Goal: Information Seeking & Learning: Learn about a topic

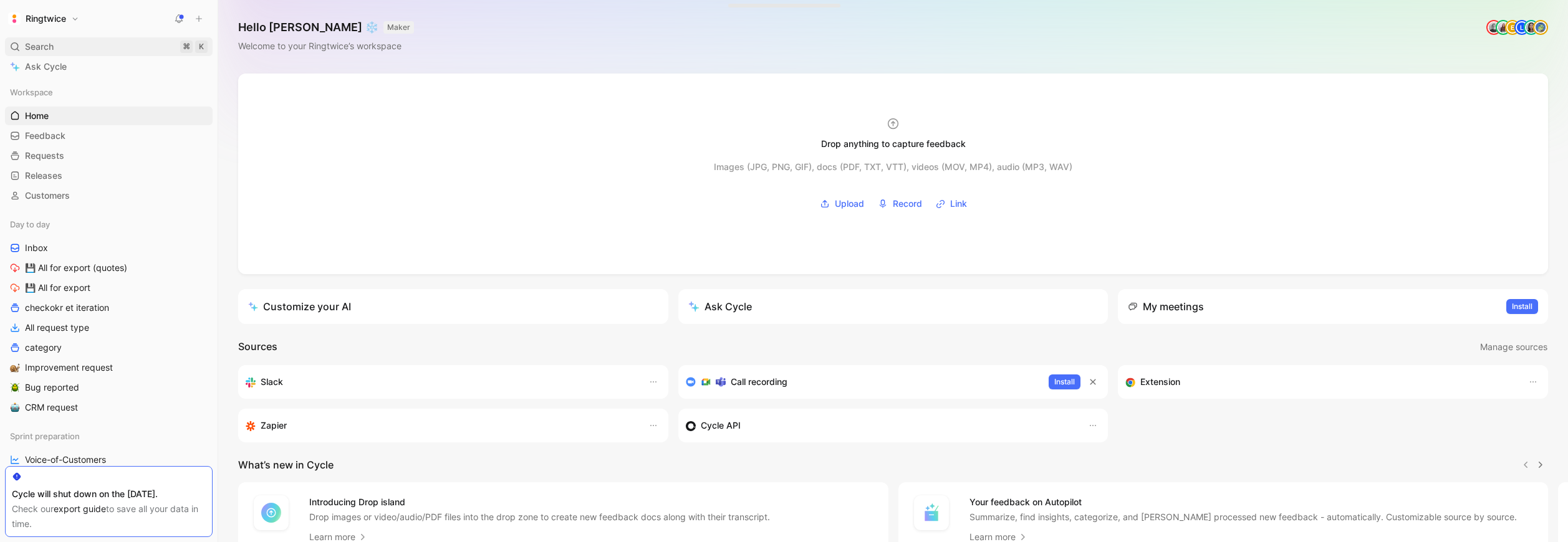
click at [62, 45] on div "Search ⌘ K" at bounding box center [109, 47] width 208 height 18
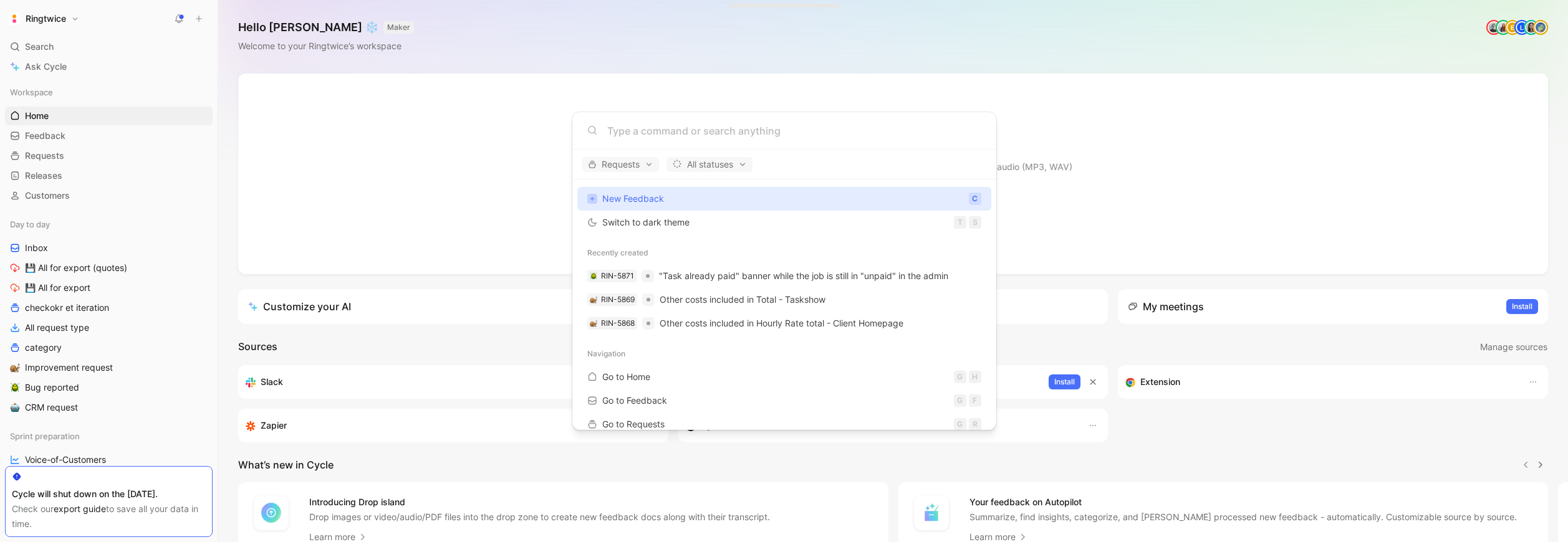
click at [623, 133] on input at bounding box center [794, 131] width 374 height 15
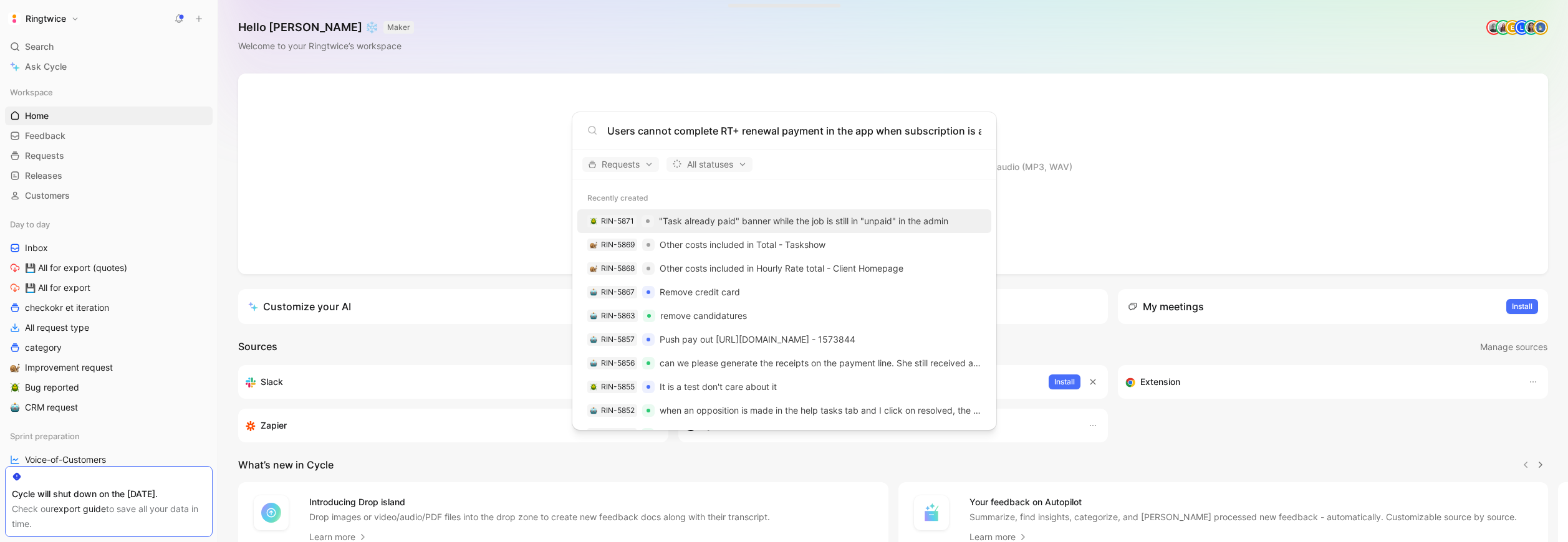
scroll to position [0, 78]
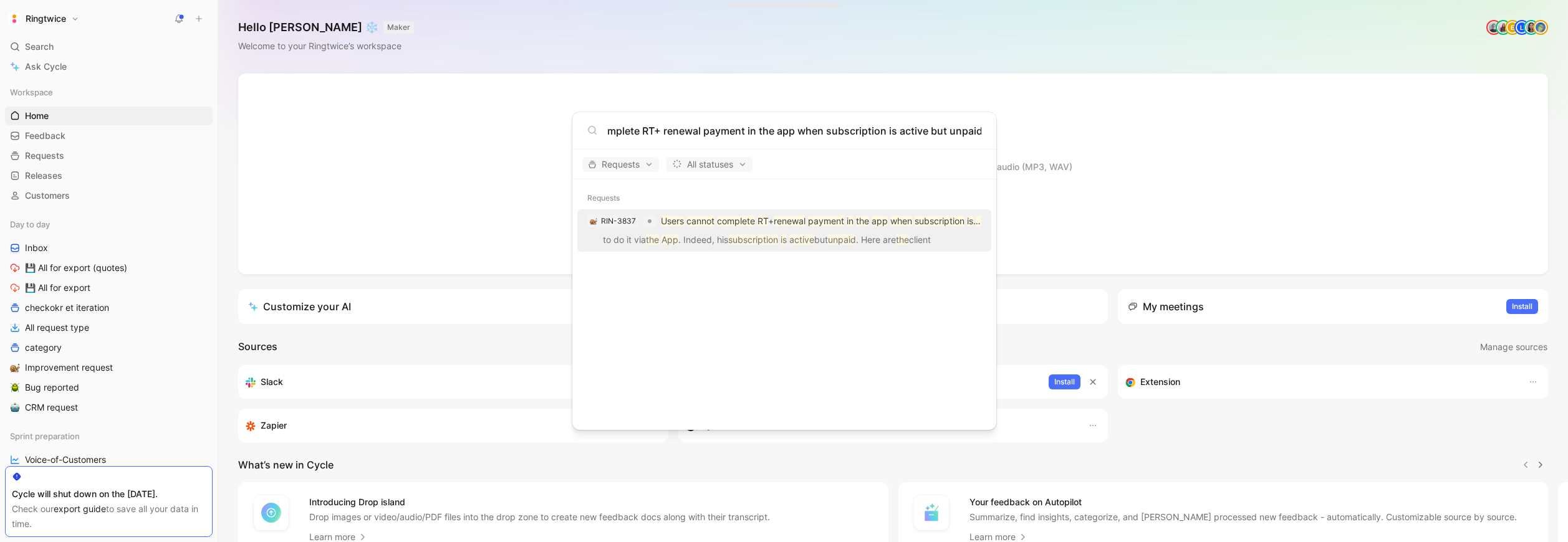
type input "Users cannot complete RT+ renewal payment in the app when subscription is activ…"
click at [694, 234] on p "to do it via the App . Indeed, his subscription is active but unpaid . Here are…" at bounding box center [784, 242] width 407 height 18
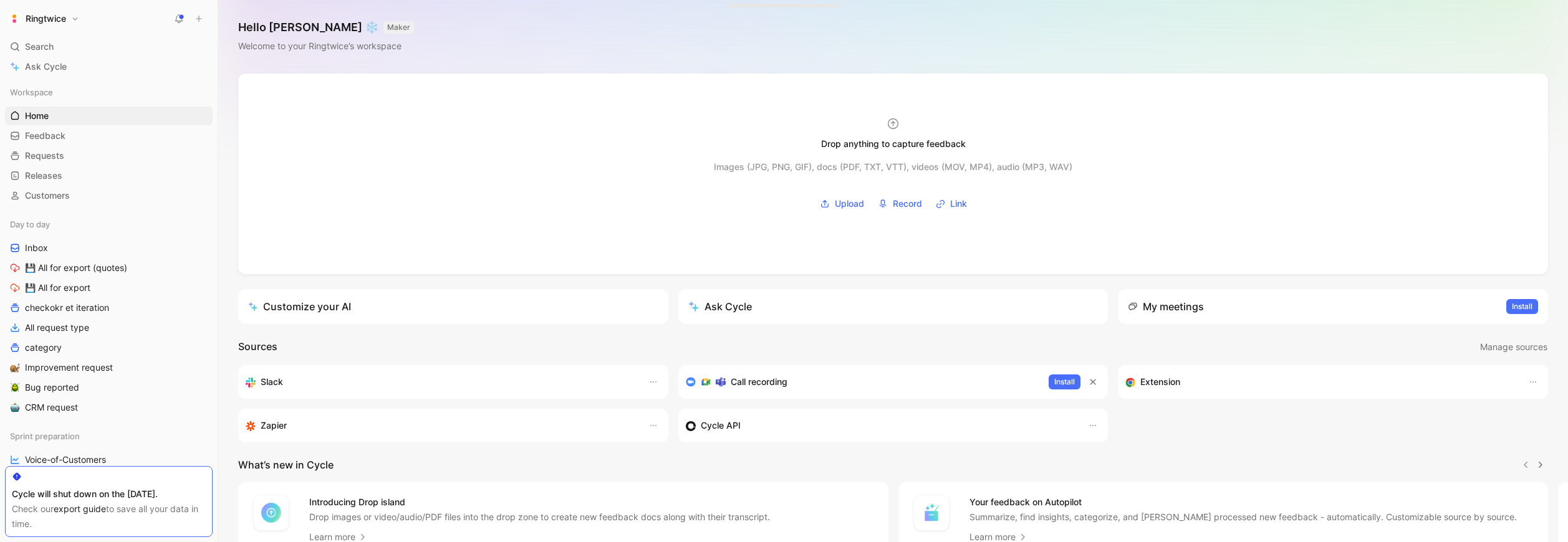
click at [57, 20] on h1 "Ringtwice" at bounding box center [46, 18] width 41 height 11
click at [52, 79] on div "Account settings" at bounding box center [85, 81] width 153 height 20
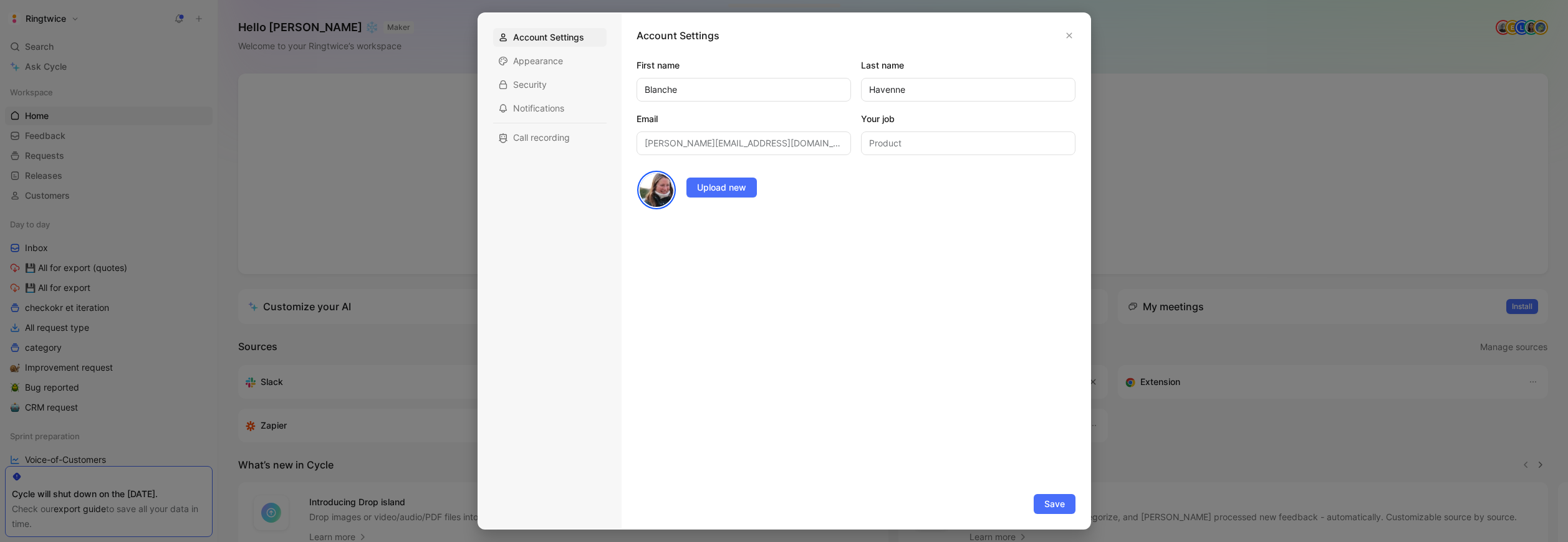
click at [249, 131] on div at bounding box center [784, 271] width 1568 height 542
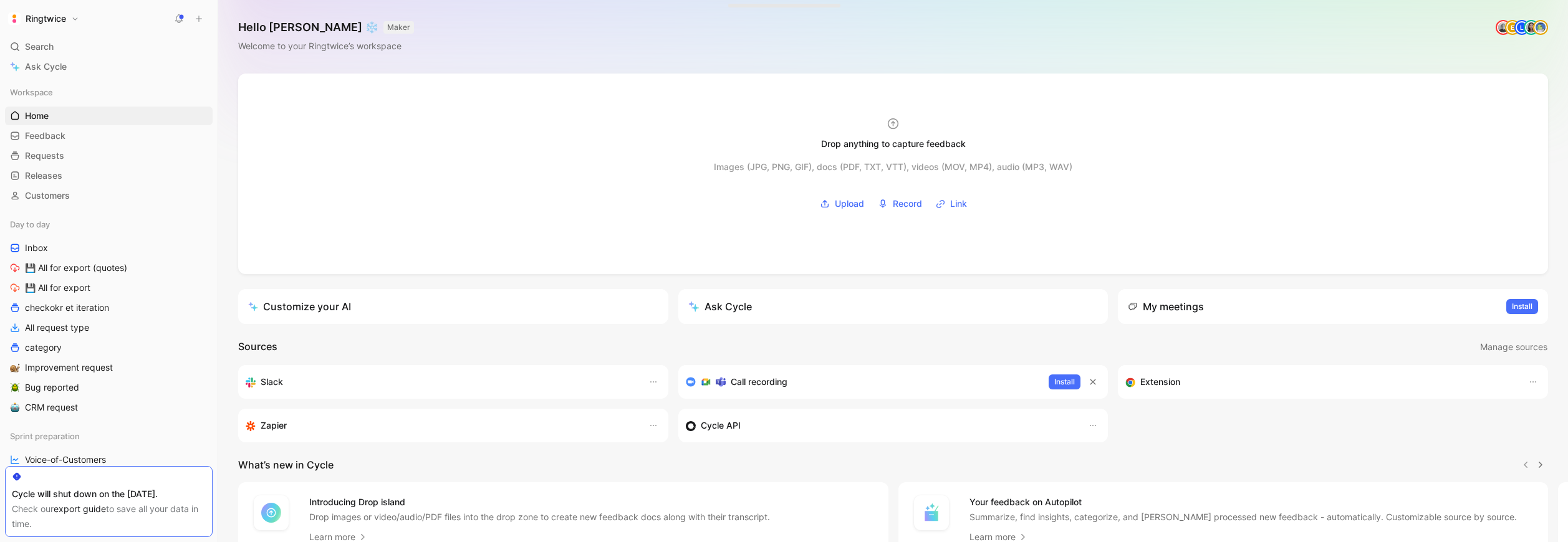
click at [46, 17] on h1 "Ringtwice" at bounding box center [46, 18] width 41 height 11
click at [48, 133] on div "Workspace settings G then S" at bounding box center [85, 128] width 153 height 20
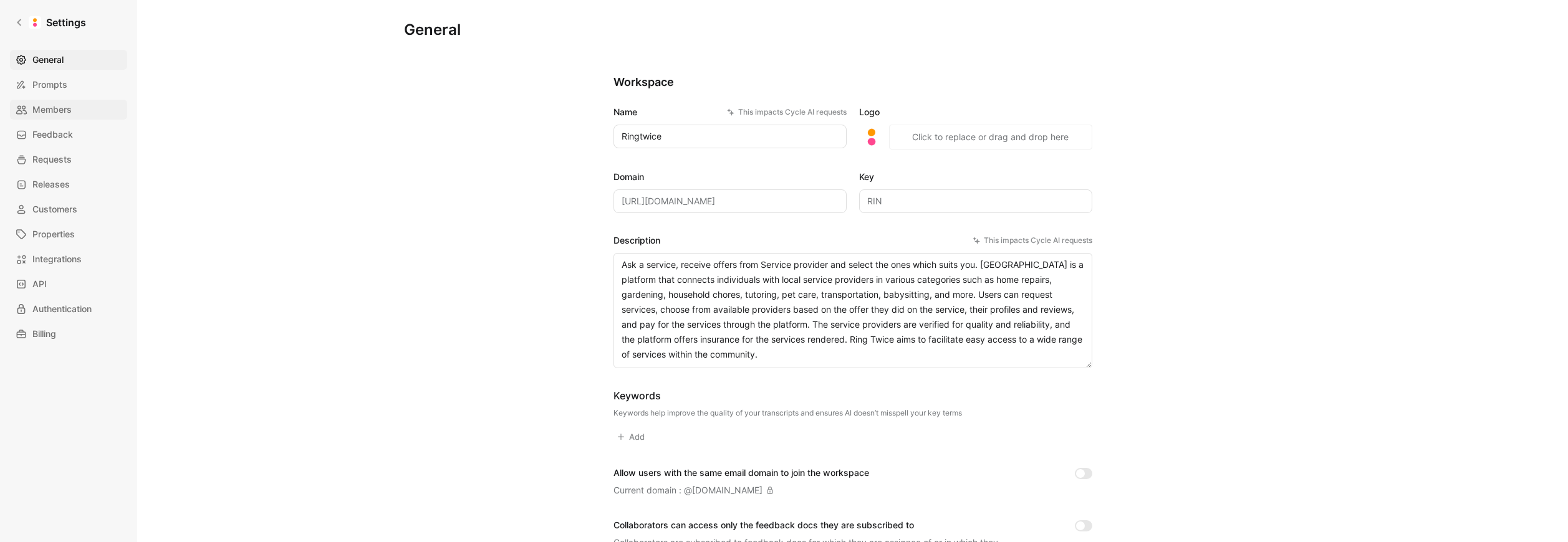
click at [61, 113] on span "Members" at bounding box center [52, 110] width 39 height 15
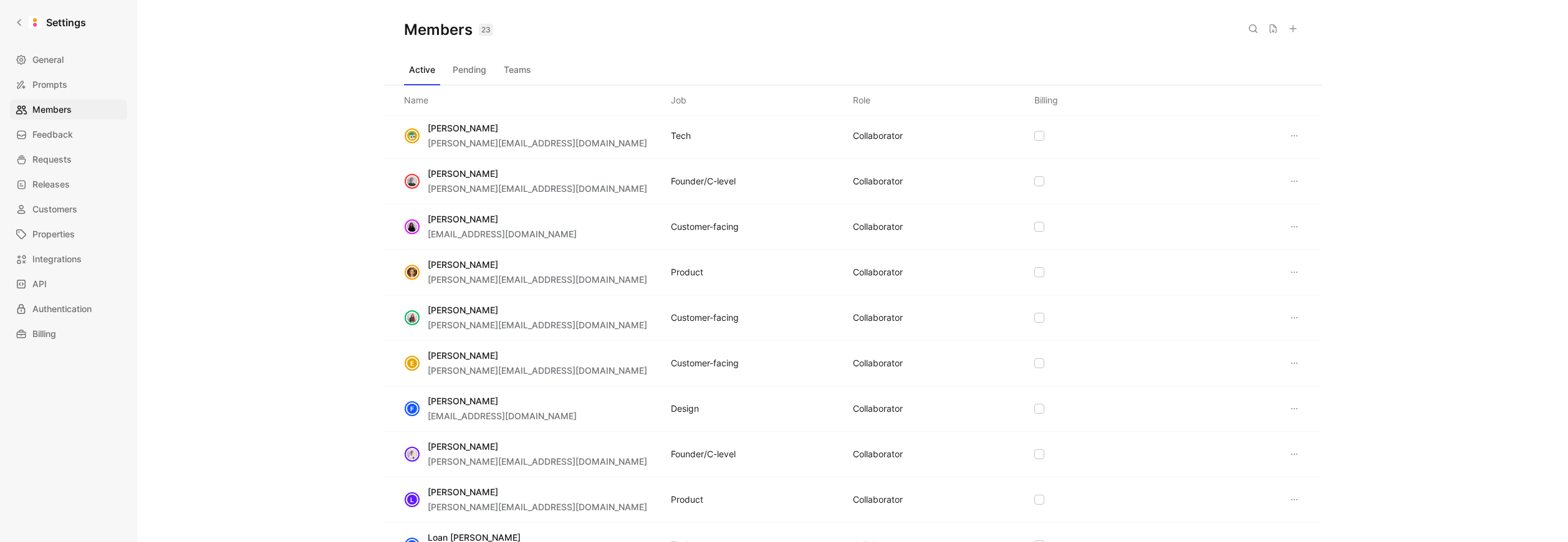
scroll to position [48, 0]
click at [1274, 28] on icon at bounding box center [1273, 28] width 10 height 10
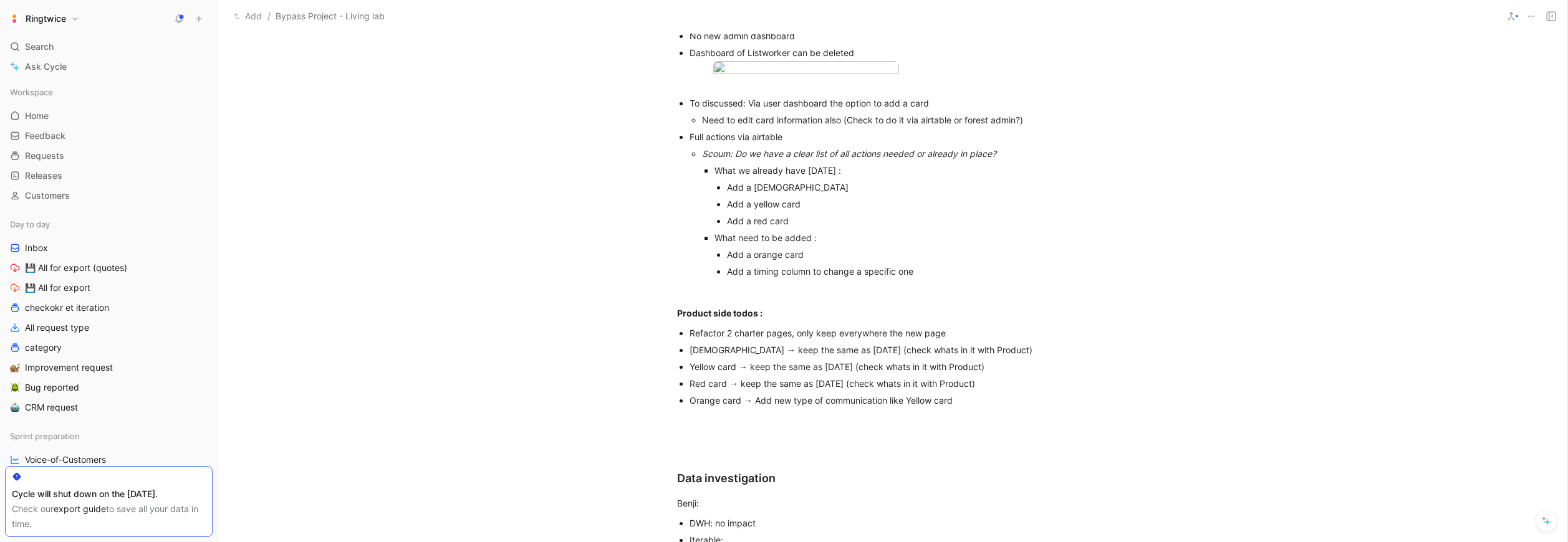
scroll to position [2969, 0]
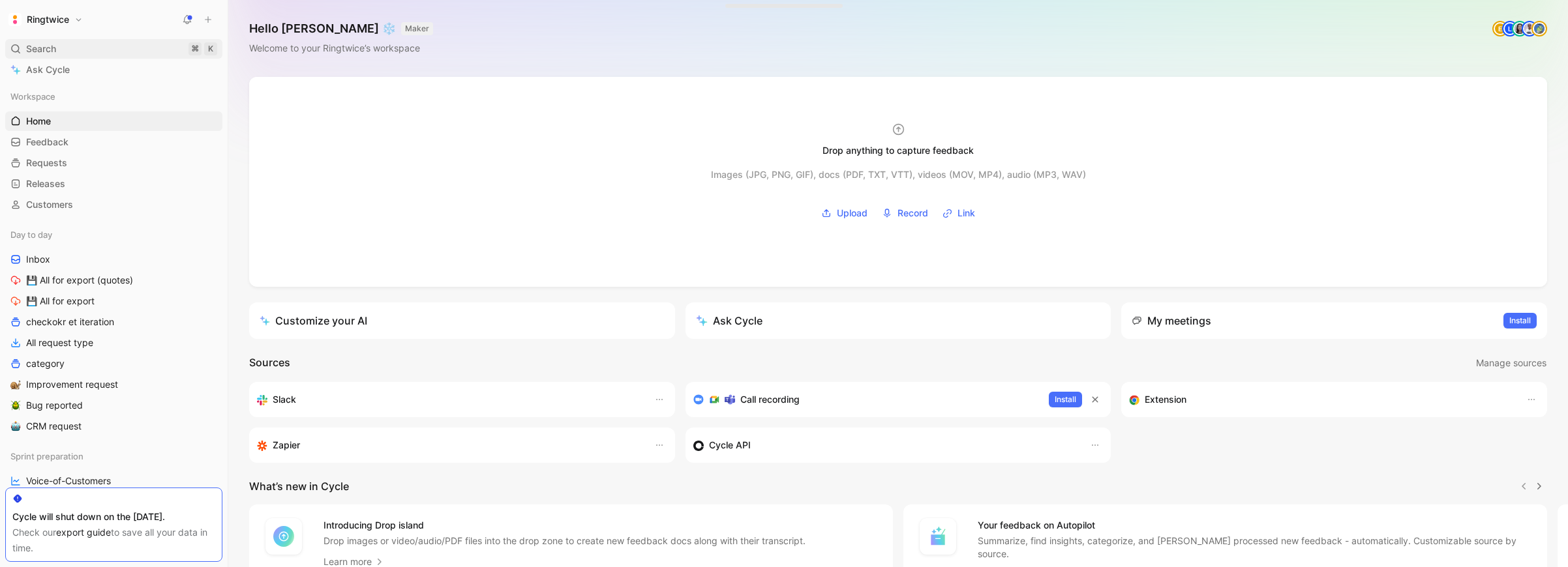
click at [37, 50] on span "Search" at bounding box center [41, 49] width 30 height 16
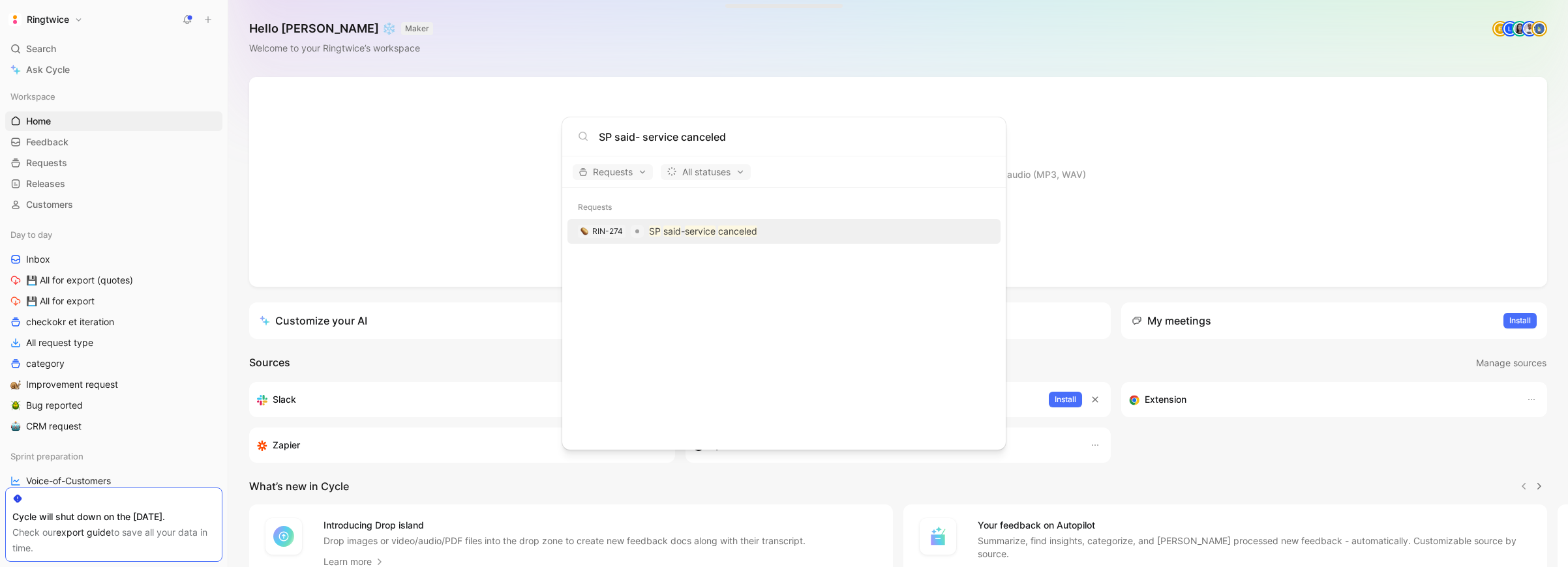
type input "SP said- service canceled"
click at [686, 230] on p "SP said - service canceled" at bounding box center [703, 231] width 108 height 16
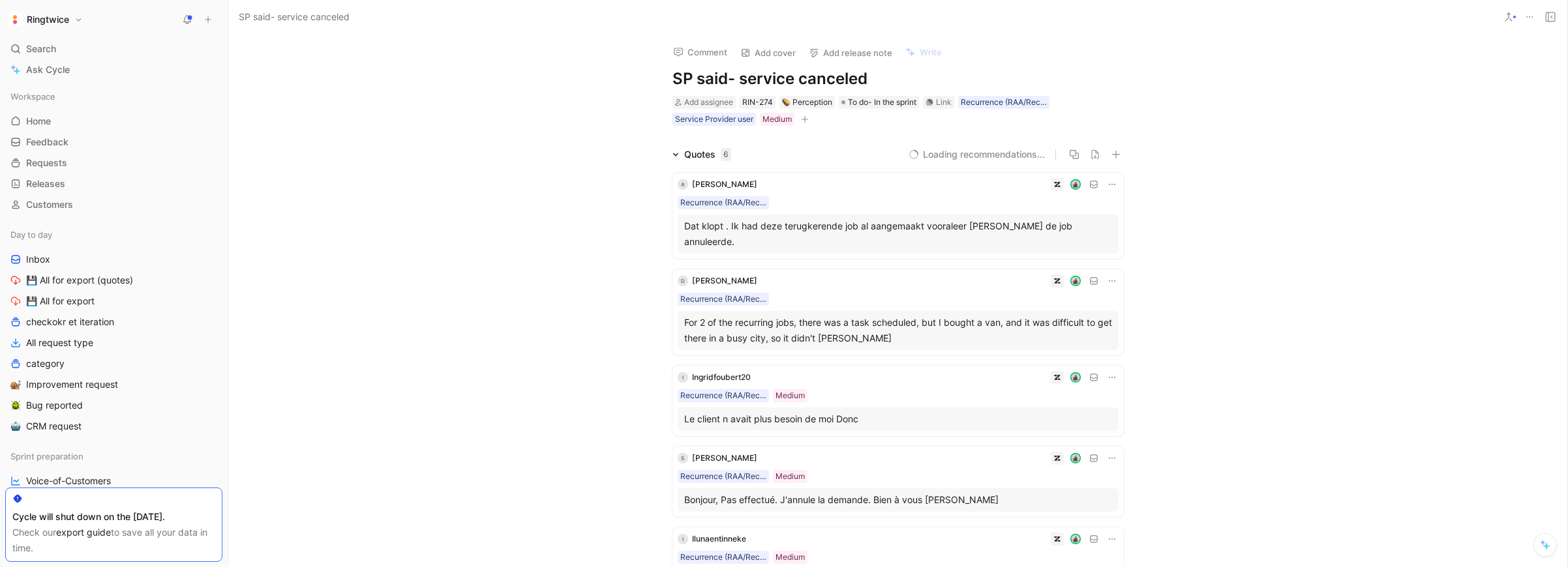
click at [588, 263] on div "Quotes 6 Loading recommendations... A Annick Kets Recurrence (RAA/Recall/Abo ta…" at bounding box center [897, 424] width 1338 height 553
click at [1111, 184] on icon at bounding box center [1111, 183] width 6 height 1
click at [1106, 183] on icon at bounding box center [1111, 184] width 10 height 10
click at [1088, 204] on span "Edit property" at bounding box center [1071, 208] width 56 height 11
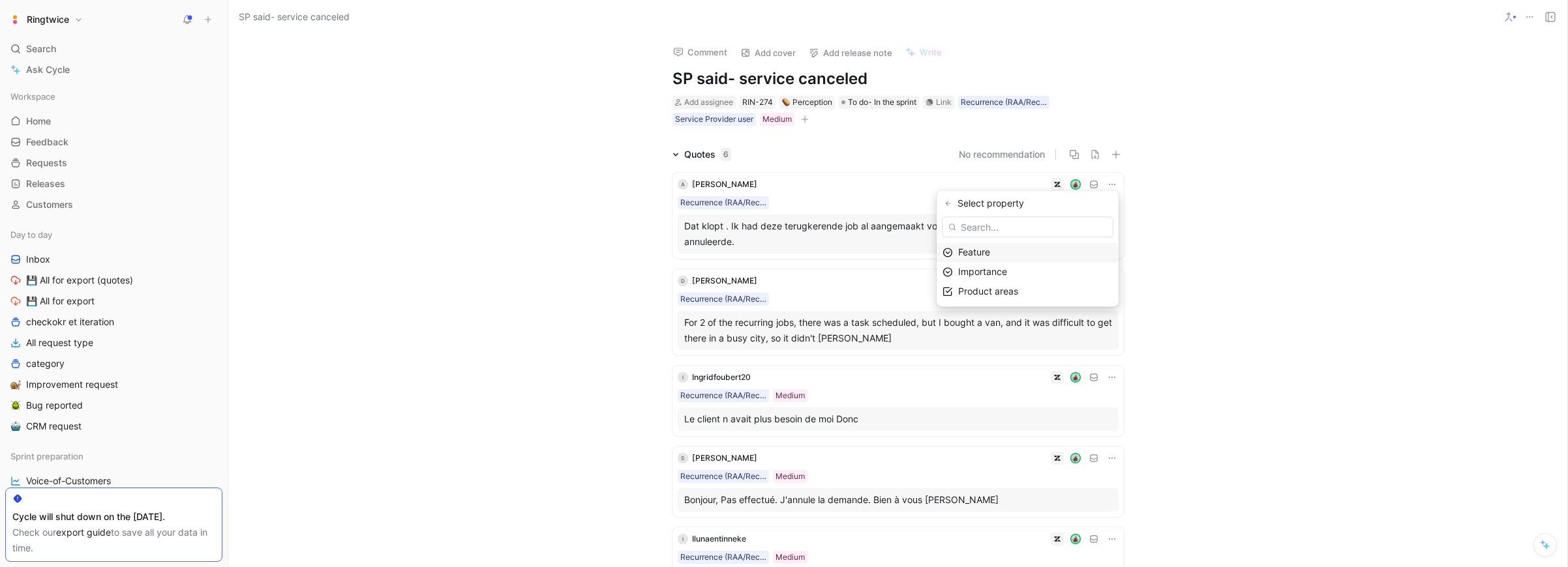
drag, startPoint x: 1188, startPoint y: 222, endPoint x: 1144, endPoint y: 217, distance: 44.3
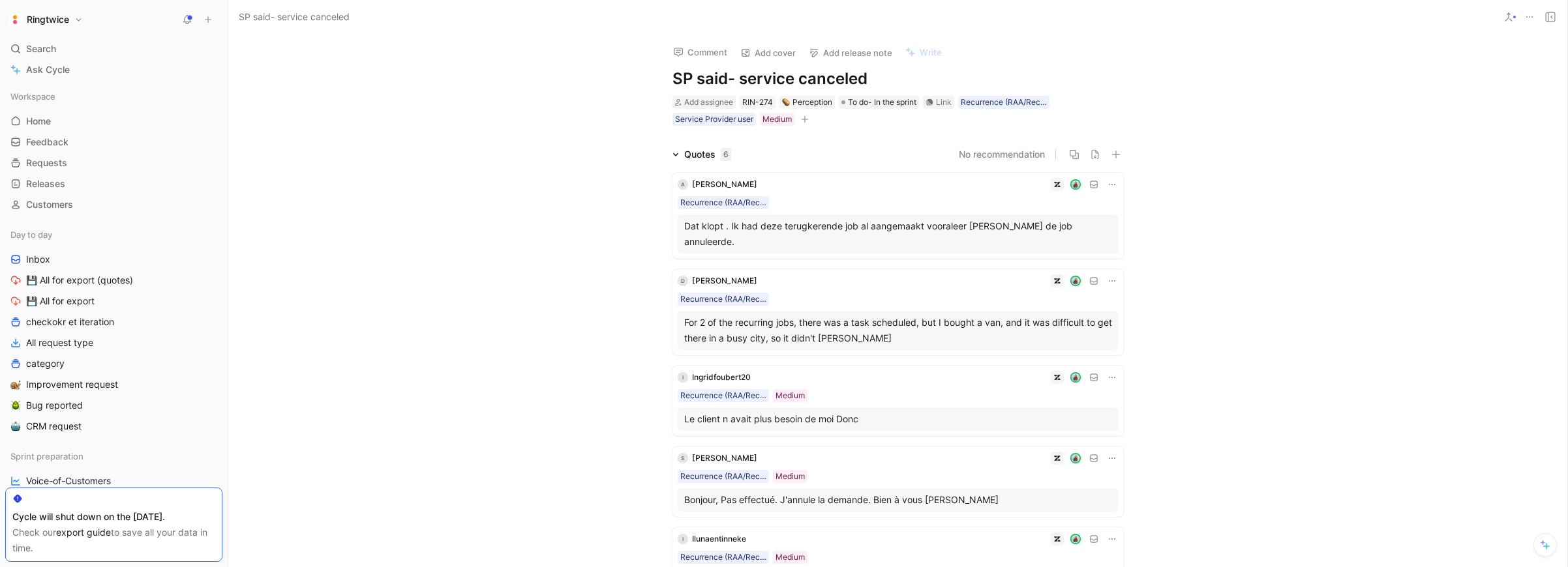
click at [1019, 210] on div "A Annick Kets Recurrence (RAA/Recall/Abo task) Dat klopt . Ik had deze terugker…" at bounding box center [897, 216] width 451 height 86
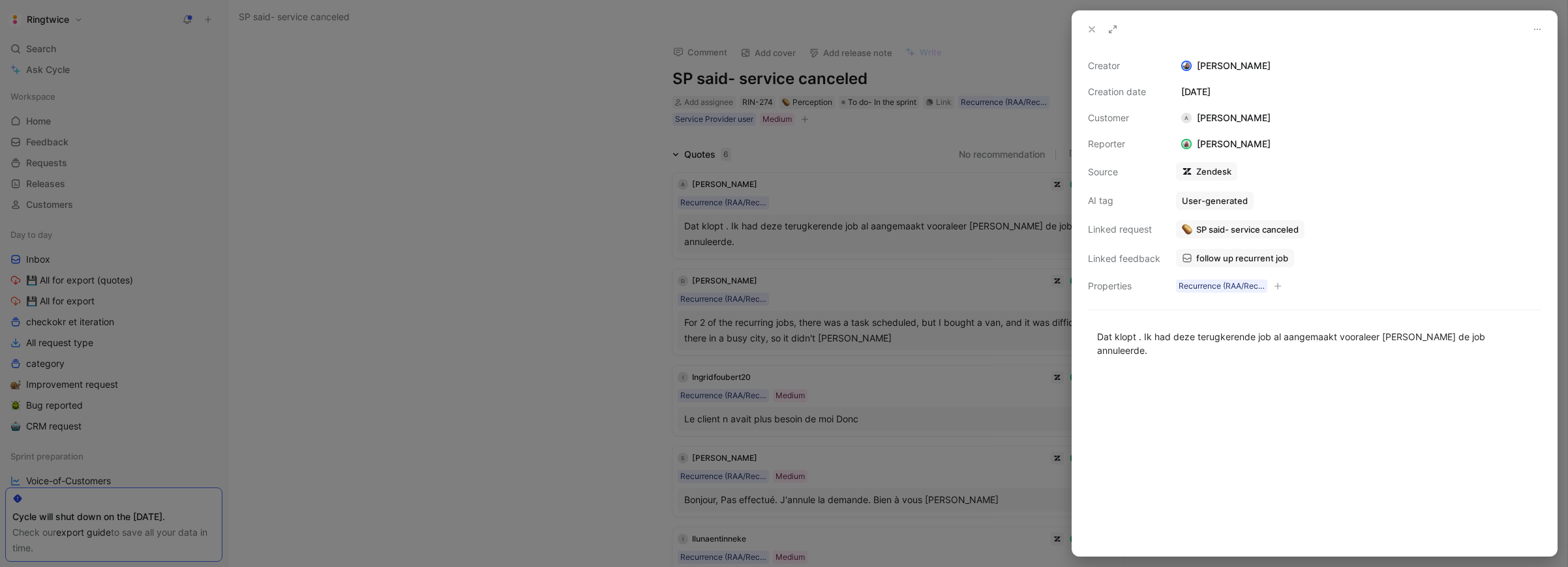
drag, startPoint x: 1229, startPoint y: 95, endPoint x: 1288, endPoint y: 97, distance: 59.0
click at [1288, 97] on div "November 3, 2023" at bounding box center [1358, 92] width 365 height 16
click at [971, 99] on div at bounding box center [784, 284] width 1568 height 567
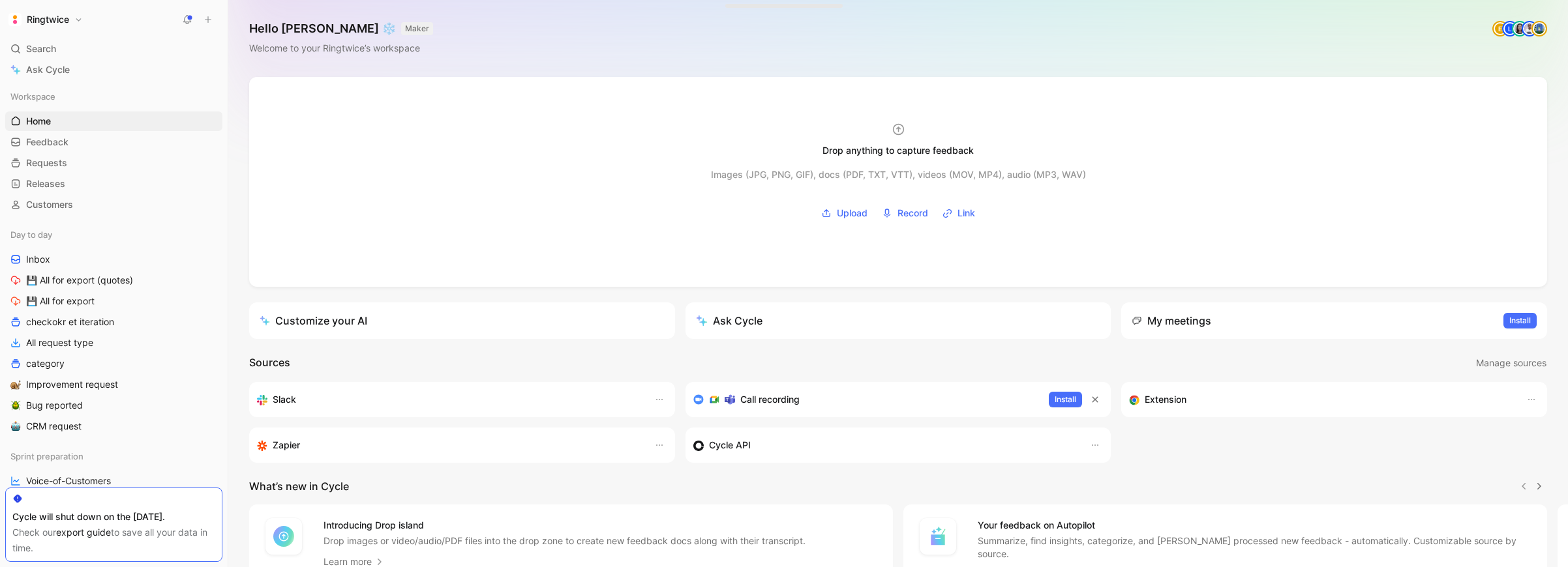
scroll to position [99, 0]
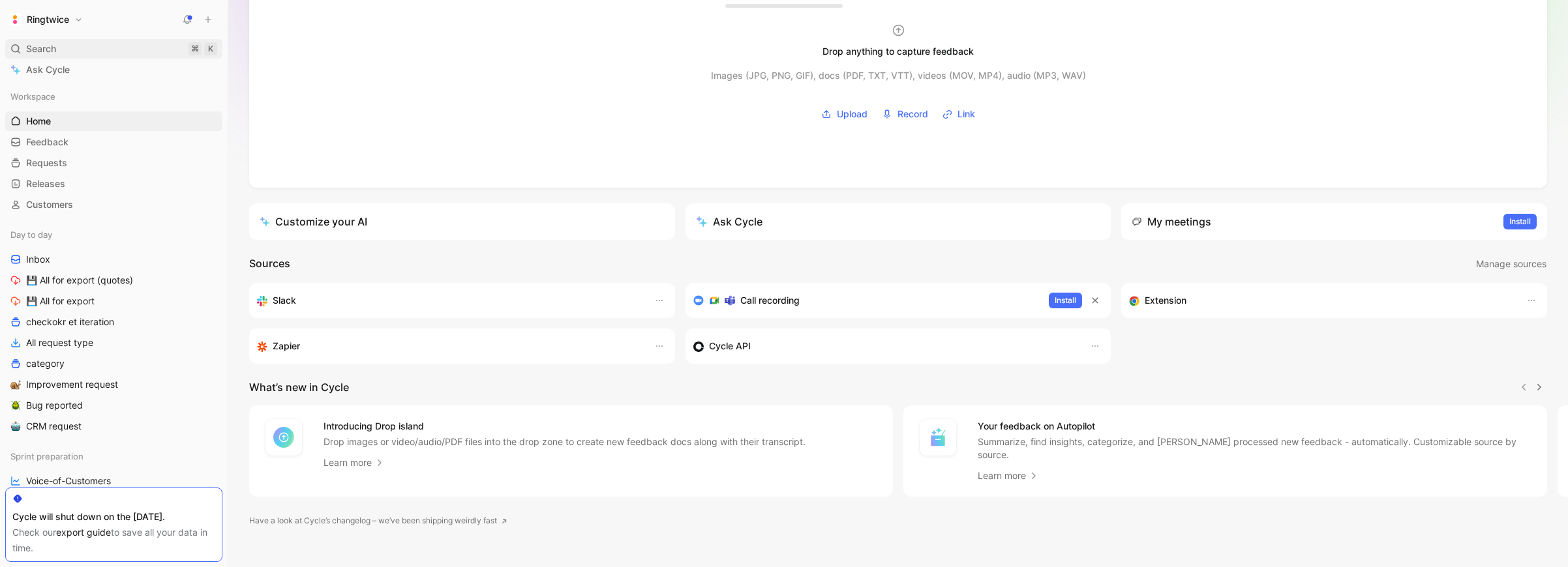
click at [95, 47] on div "Search ⌘ K" at bounding box center [114, 49] width 217 height 19
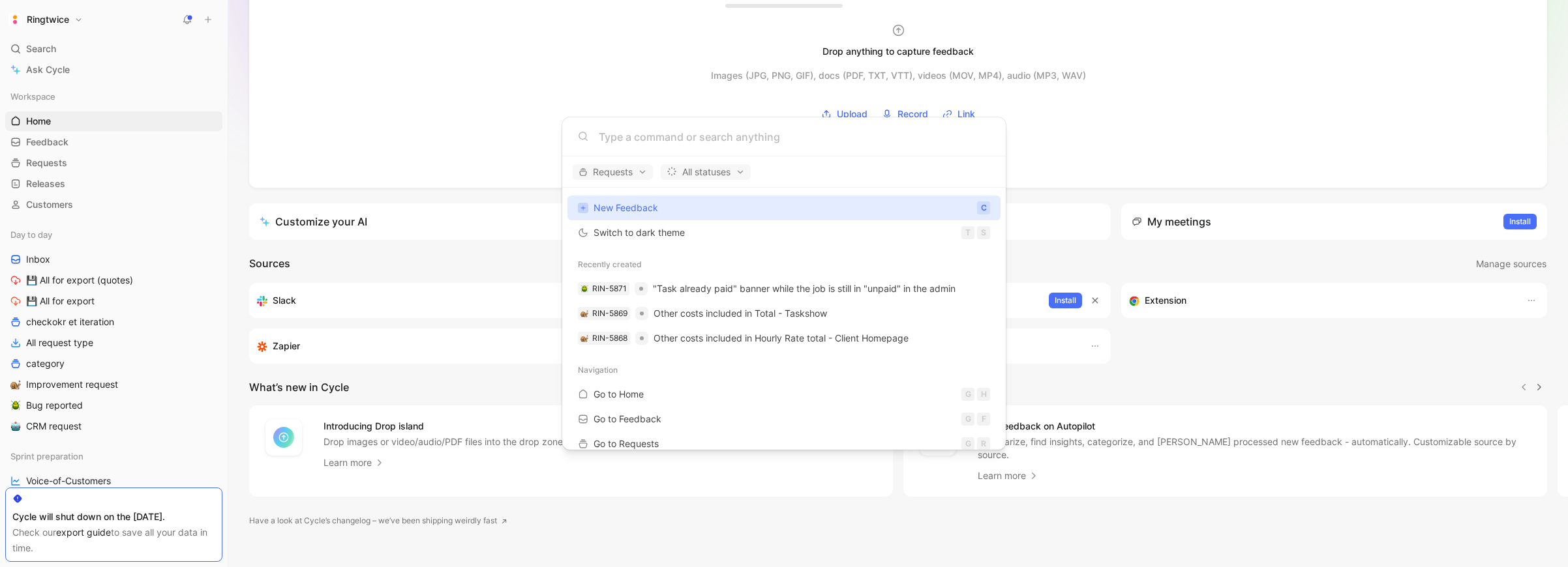
click at [646, 141] on input at bounding box center [794, 137] width 391 height 16
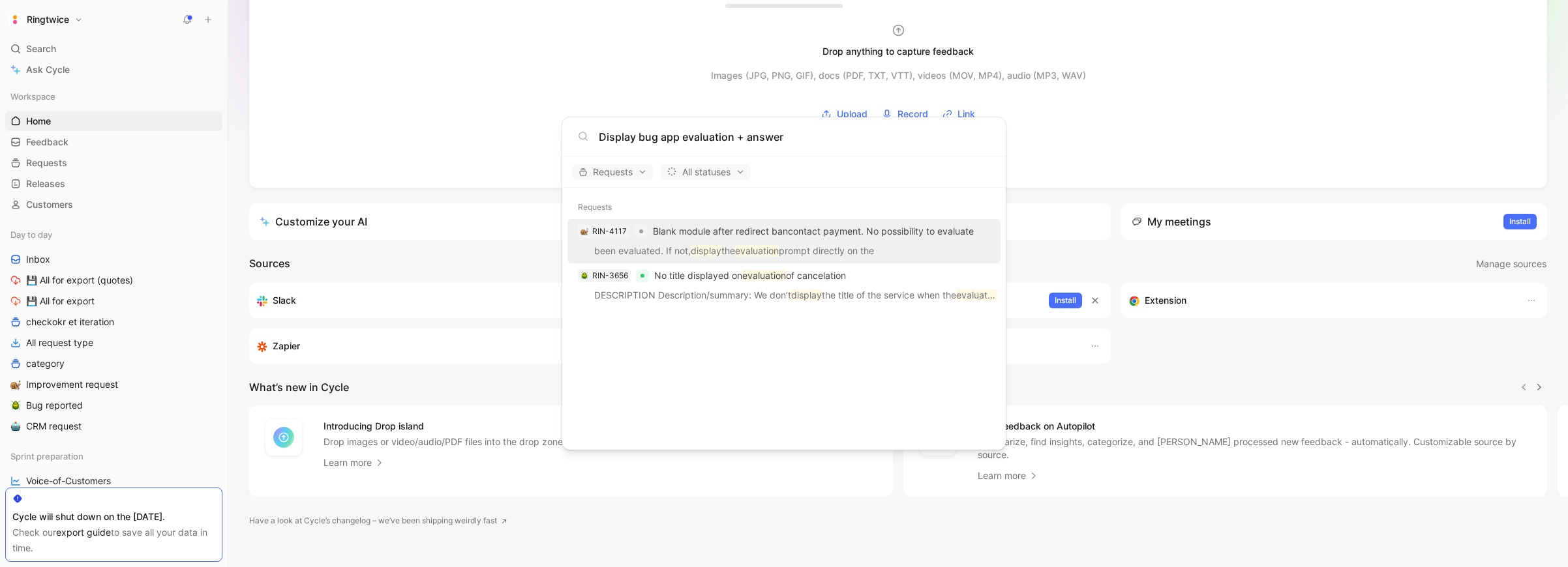
type input "Display bug app evaluation + answer"
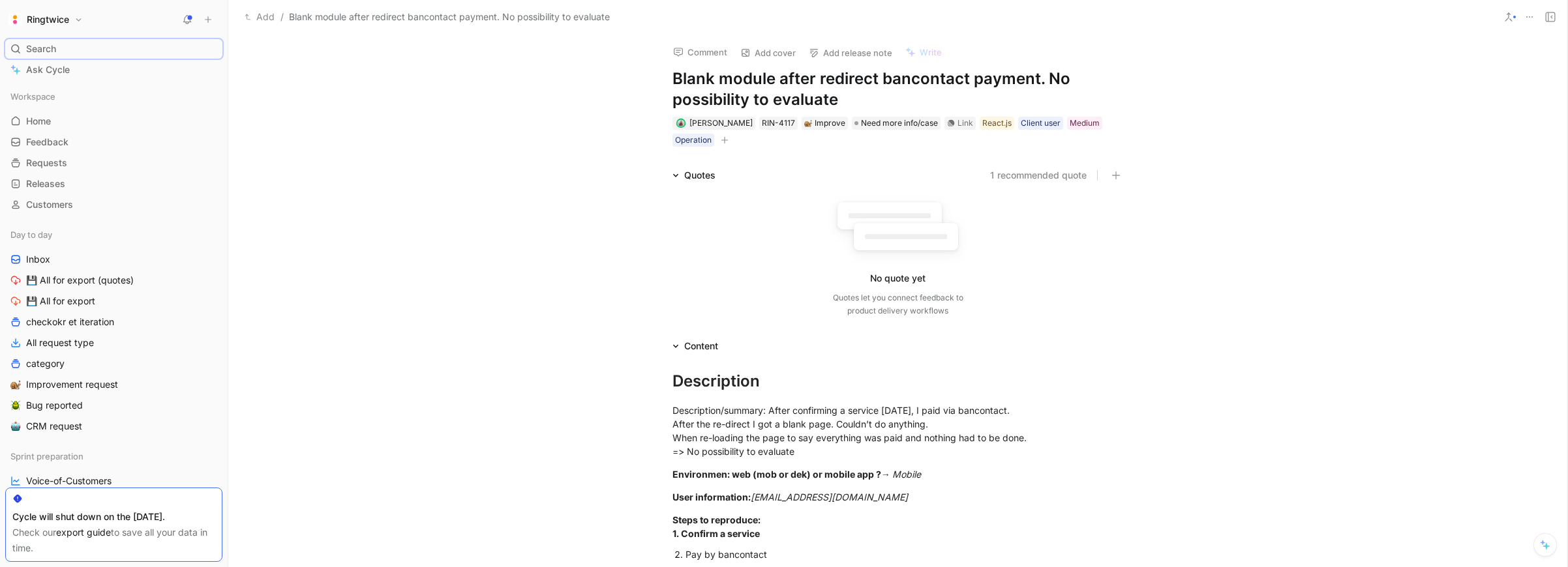
click at [50, 41] on span "Search" at bounding box center [41, 49] width 30 height 16
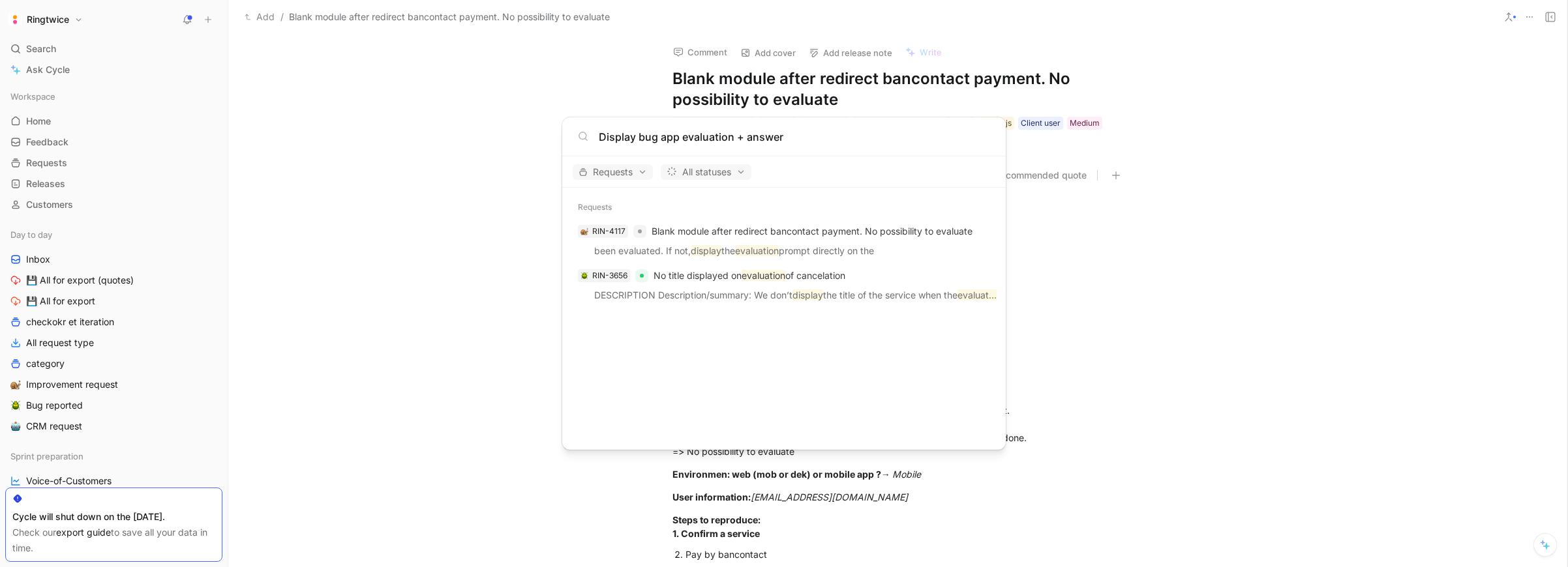
click at [620, 139] on input "Display bug app evaluation + answer" at bounding box center [794, 137] width 391 height 16
paste input "Improve Reminder_promo_code_email"
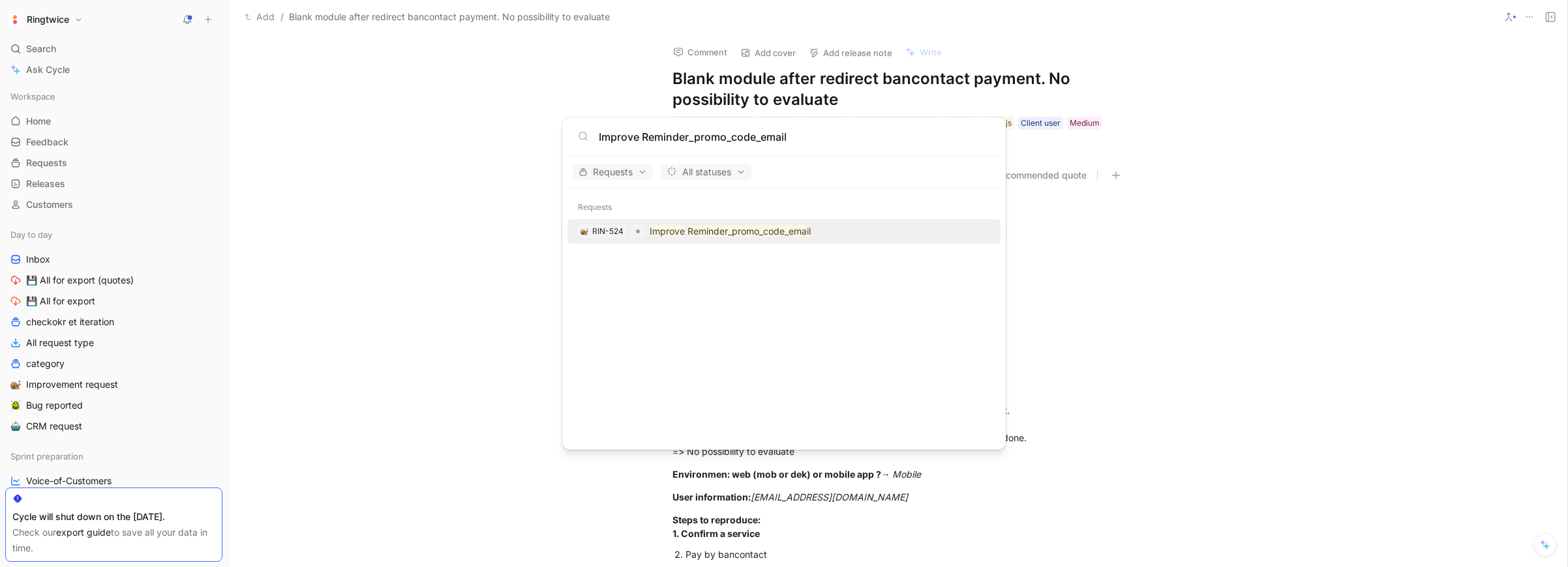
type input "Improve Reminder_promo_code_email"
click at [875, 230] on div "RIN-524 Improve Reminder_promo_code_email" at bounding box center [784, 231] width 425 height 23
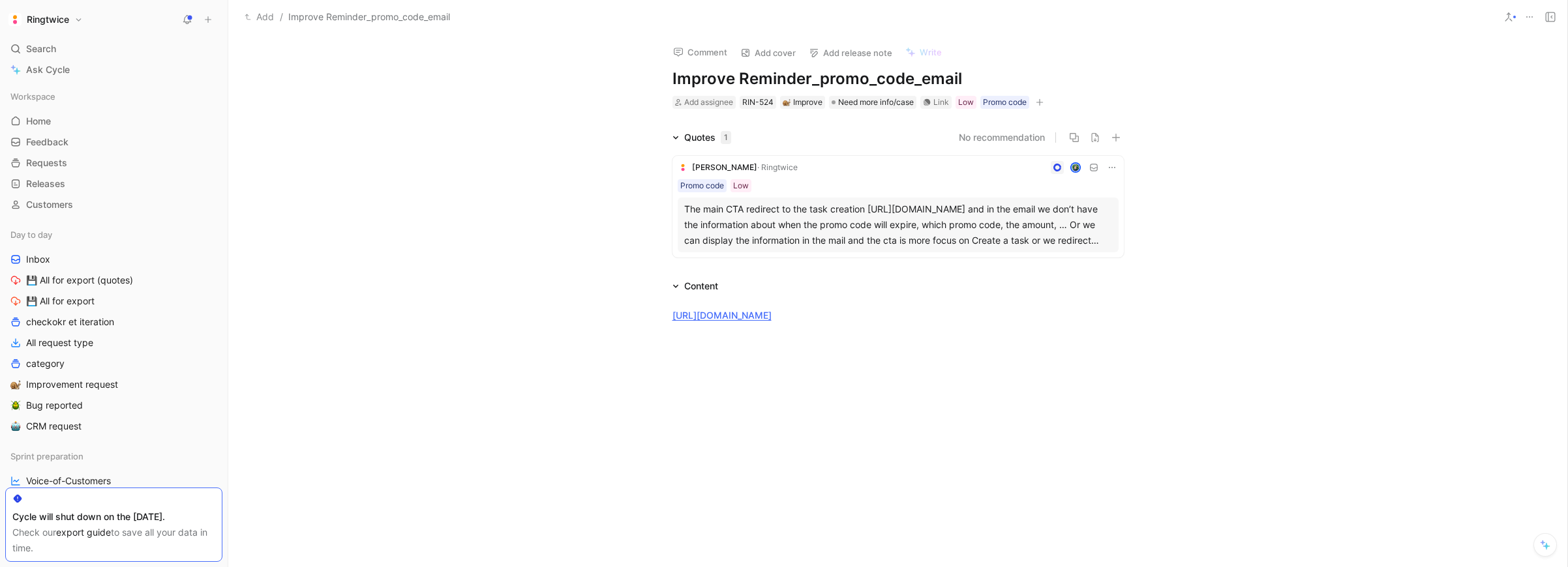
drag, startPoint x: 80, startPoint y: 53, endPoint x: 544, endPoint y: 126, distance: 469.7
click at [80, 53] on div "Search ⌘ K" at bounding box center [114, 49] width 217 height 19
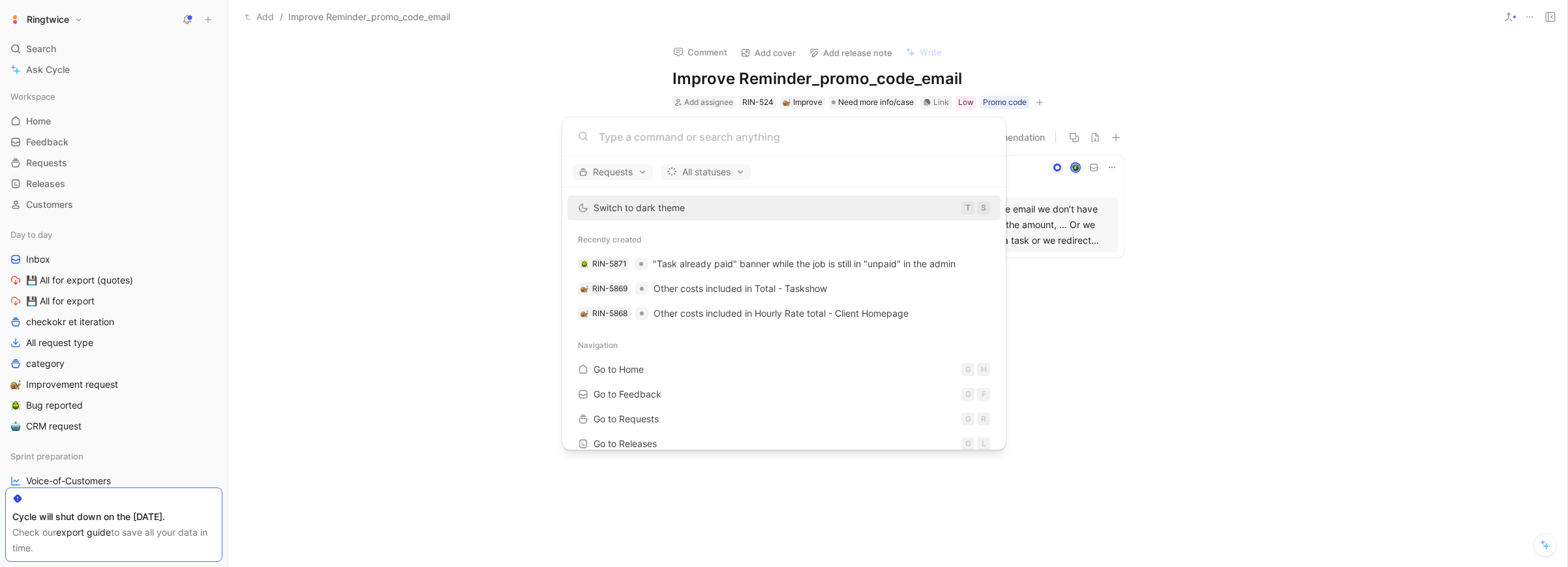
click at [619, 142] on input at bounding box center [794, 137] width 391 height 16
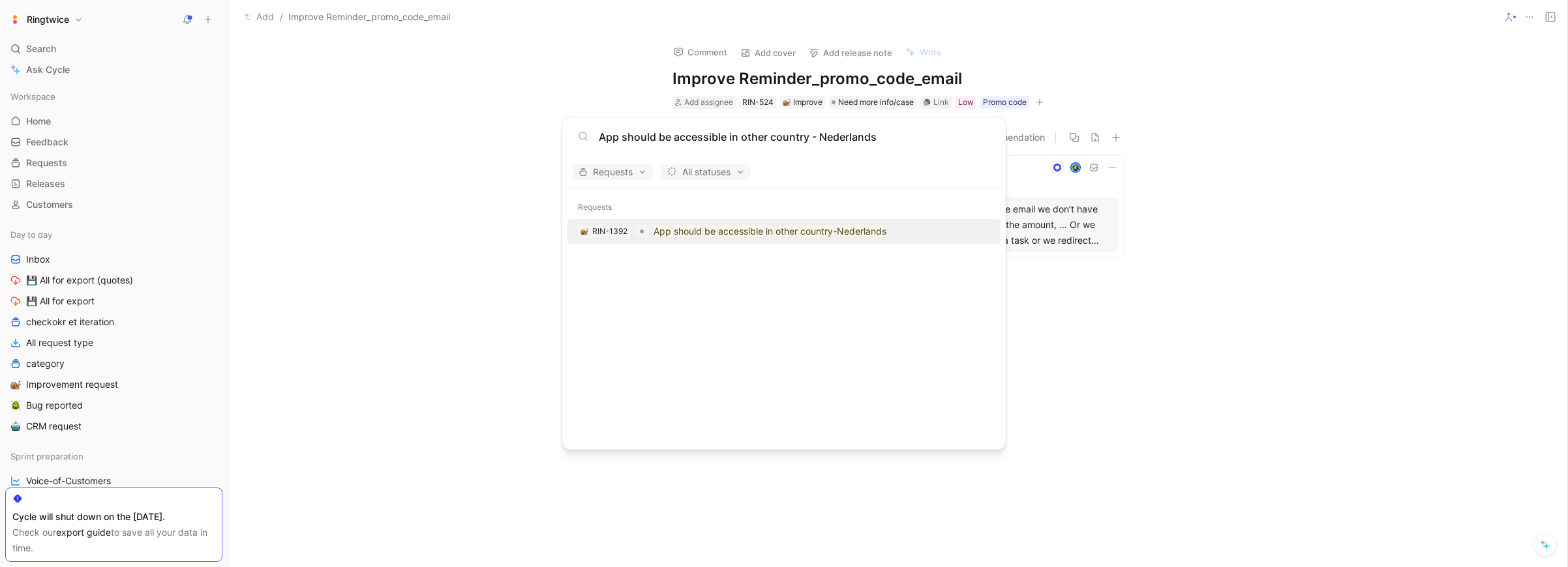
type input "App should be accessible in other country - Nederlands"
click at [736, 236] on mark "accessible" at bounding box center [741, 230] width 45 height 11
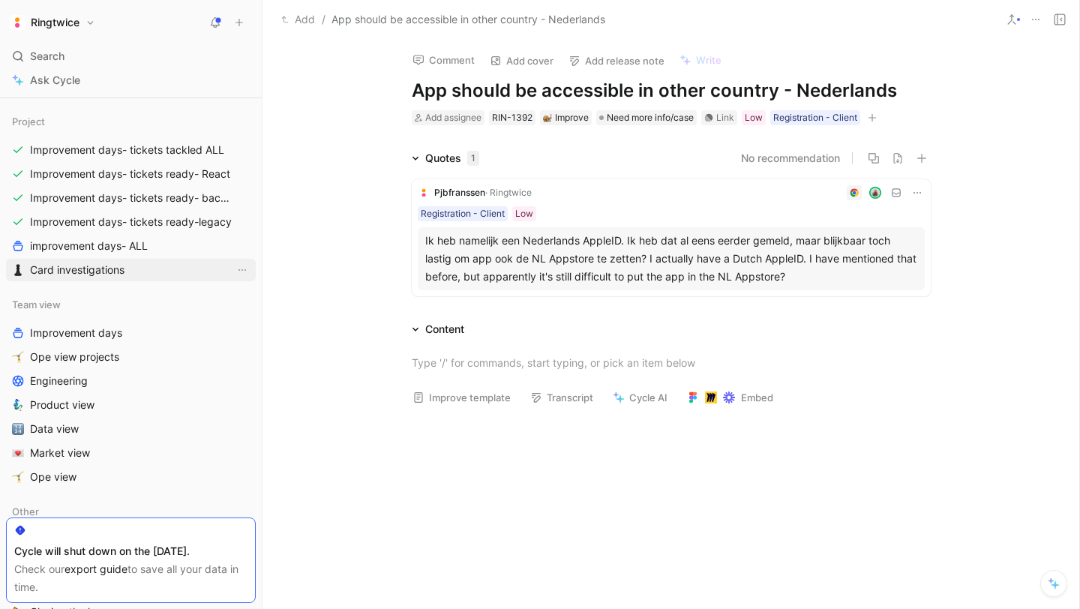
scroll to position [647, 0]
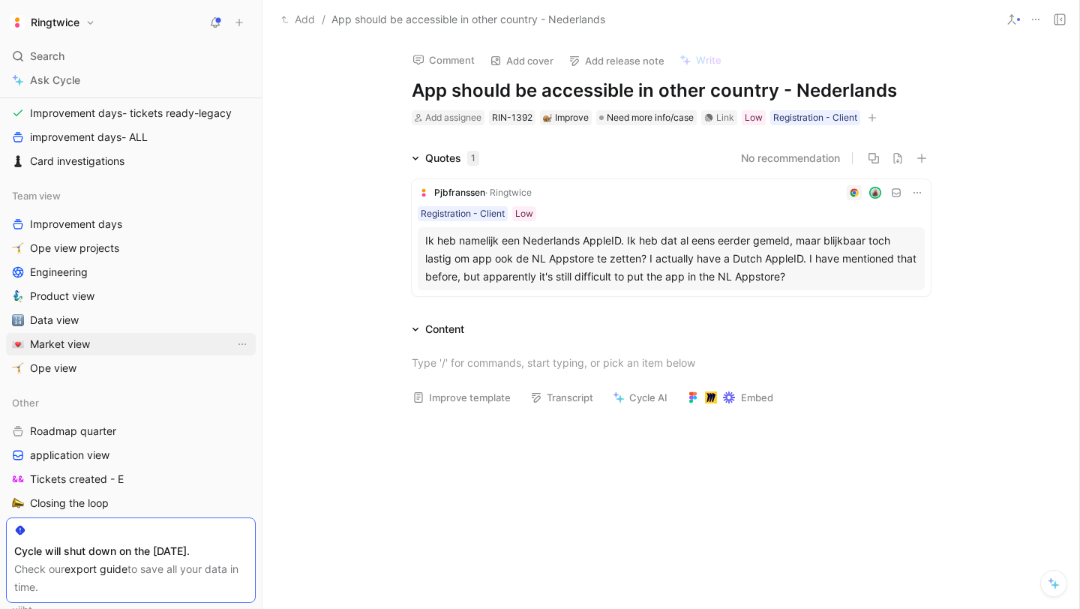
click at [112, 344] on link "Market view" at bounding box center [131, 344] width 250 height 22
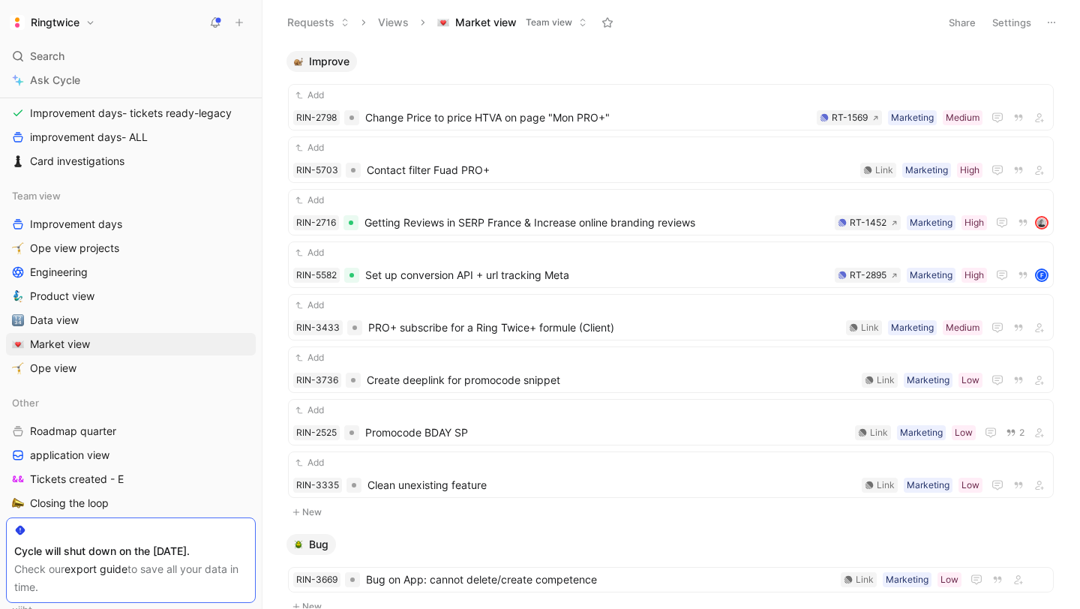
click at [1003, 22] on button "Settings" at bounding box center [1011, 22] width 52 height 21
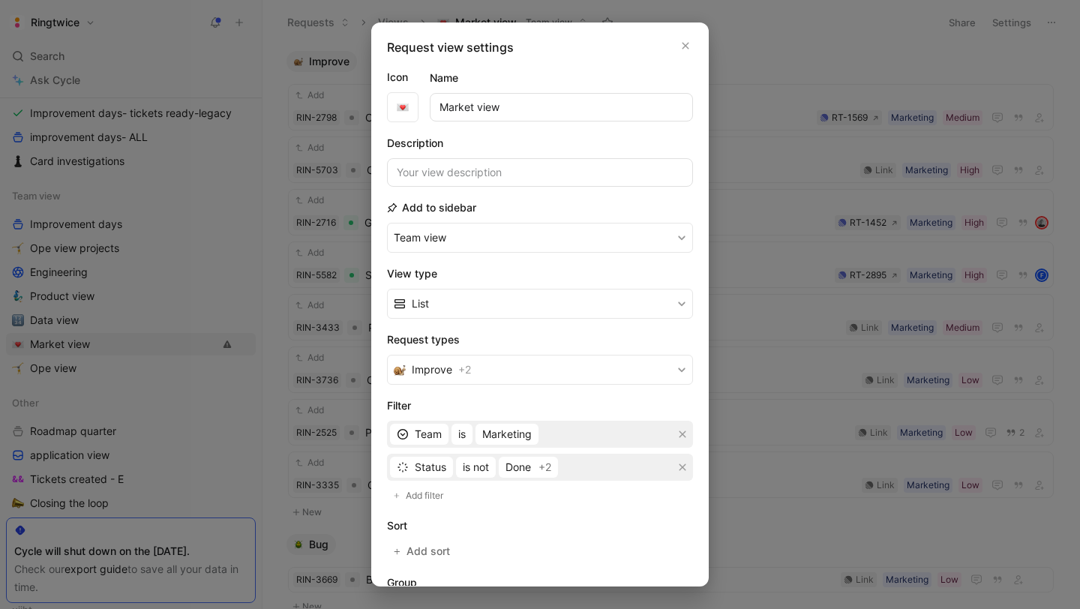
click at [823, 244] on div at bounding box center [540, 304] width 1080 height 609
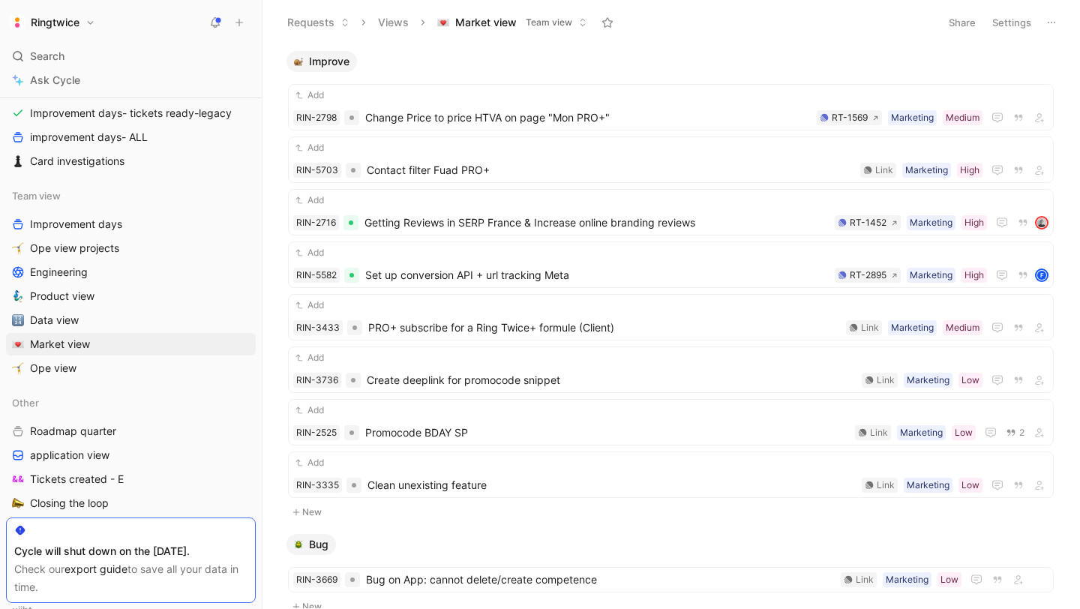
click at [829, 235] on ul "Add RIN-2798 Change Price to price HTVA on page "Mon PRO+" Medium Marketing RT-…" at bounding box center [671, 293] width 766 height 419
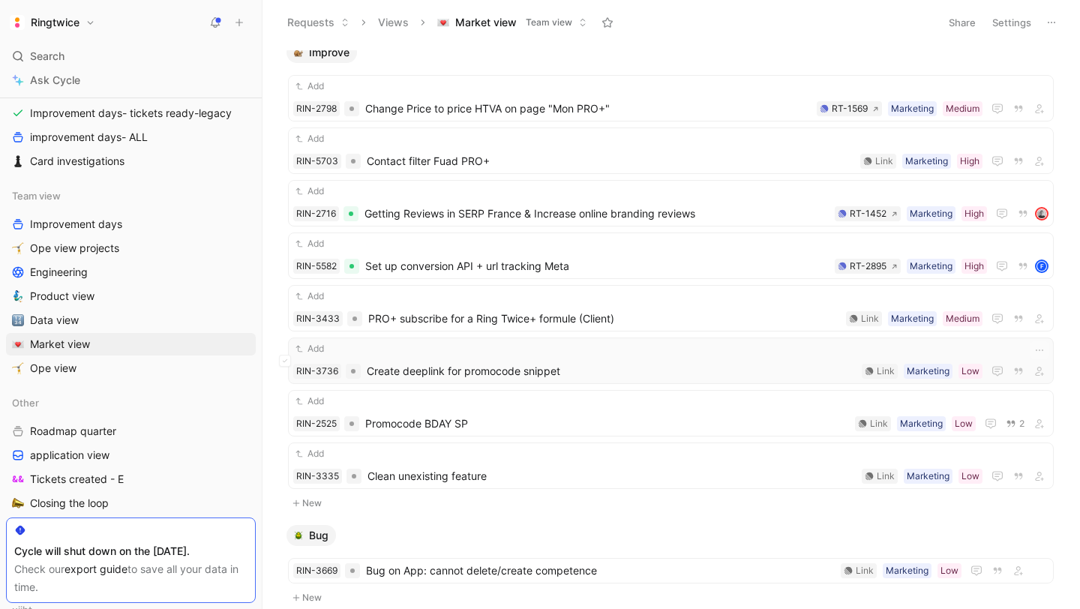
click at [599, 368] on span "Create deeplink for promocode snippet" at bounding box center [611, 371] width 489 height 18
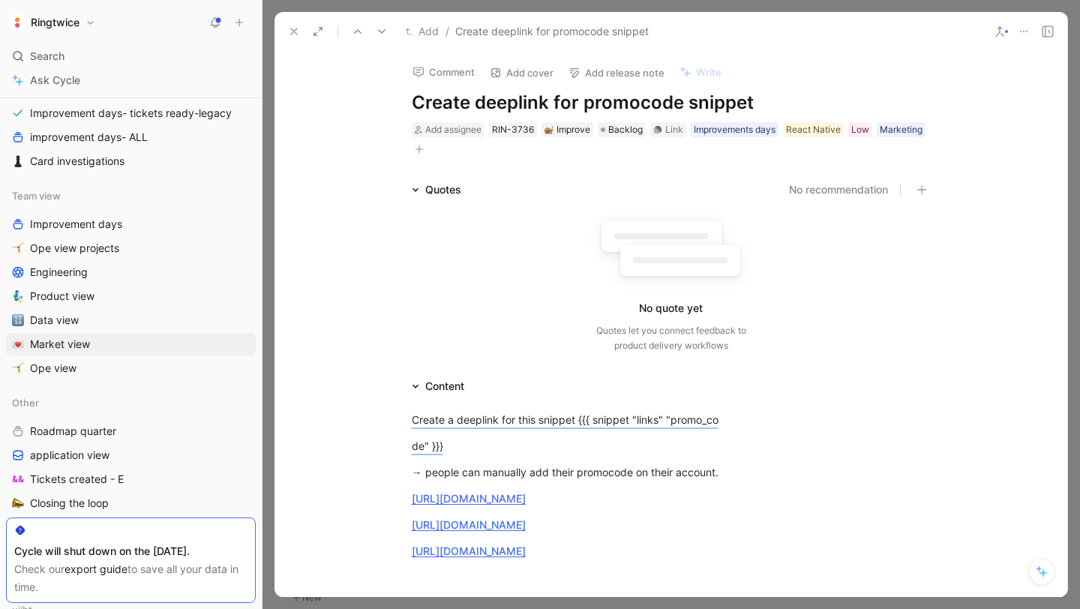
click at [292, 31] on icon at bounding box center [294, 31] width 12 height 12
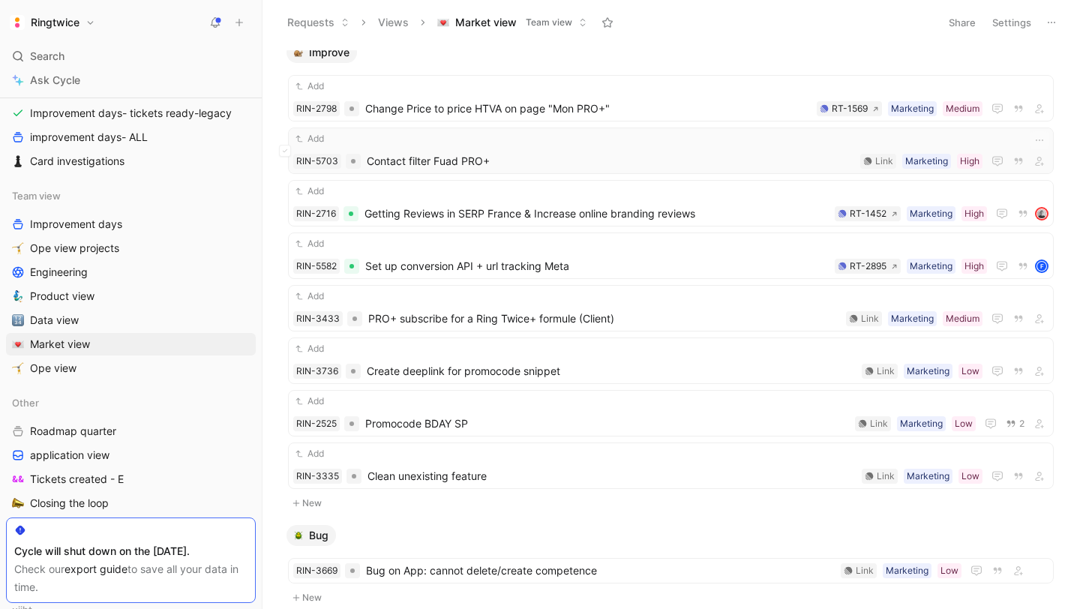
click at [460, 160] on span "Contact filter Fuad PRO+" at bounding box center [610, 161] width 487 height 18
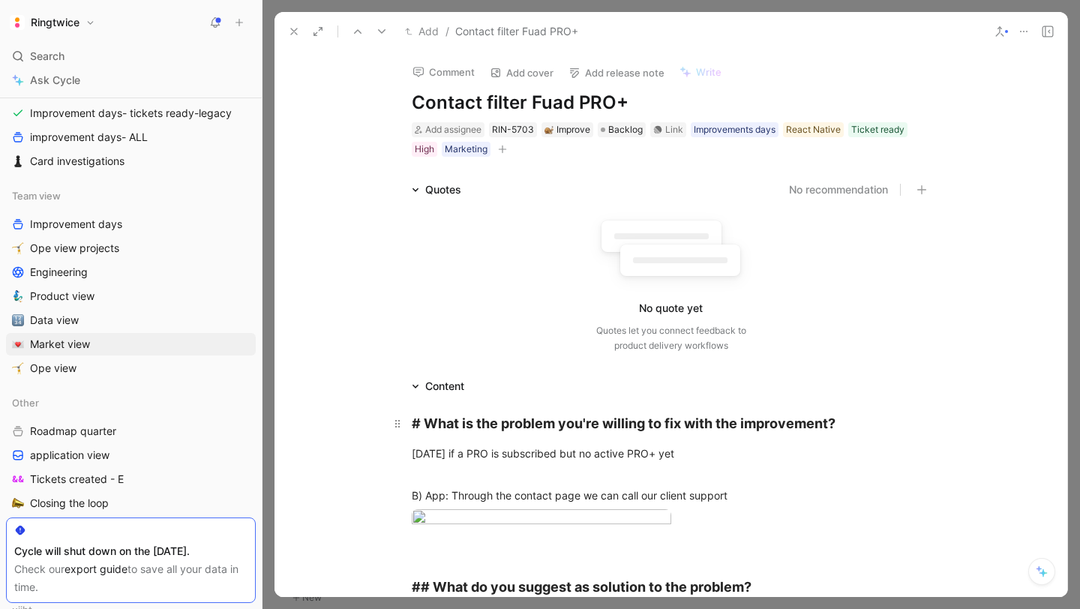
drag, startPoint x: 802, startPoint y: 426, endPoint x: 865, endPoint y: 425, distance: 63.0
click at [865, 425] on div "# What is the problem you're willing to fix with the improvement?" at bounding box center [671, 423] width 519 height 20
click at [865, 426] on div "# What is the problem you're willing to fix with the improvement?" at bounding box center [671, 423] width 519 height 20
click at [291, 34] on use at bounding box center [294, 31] width 6 height 6
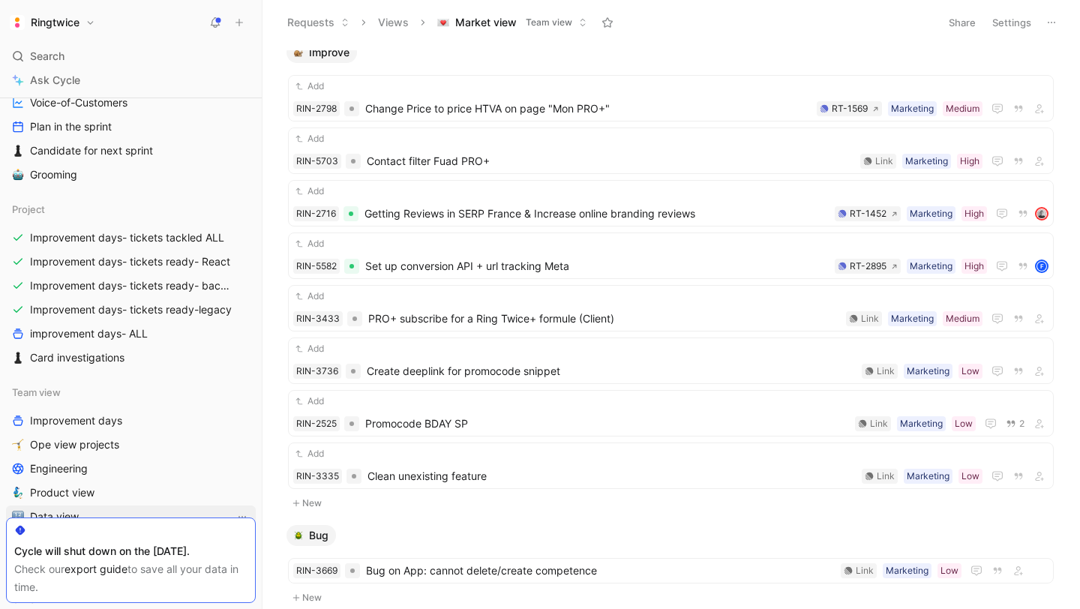
scroll to position [471, 0]
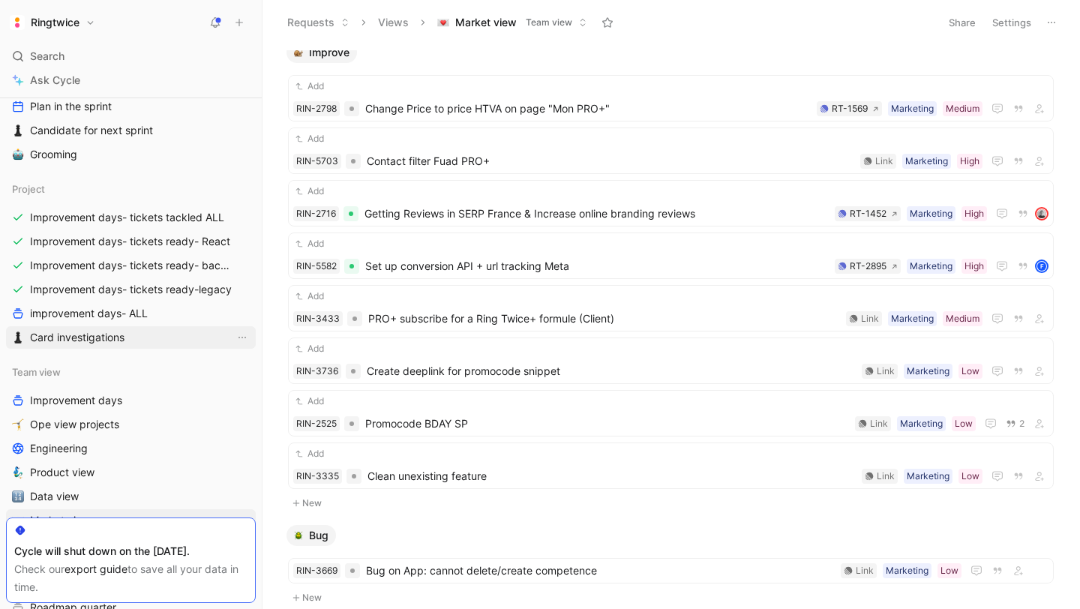
click at [95, 334] on span "Card investigations" at bounding box center [77, 337] width 94 height 15
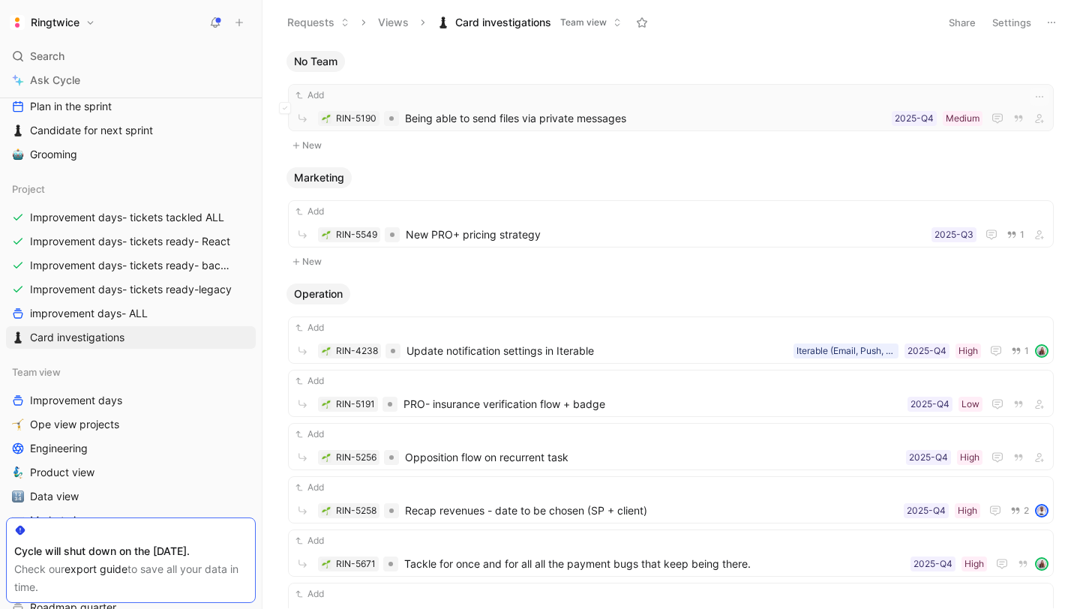
click at [584, 118] on span "Being able to send files via private messages" at bounding box center [645, 118] width 481 height 18
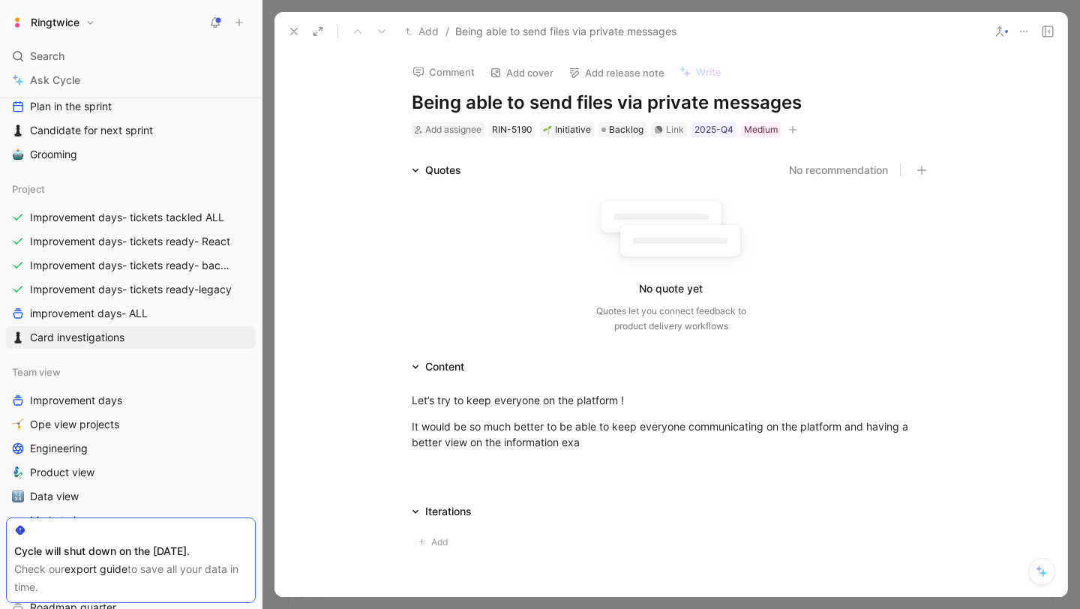
click at [451, 103] on h1 "Being able to send files via private messages" at bounding box center [671, 103] width 519 height 24
click at [290, 28] on icon at bounding box center [294, 31] width 12 height 12
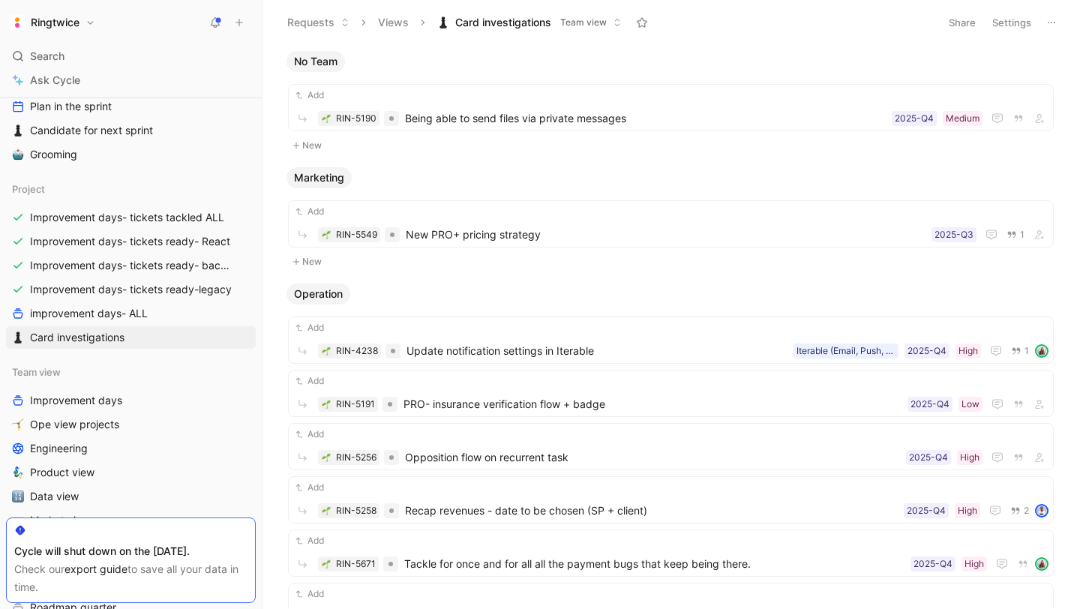
click at [999, 25] on button "Settings" at bounding box center [1011, 22] width 52 height 21
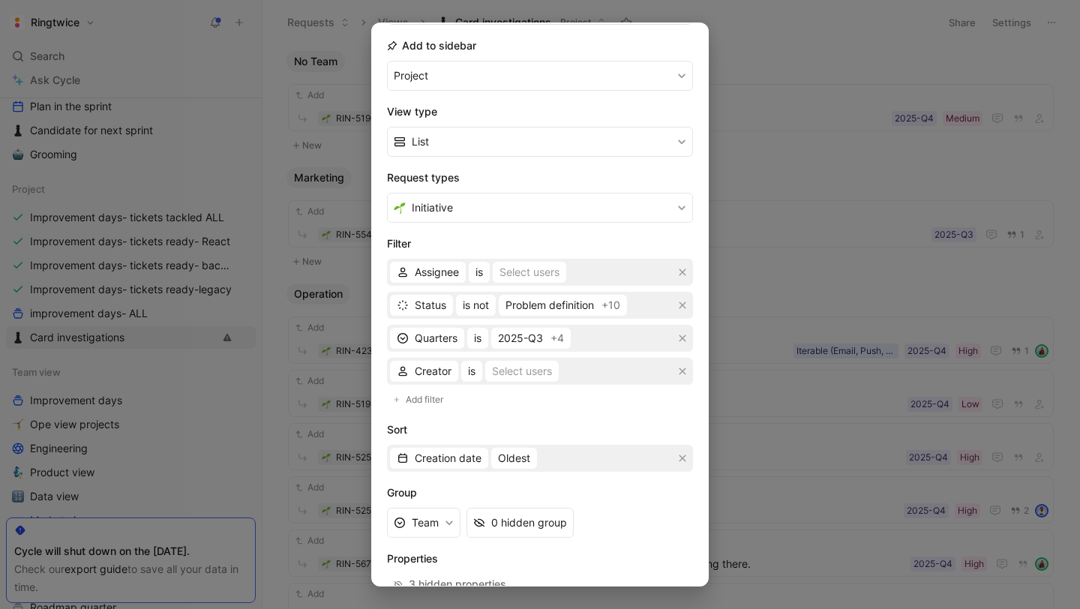
scroll to position [174, 0]
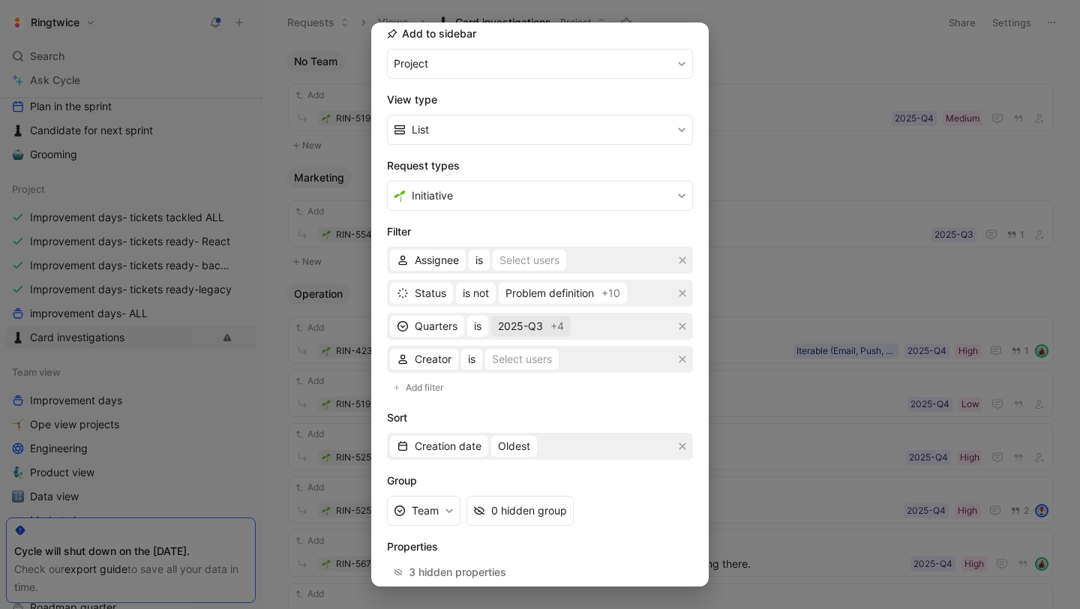
click at [557, 331] on span "+4" at bounding box center [556, 326] width 13 height 18
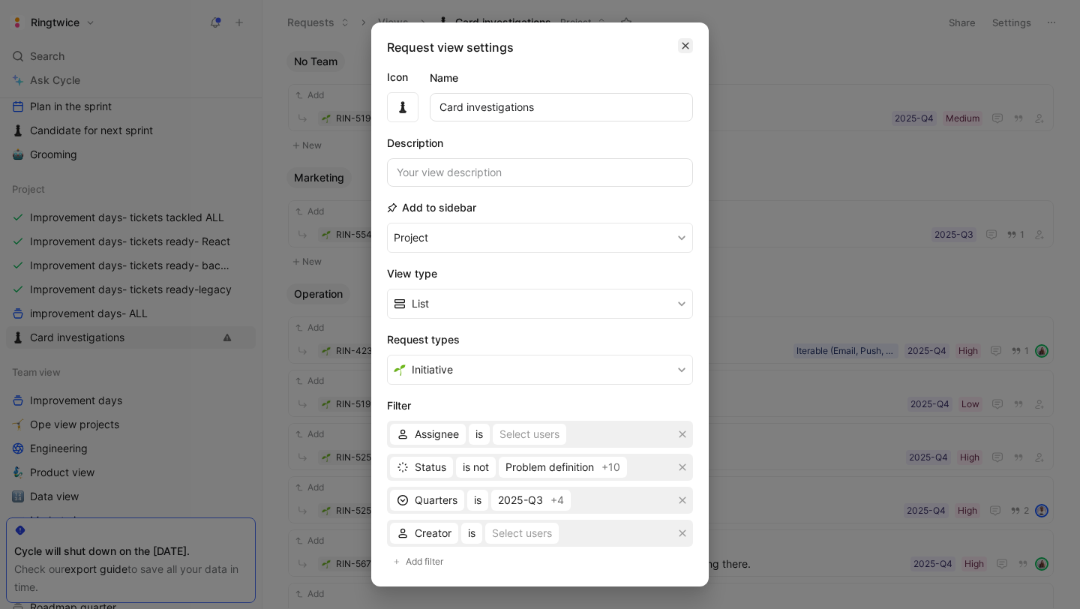
click at [678, 40] on button "button" at bounding box center [685, 45] width 15 height 15
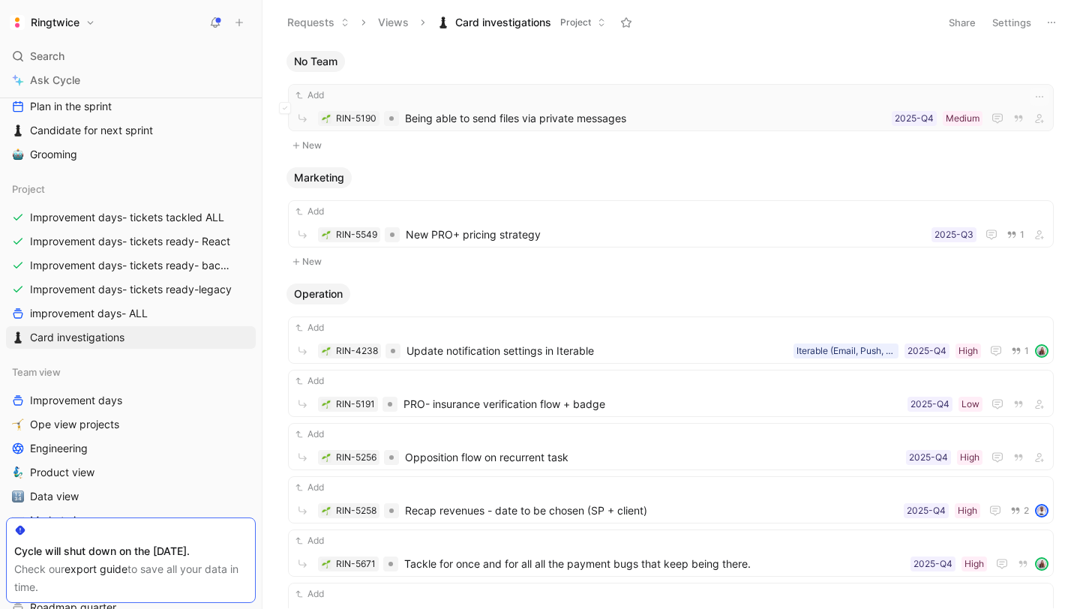
click at [440, 115] on span "Being able to send files via private messages" at bounding box center [645, 118] width 481 height 18
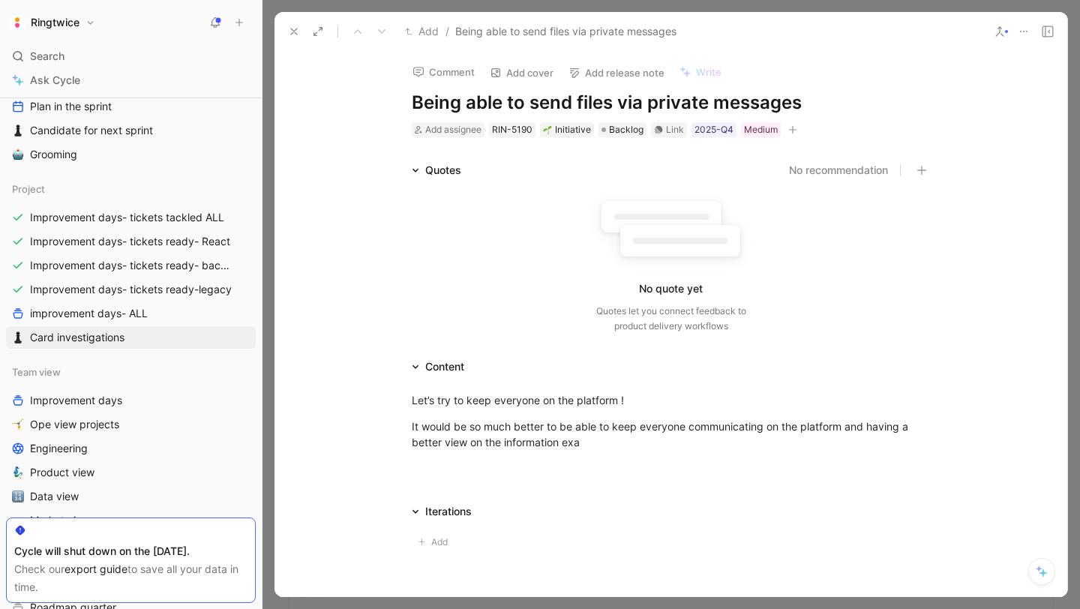
click at [459, 104] on h1 "Being able to send files via private messages" at bounding box center [671, 103] width 519 height 24
copy h1 "Being able to send files via private messages"
click at [289, 29] on icon at bounding box center [294, 31] width 12 height 12
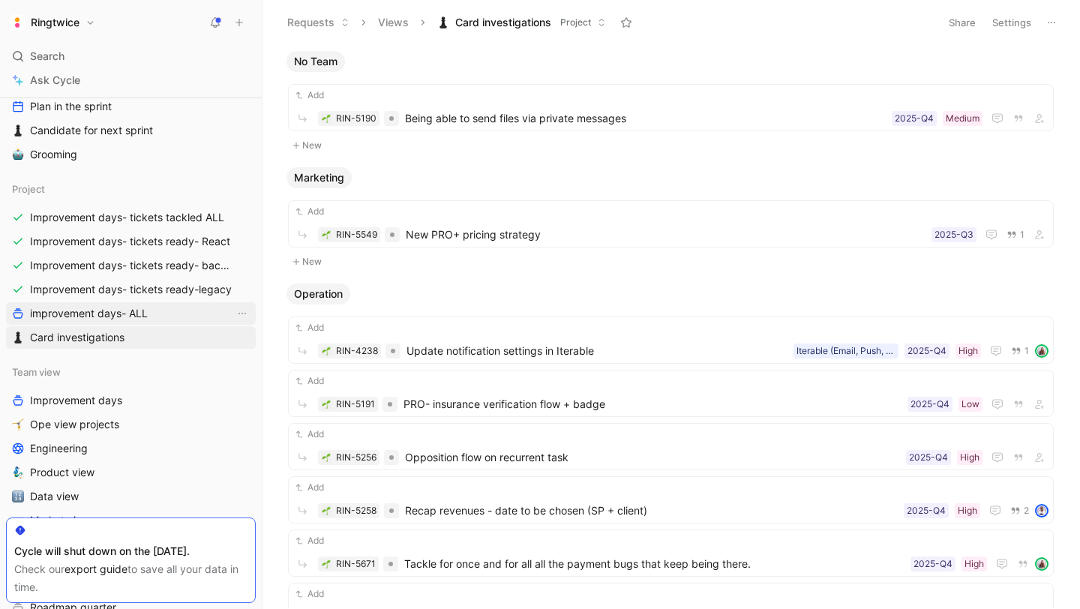
click at [143, 316] on span "improvement days- ALL" at bounding box center [89, 313] width 118 height 15
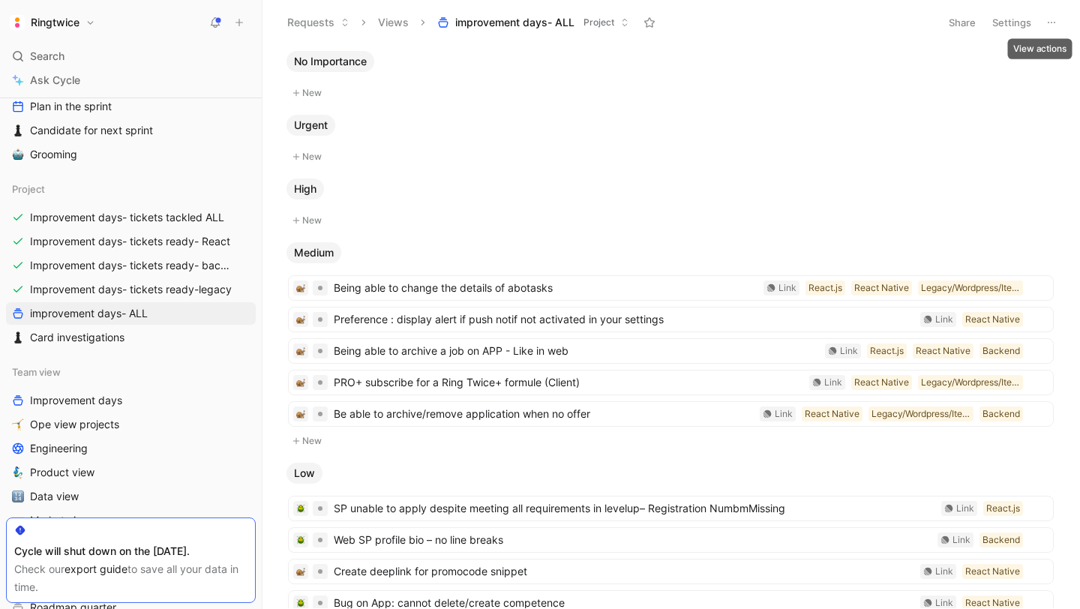
click at [1026, 23] on button "Settings" at bounding box center [1011, 22] width 52 height 21
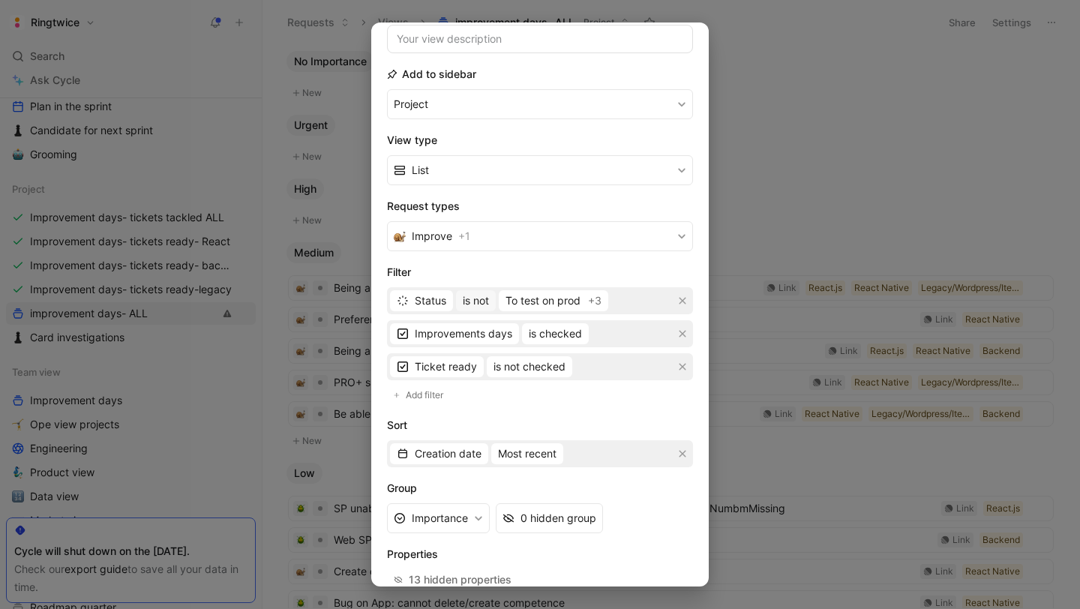
scroll to position [136, 0]
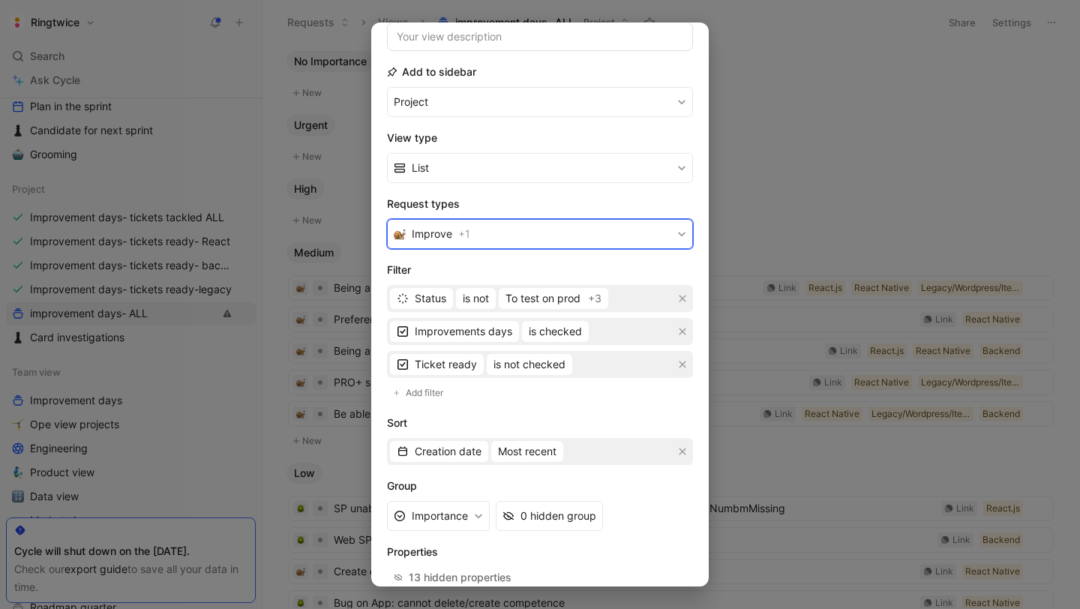
click at [490, 233] on button "Improve + 1" at bounding box center [540, 234] width 306 height 30
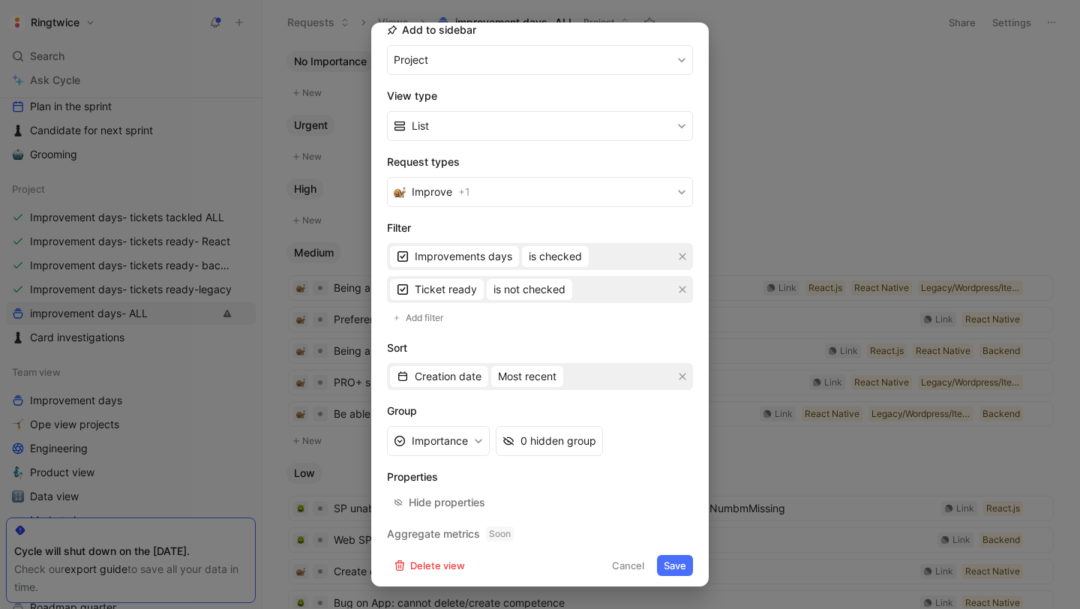
scroll to position [183, 0]
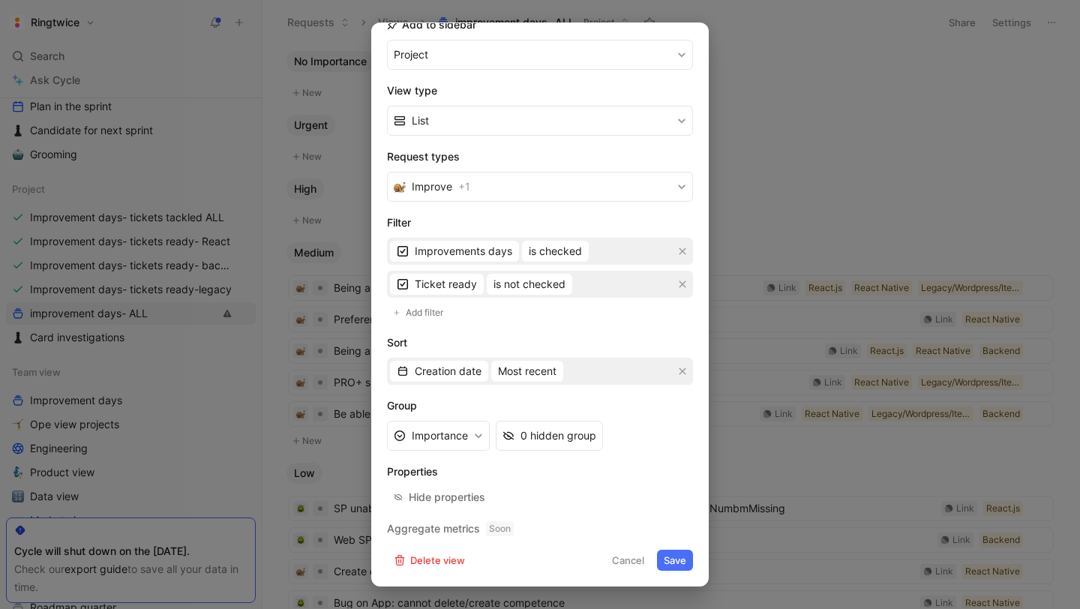
click at [645, 84] on h2 "View type" at bounding box center [540, 91] width 306 height 18
click at [622, 559] on button "Cancel" at bounding box center [628, 560] width 46 height 21
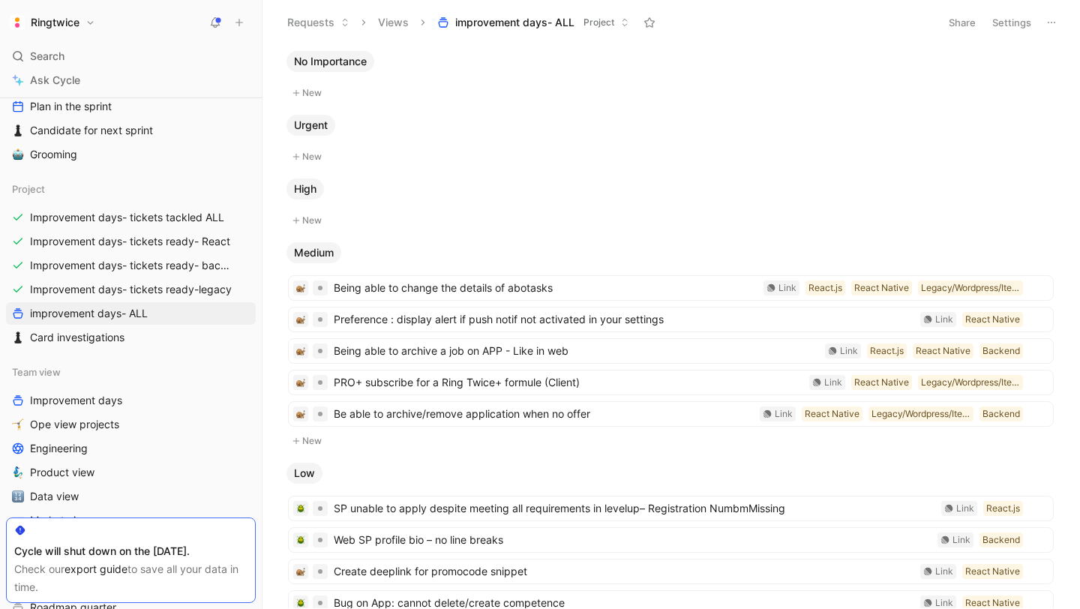
click at [1005, 21] on button "Settings" at bounding box center [1011, 22] width 52 height 21
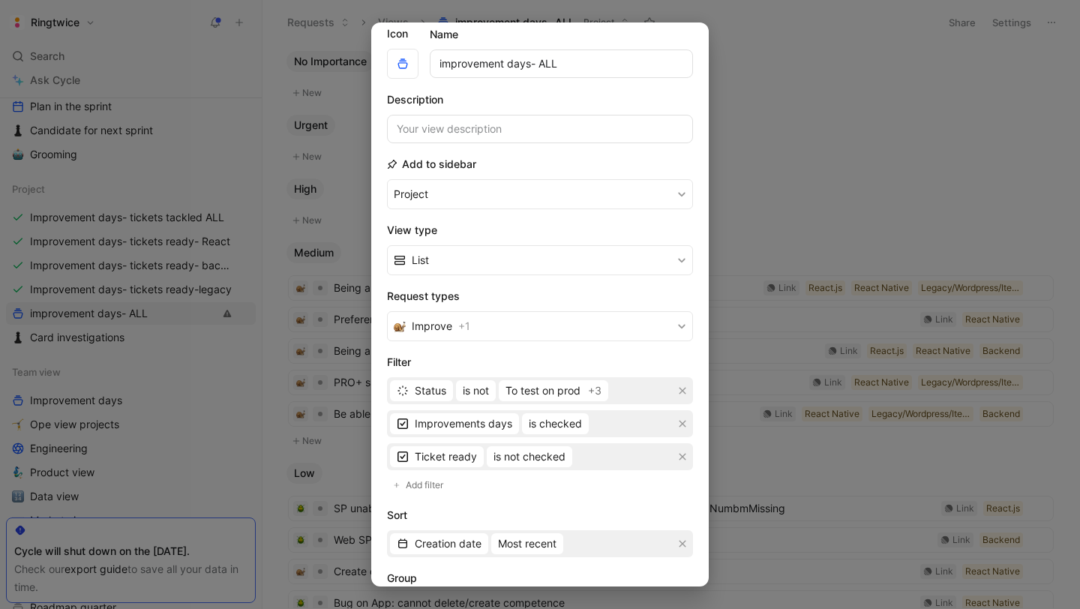
scroll to position [216, 0]
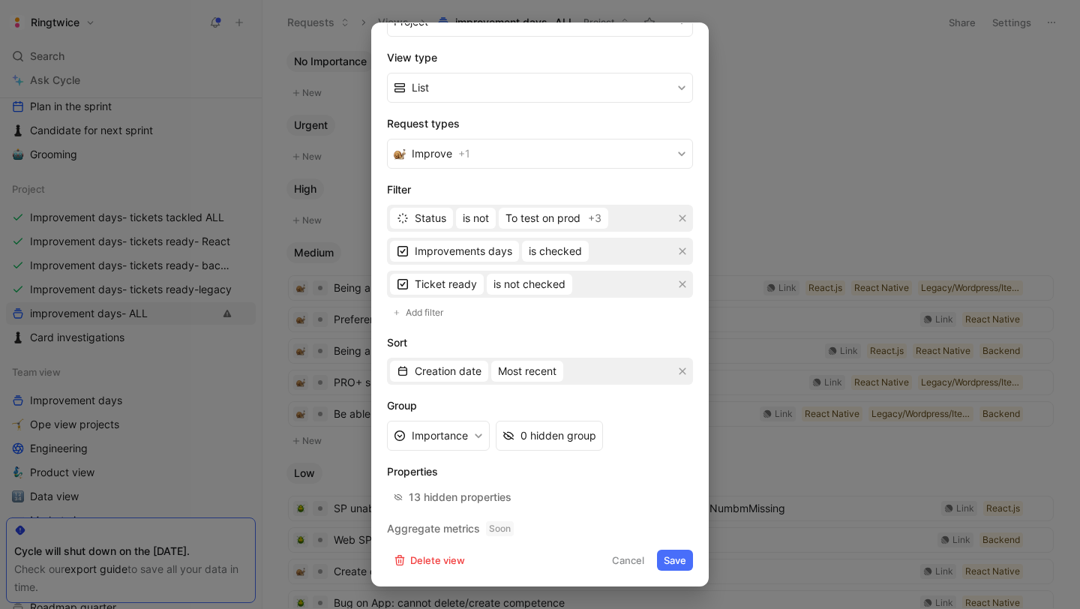
click at [626, 559] on button "Cancel" at bounding box center [628, 560] width 46 height 21
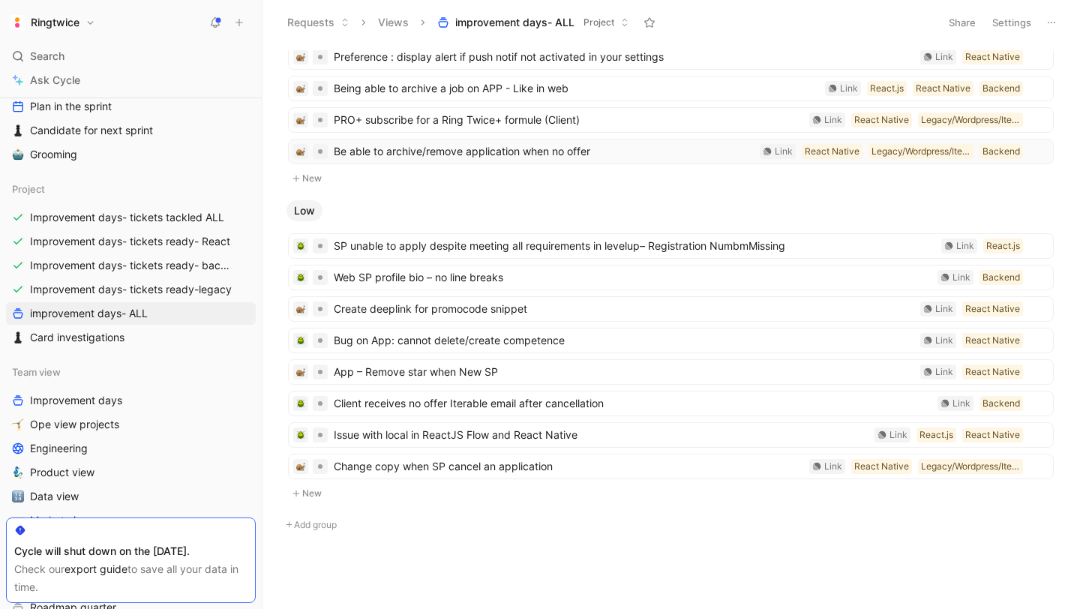
scroll to position [0, 0]
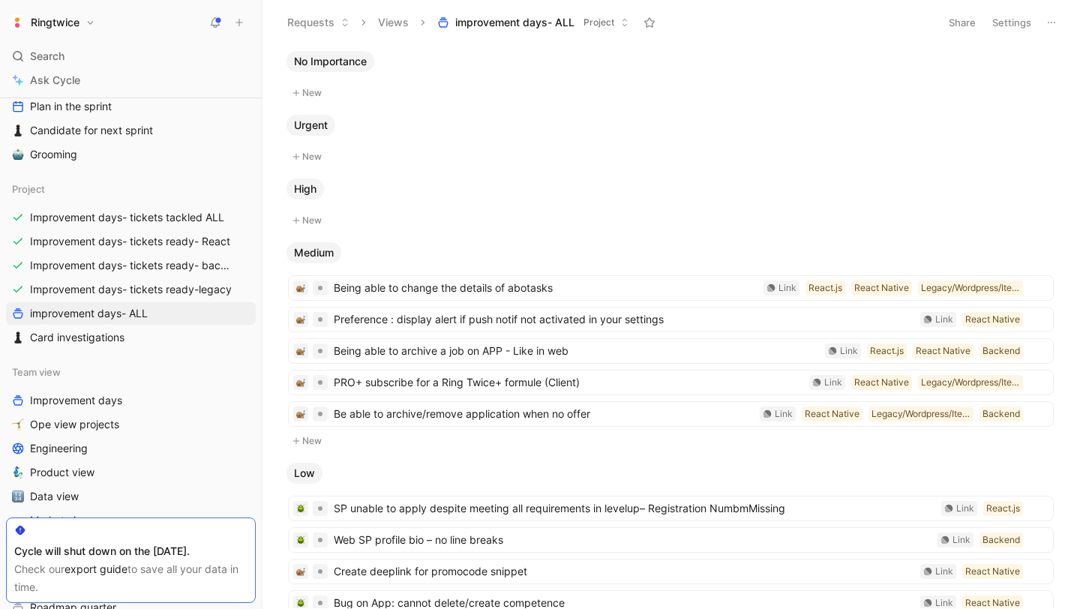
click at [1024, 24] on button "Settings" at bounding box center [1011, 22] width 52 height 21
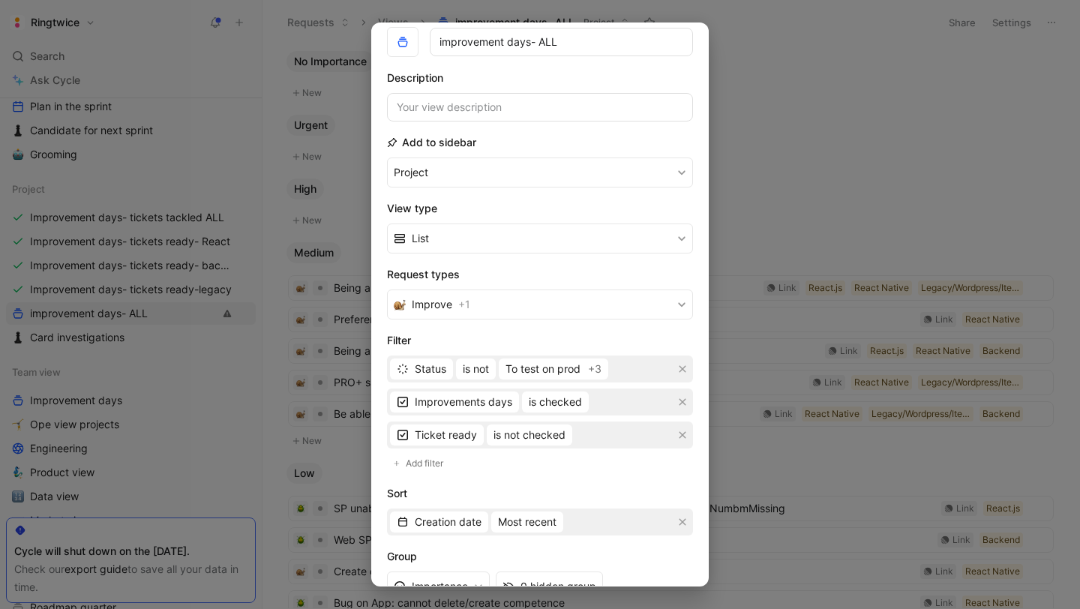
scroll to position [74, 0]
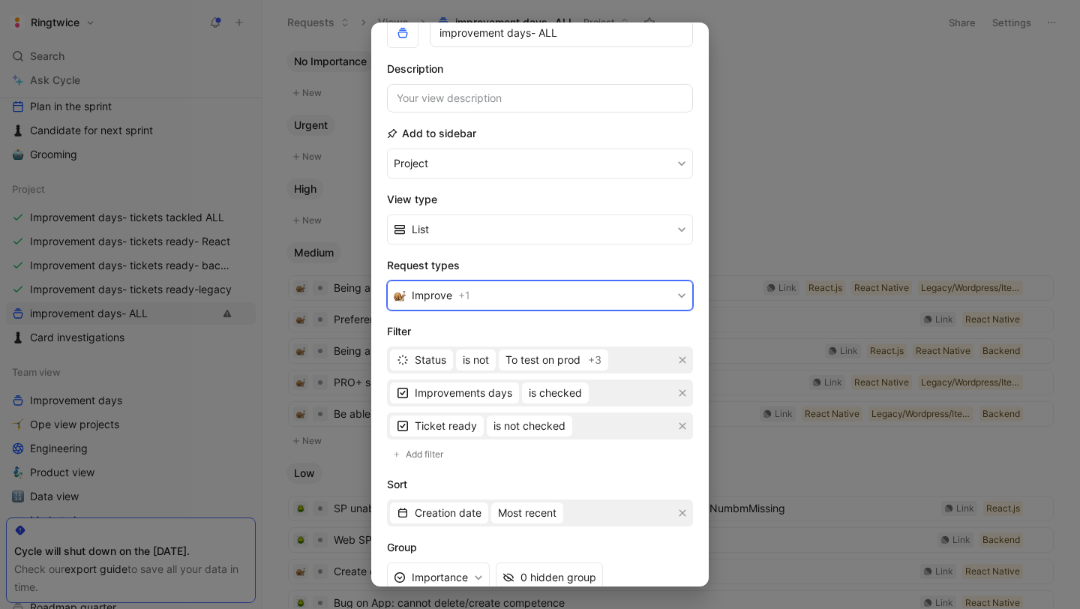
click at [493, 297] on button "Improve + 1" at bounding box center [540, 295] width 306 height 30
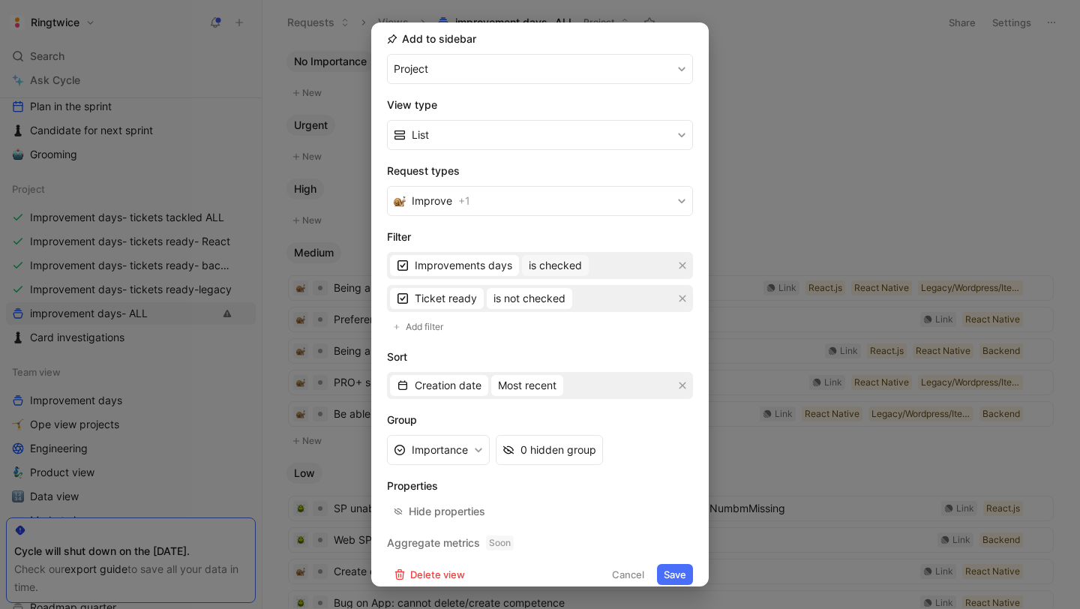
scroll to position [175, 0]
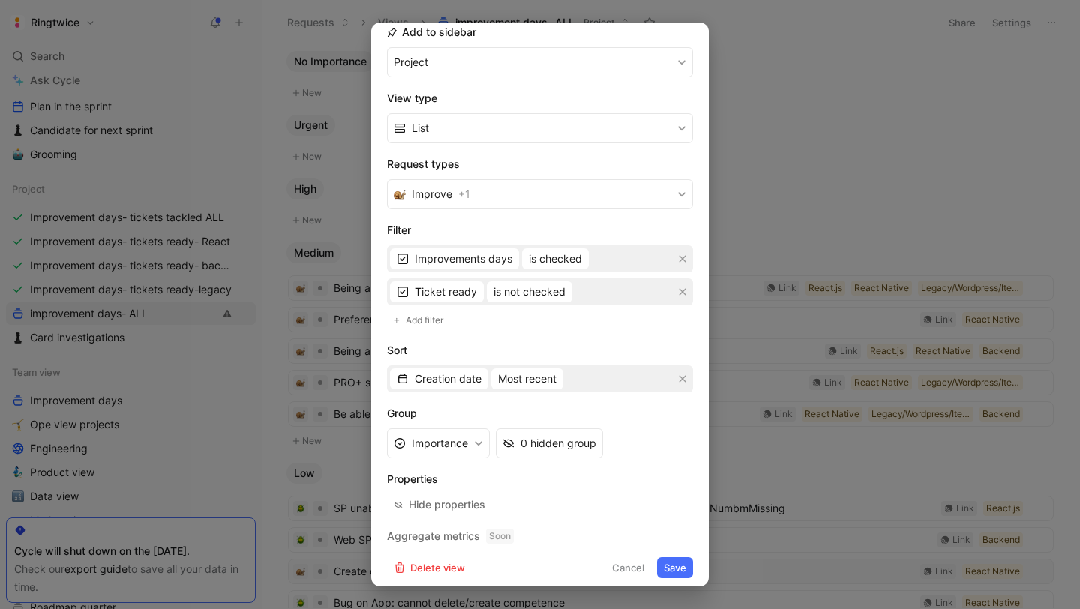
drag, startPoint x: 634, startPoint y: 561, endPoint x: 625, endPoint y: 561, distance: 9.7
click at [634, 561] on button "Cancel" at bounding box center [628, 567] width 46 height 21
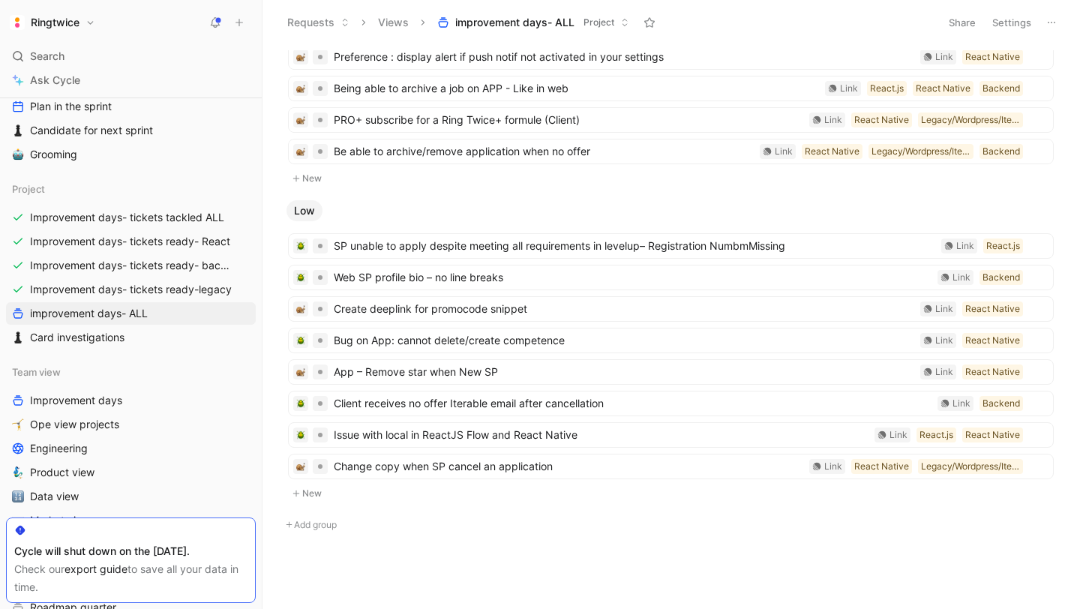
scroll to position [94, 0]
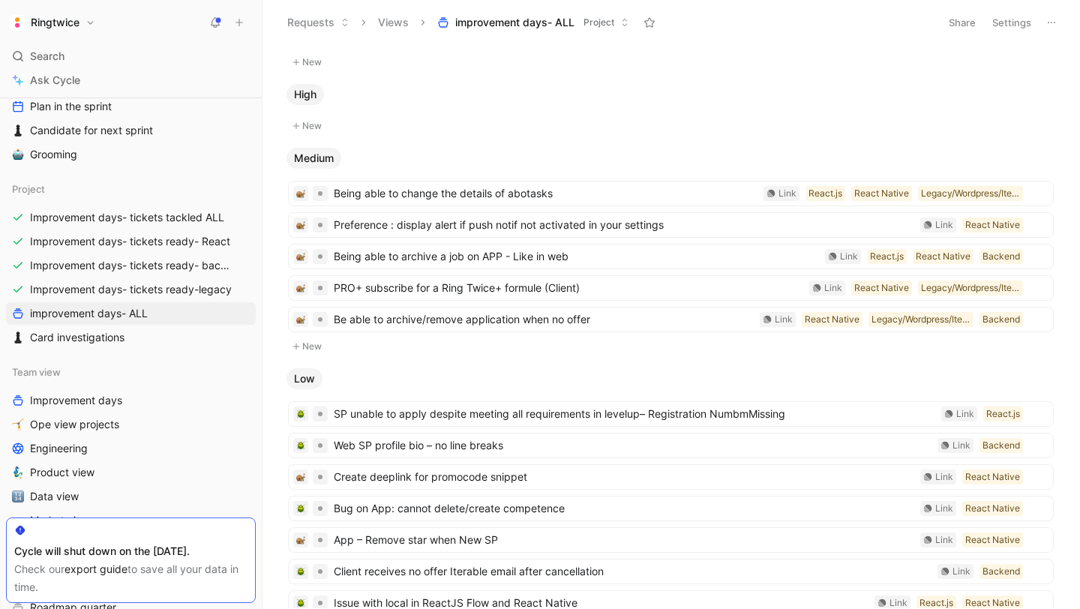
click at [1003, 30] on button "Settings" at bounding box center [1011, 22] width 52 height 21
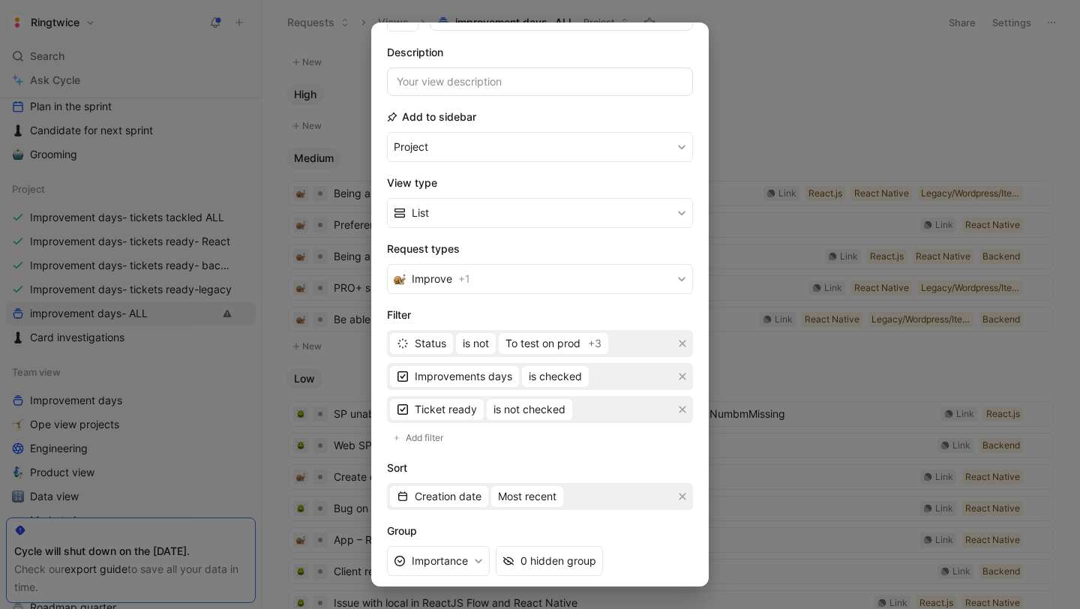
scroll to position [0, 0]
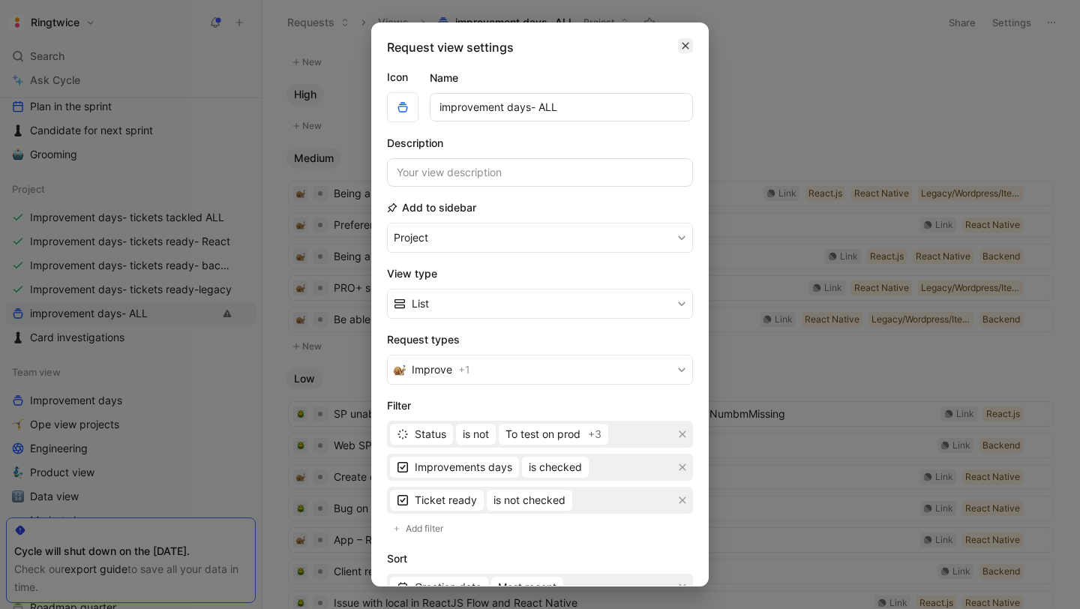
click at [685, 47] on icon "button" at bounding box center [685, 46] width 9 height 12
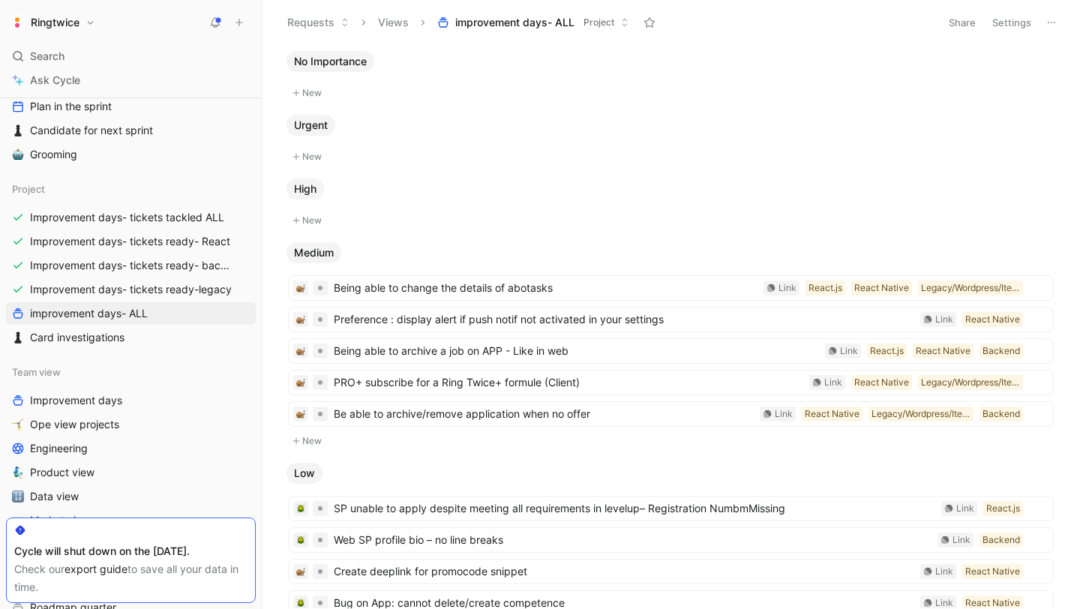
click at [1005, 24] on button "Settings" at bounding box center [1011, 22] width 52 height 21
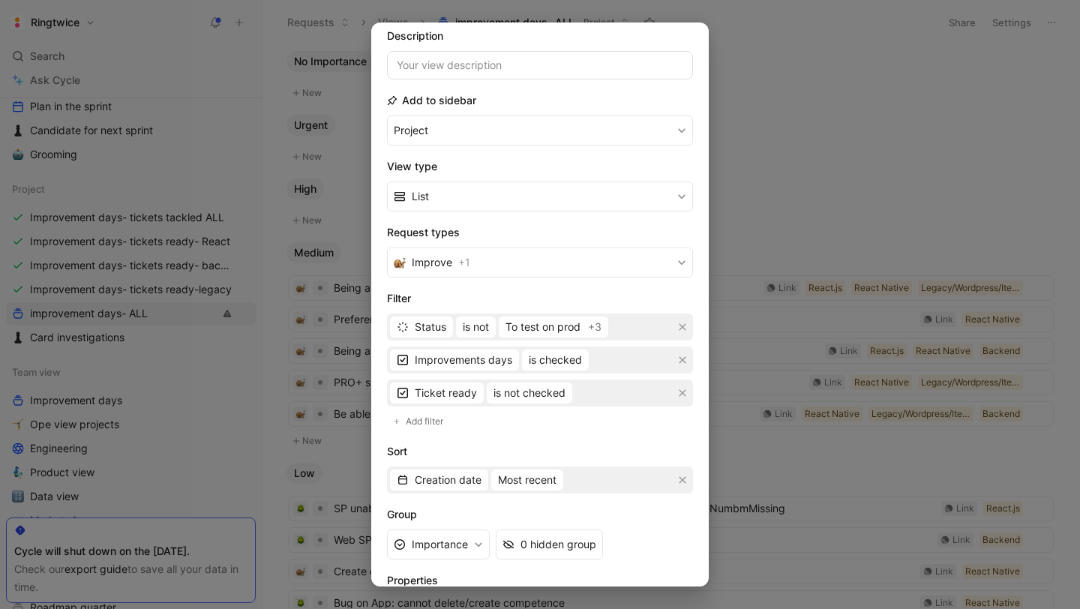
scroll to position [108, 0]
click at [672, 297] on h2 "Filter" at bounding box center [540, 298] width 306 height 18
click at [629, 432] on form "Icon Name improvement days- ALL Description Add to sidebar Project View type Li…" at bounding box center [540, 319] width 306 height 718
click at [682, 393] on icon "button" at bounding box center [682, 392] width 7 height 7
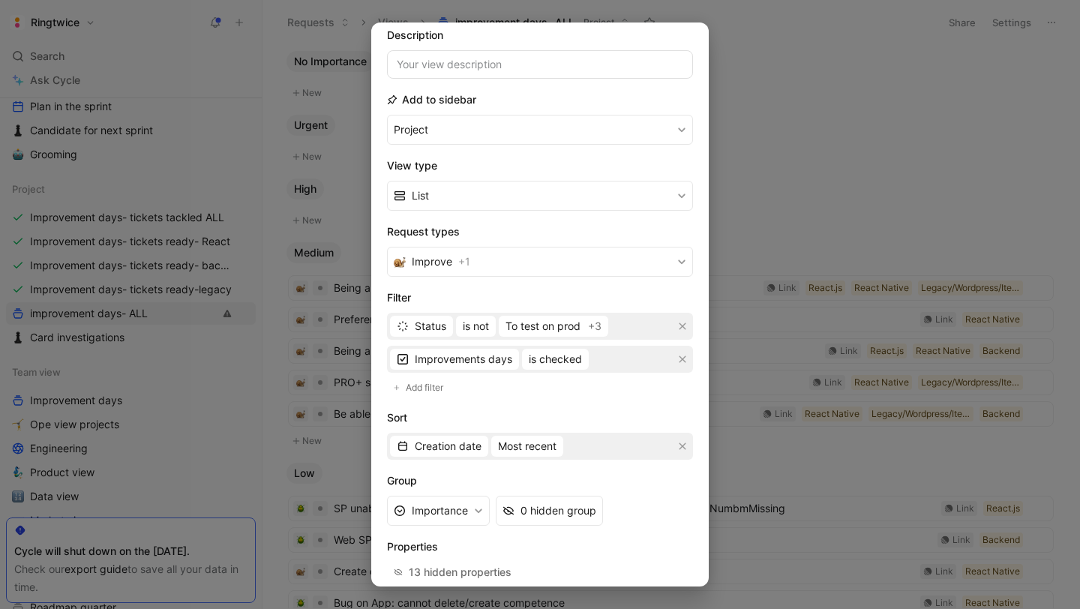
scroll to position [183, 0]
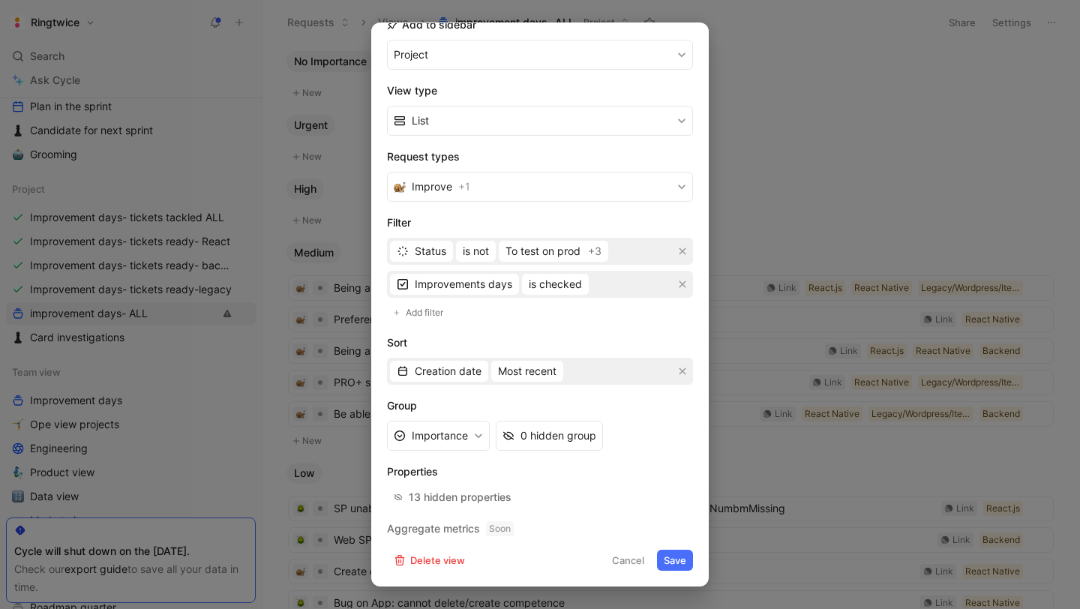
click at [673, 554] on button "Save" at bounding box center [675, 560] width 36 height 21
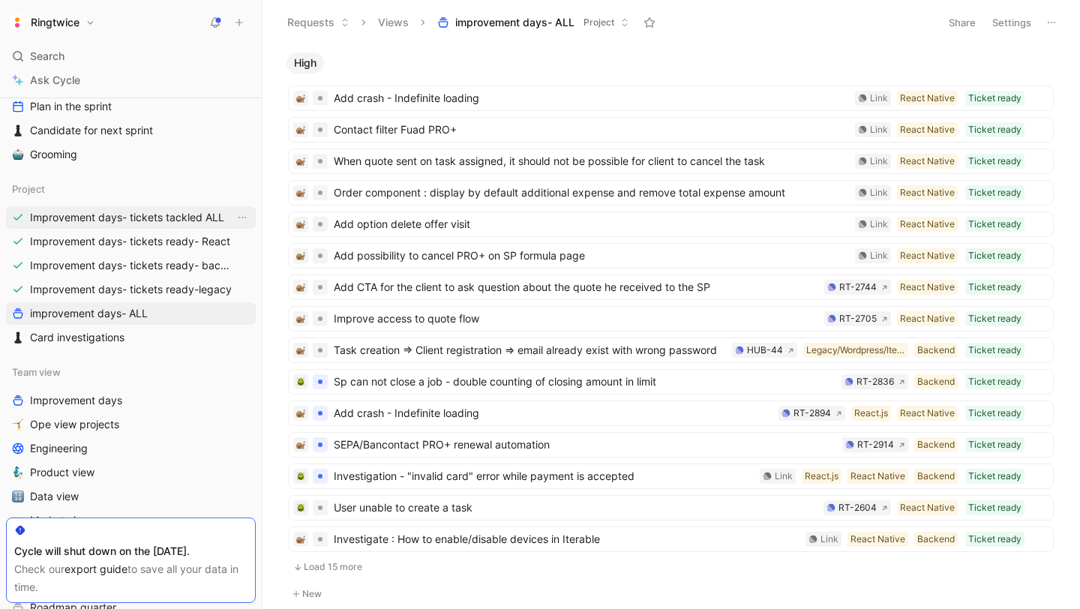
scroll to position [9, 0]
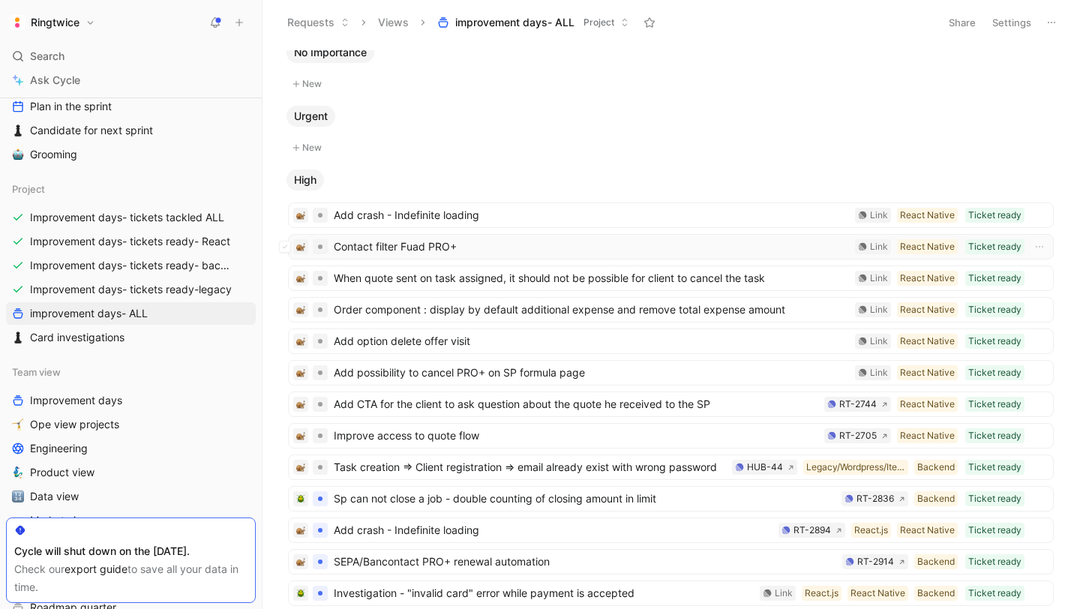
click at [439, 247] on span "Contact filter Fuad PRO+" at bounding box center [591, 247] width 515 height 18
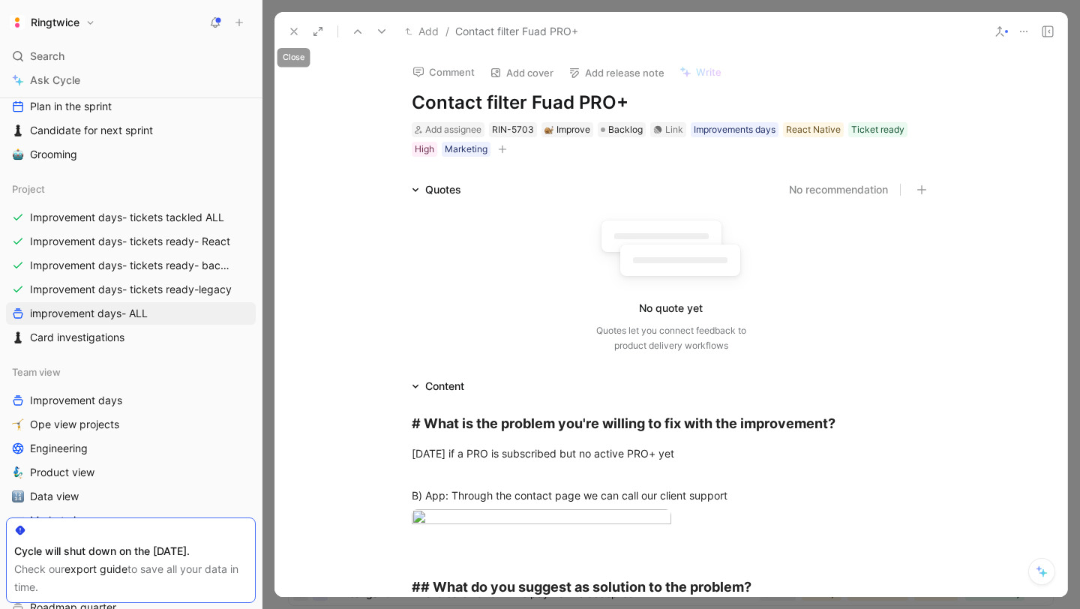
drag, startPoint x: 292, startPoint y: 28, endPoint x: 467, endPoint y: 187, distance: 236.2
click at [292, 28] on icon at bounding box center [294, 31] width 12 height 12
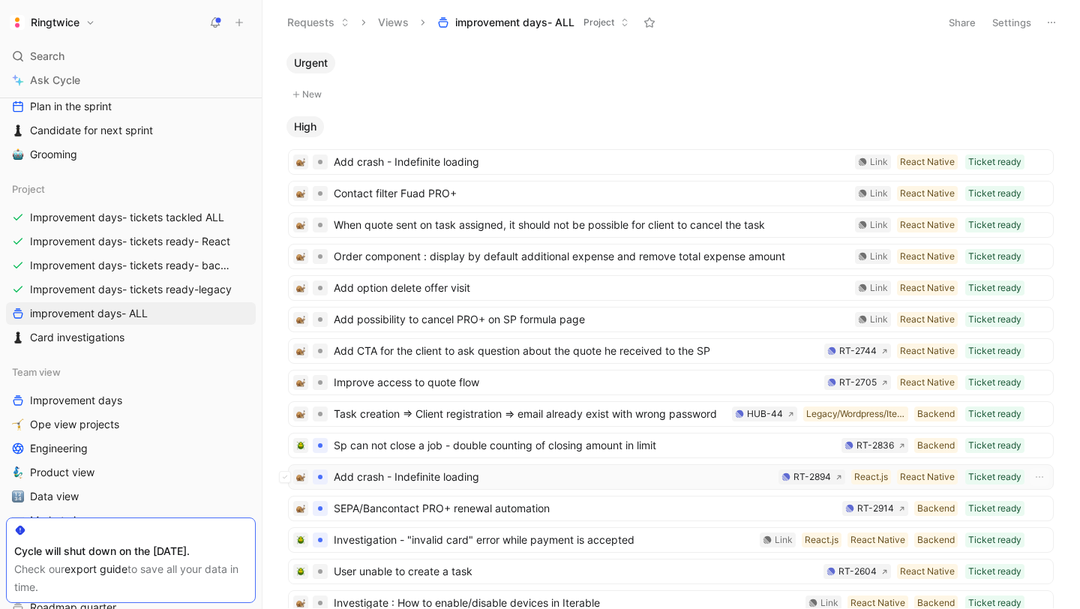
scroll to position [118, 0]
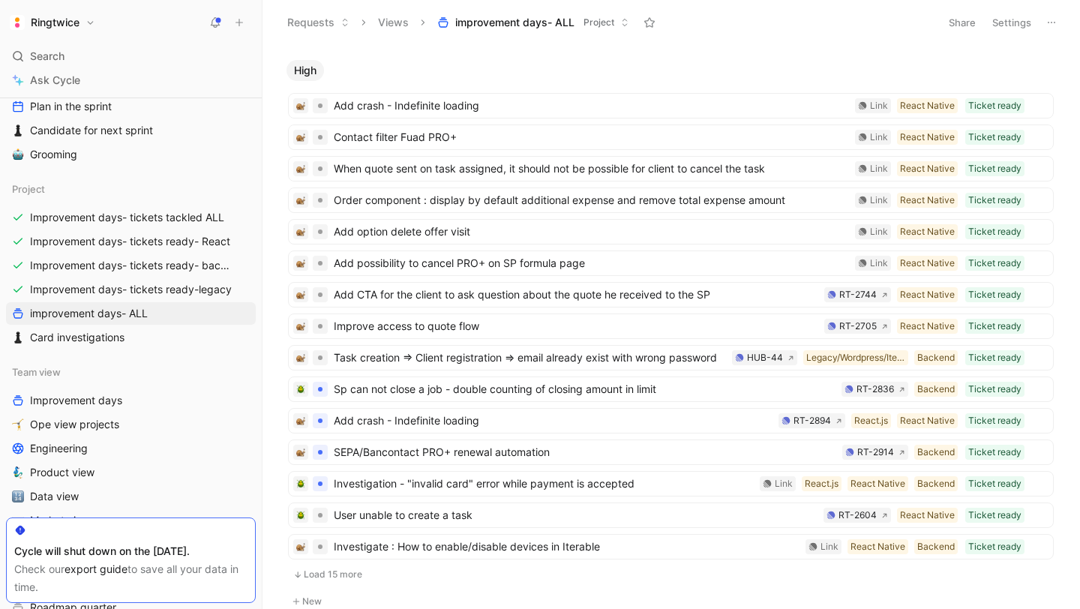
click at [651, 71] on div "High" at bounding box center [670, 70] width 781 height 21
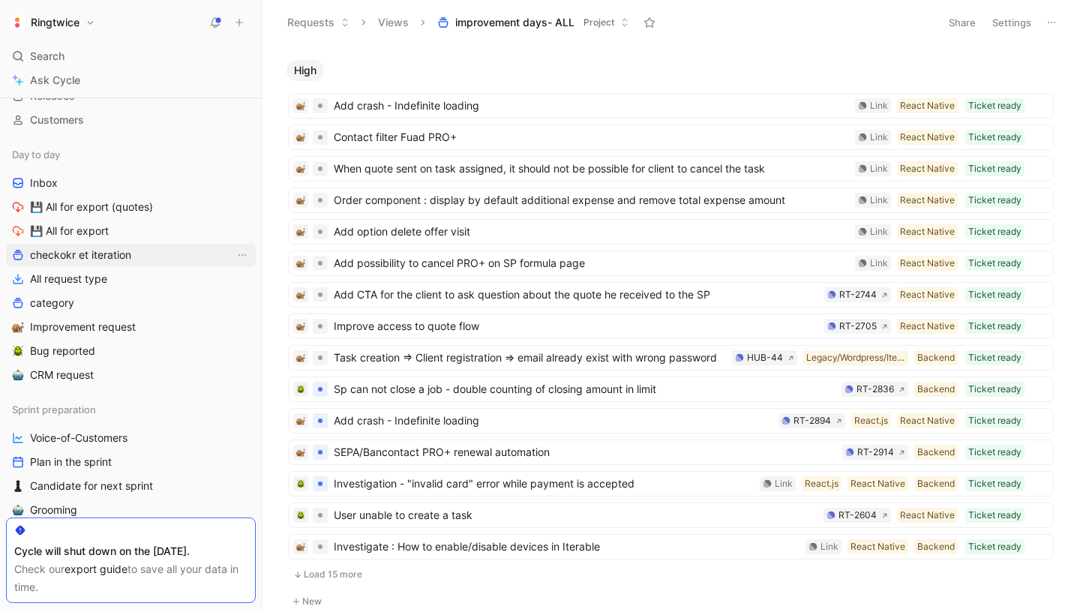
scroll to position [110, 0]
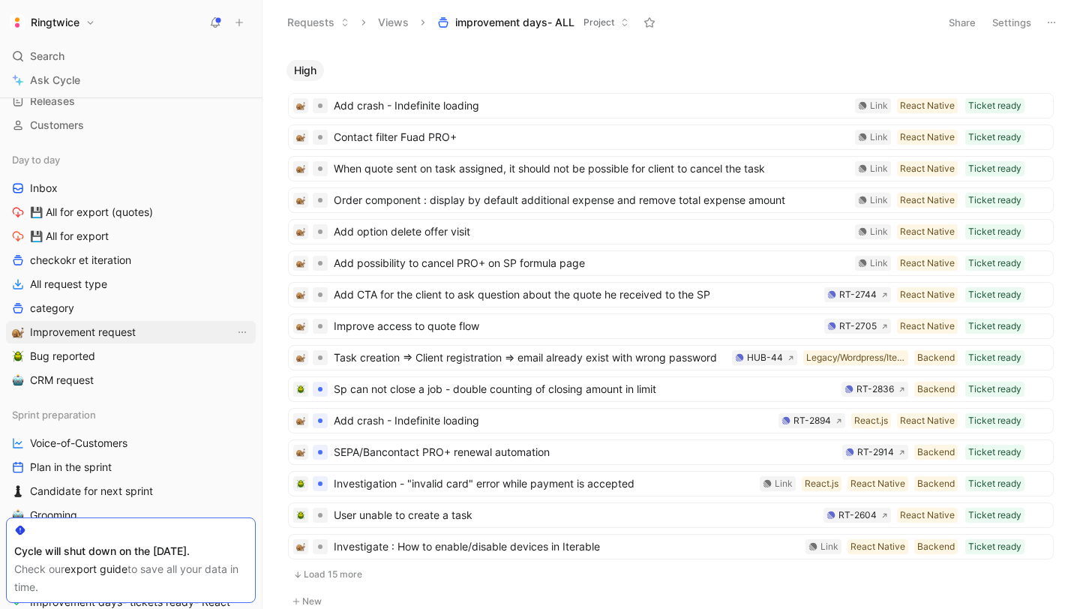
click at [121, 331] on span "Improvement request" at bounding box center [83, 332] width 106 height 15
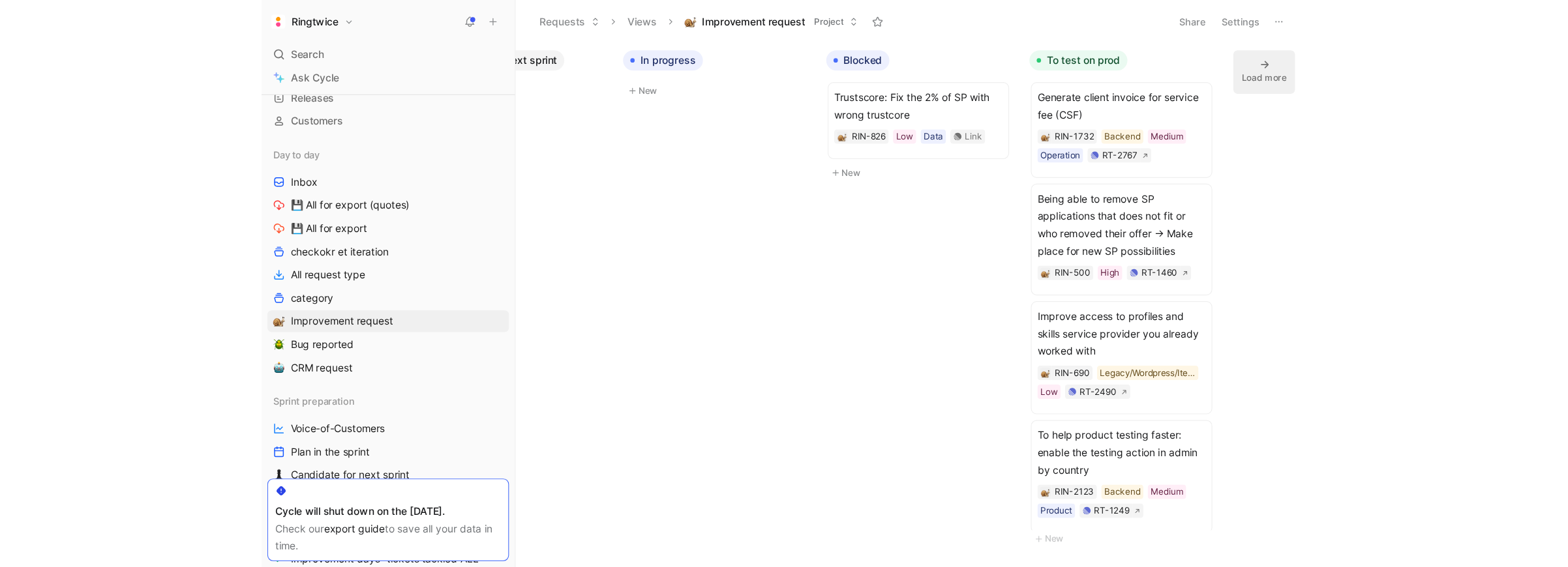
scroll to position [0, 569]
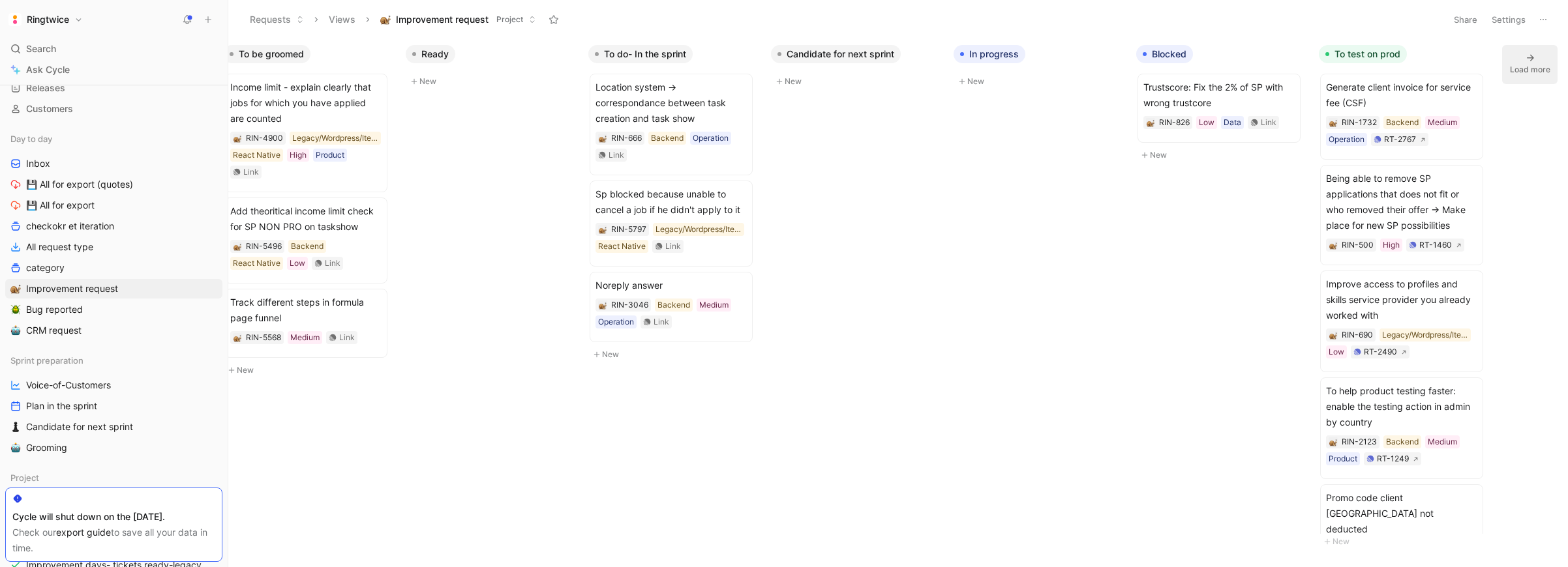
click at [65, 22] on h1 "Ringtwice" at bounding box center [48, 19] width 43 height 11
click at [71, 175] on div "Export assets" at bounding box center [89, 176] width 160 height 21
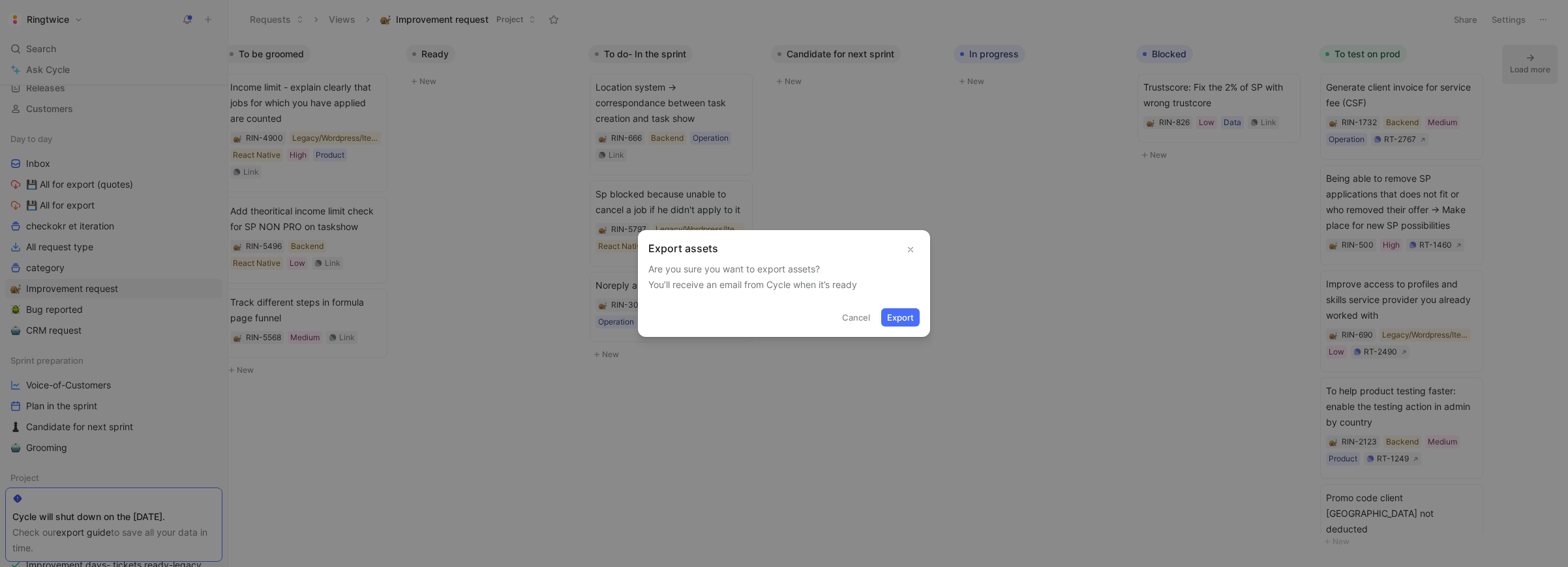
click at [902, 314] on button "Export" at bounding box center [900, 317] width 38 height 18
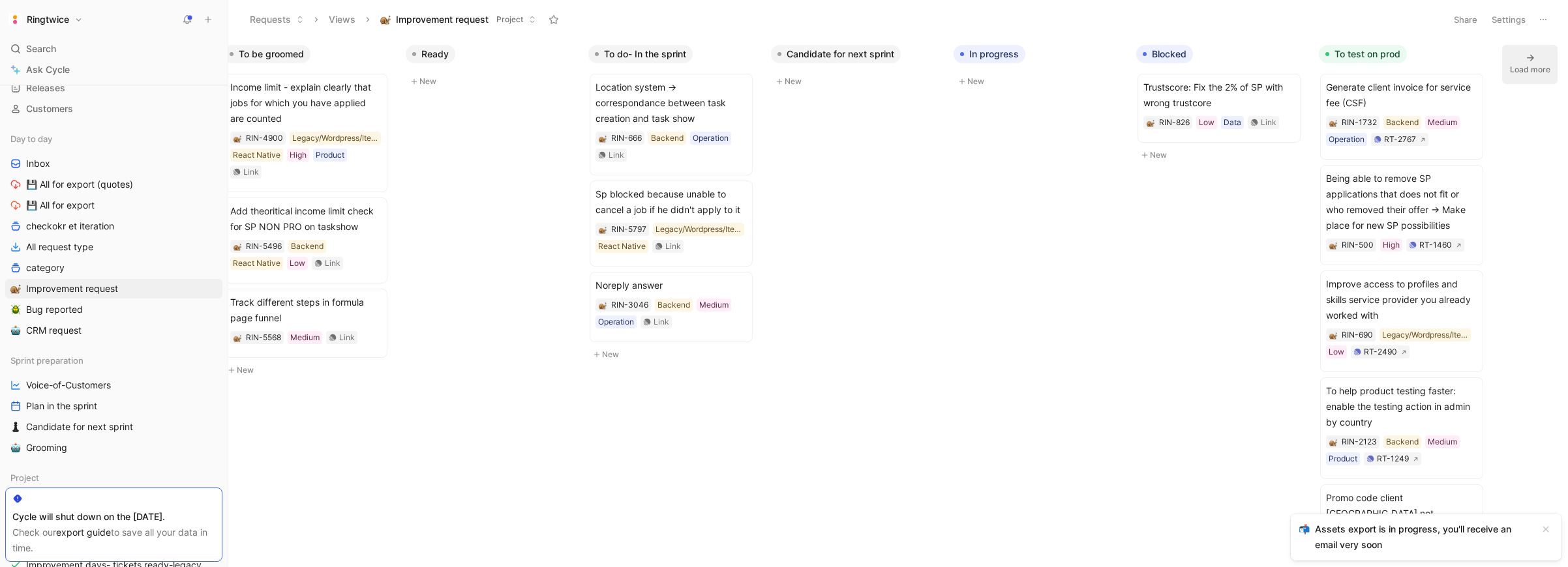
click at [45, 17] on h1 "Ringtwice" at bounding box center [48, 19] width 43 height 11
click at [214, 186] on div at bounding box center [784, 284] width 1568 height 567
click at [81, 190] on span "💾 All for export (quotes)" at bounding box center [79, 184] width 107 height 13
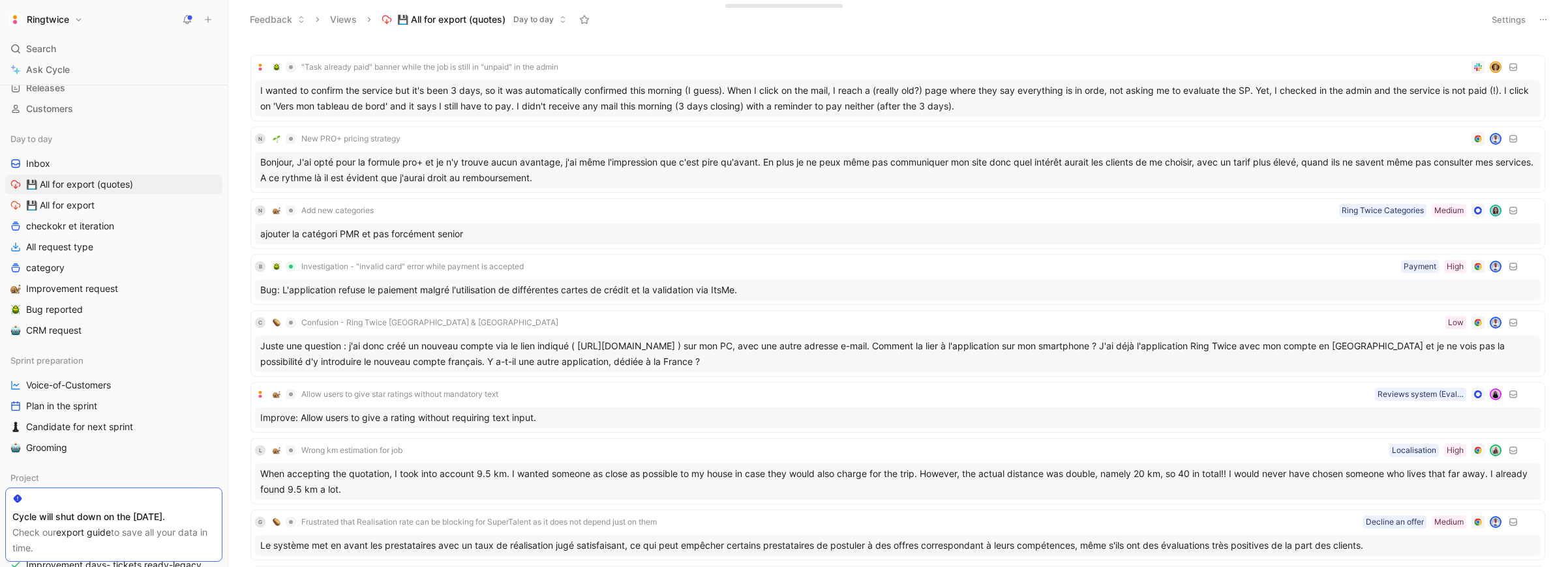
click at [1538, 17] on icon at bounding box center [1543, 19] width 10 height 10
click at [1471, 67] on span "Export in CSV" at bounding box center [1477, 66] width 58 height 11
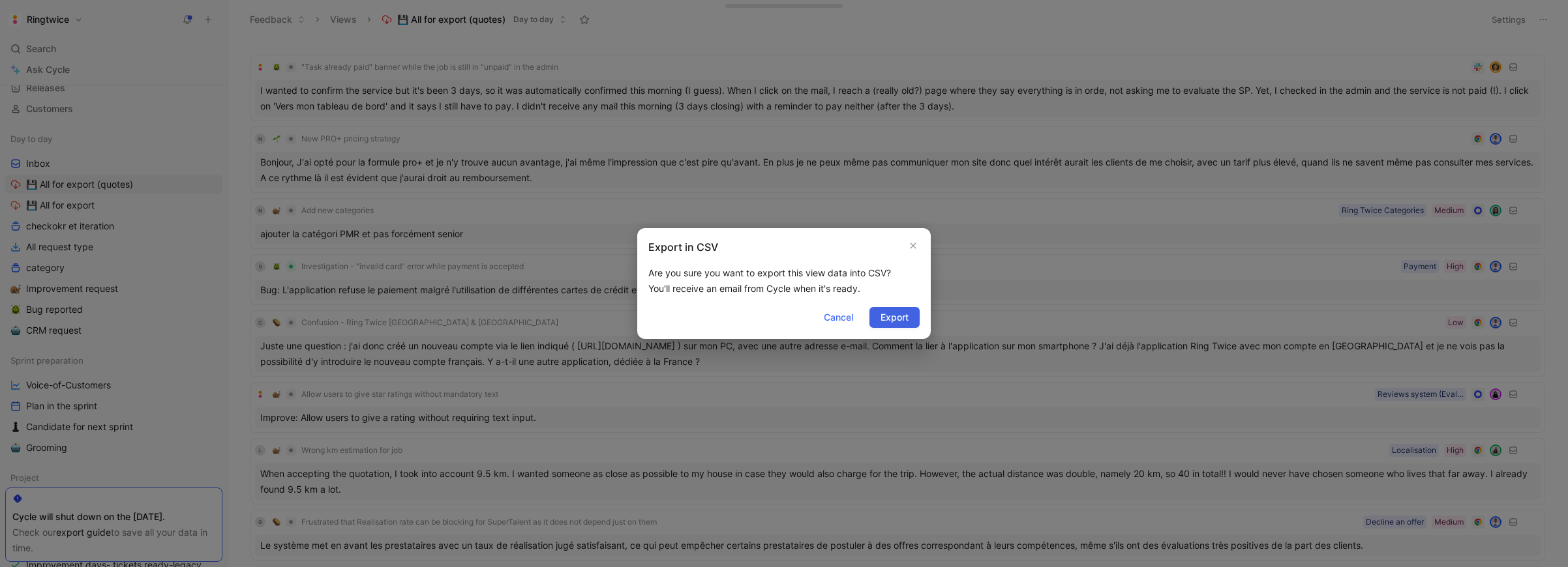
click at [889, 318] on span "Export" at bounding box center [894, 317] width 28 height 16
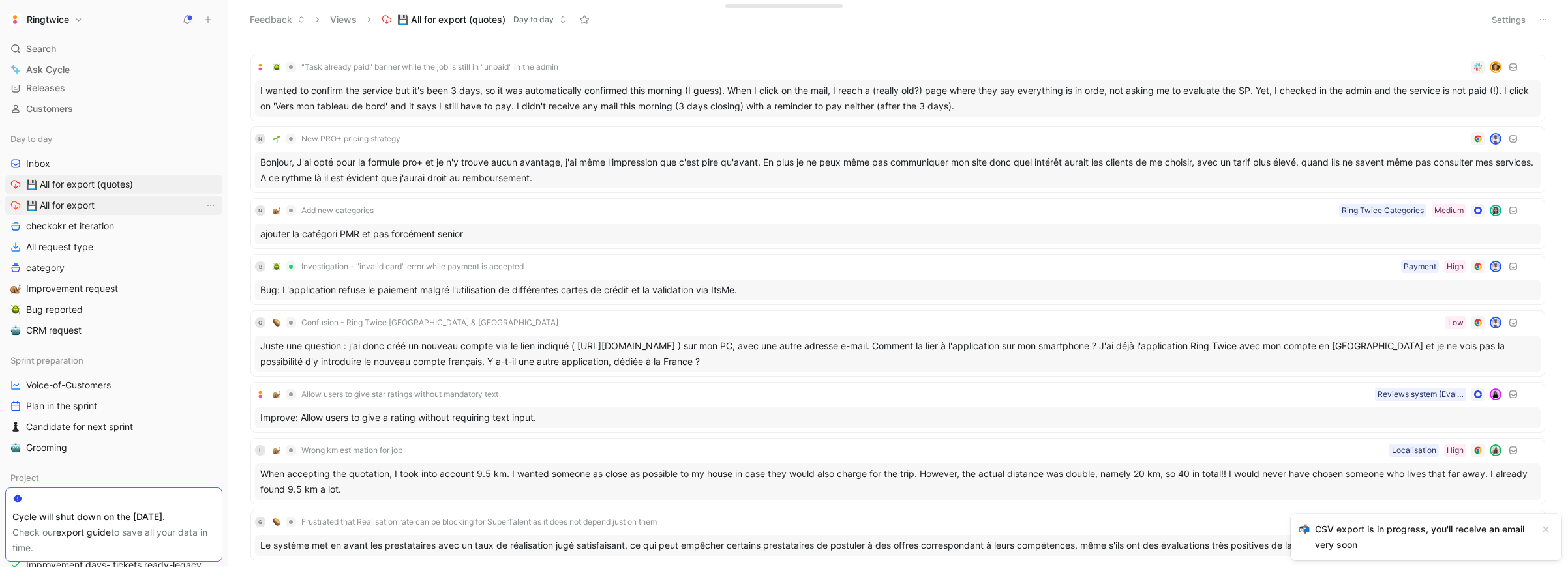
click at [121, 211] on link "💾 All for export" at bounding box center [114, 205] width 217 height 19
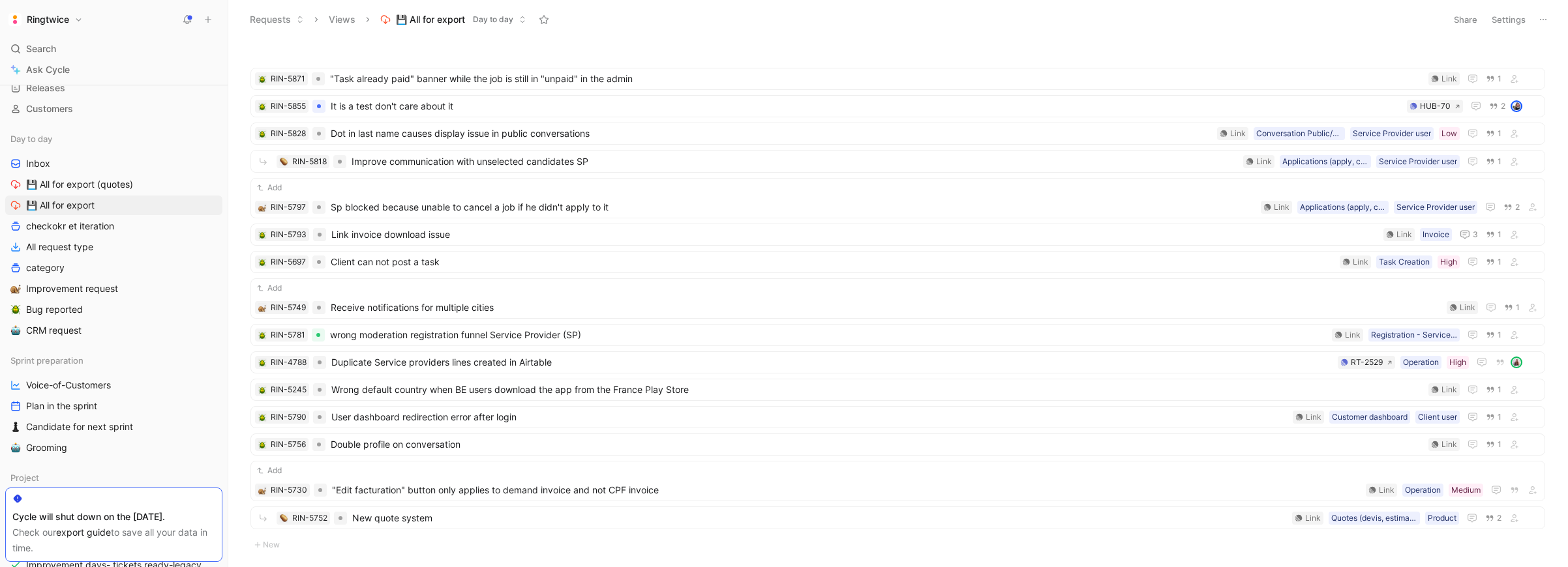
click at [1543, 21] on icon at bounding box center [1543, 19] width 10 height 10
click at [1489, 69] on span "Export in CSV" at bounding box center [1477, 66] width 58 height 11
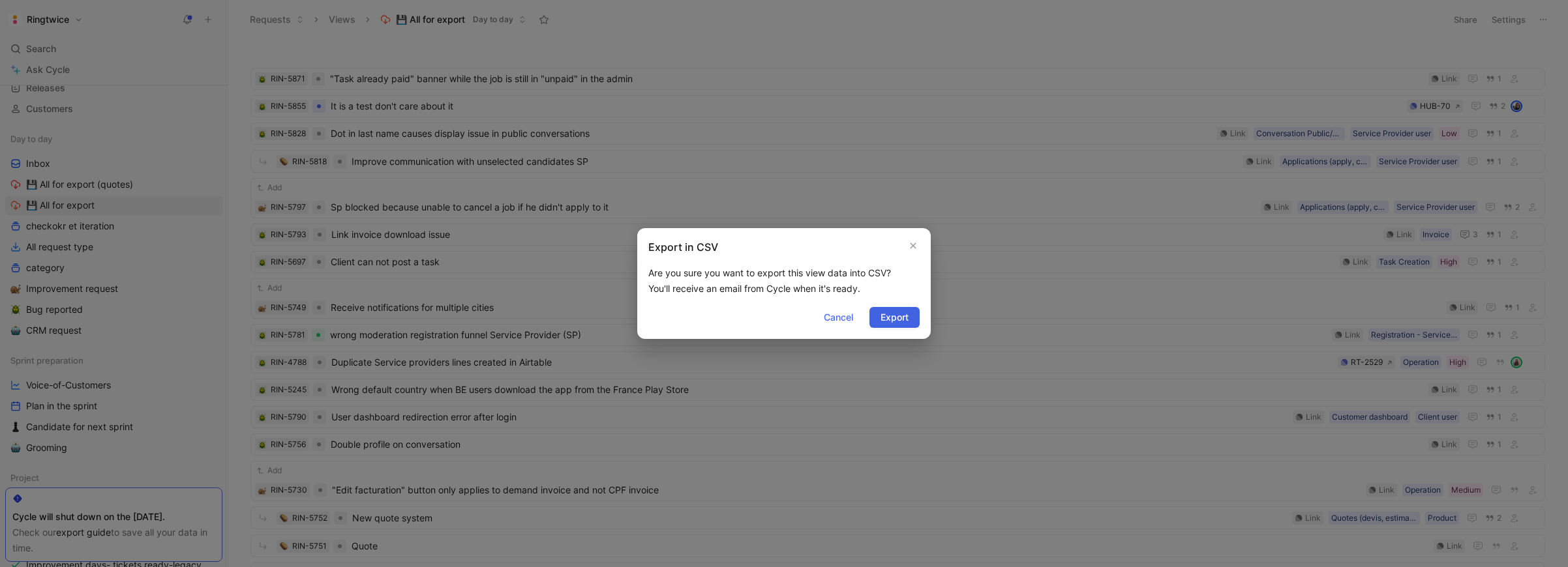
click at [901, 319] on span "Export" at bounding box center [894, 317] width 28 height 16
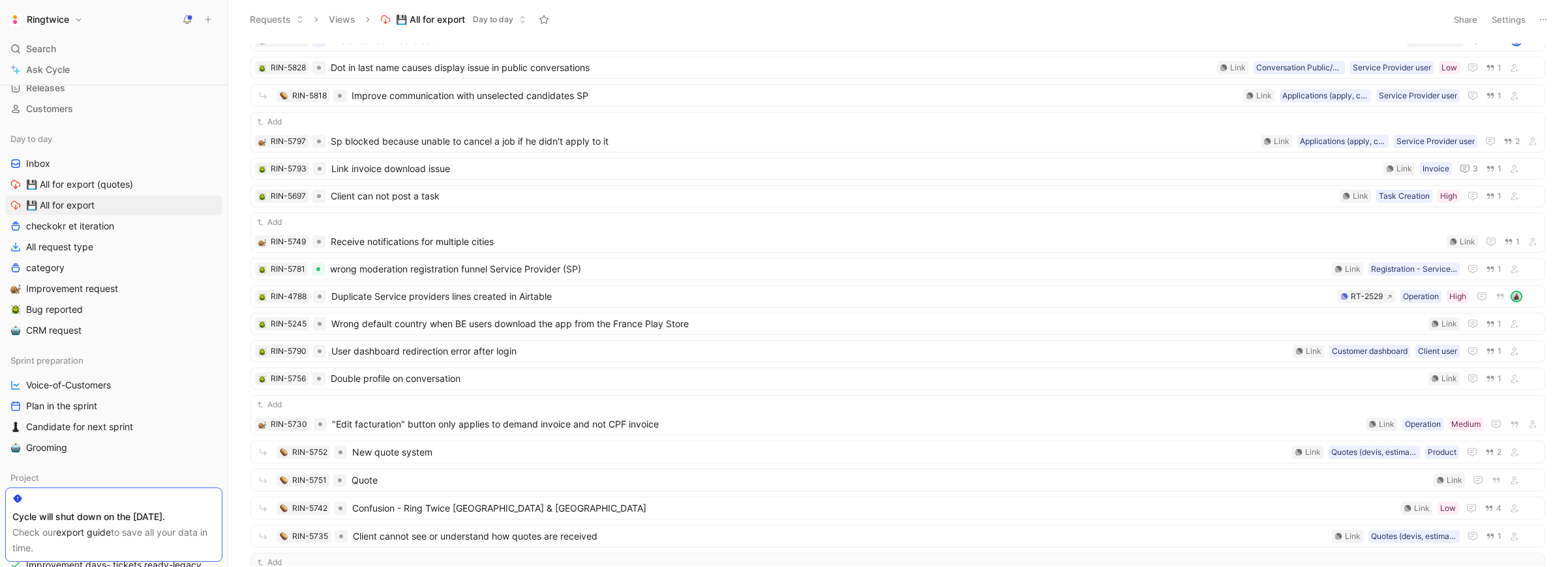
scroll to position [68, 0]
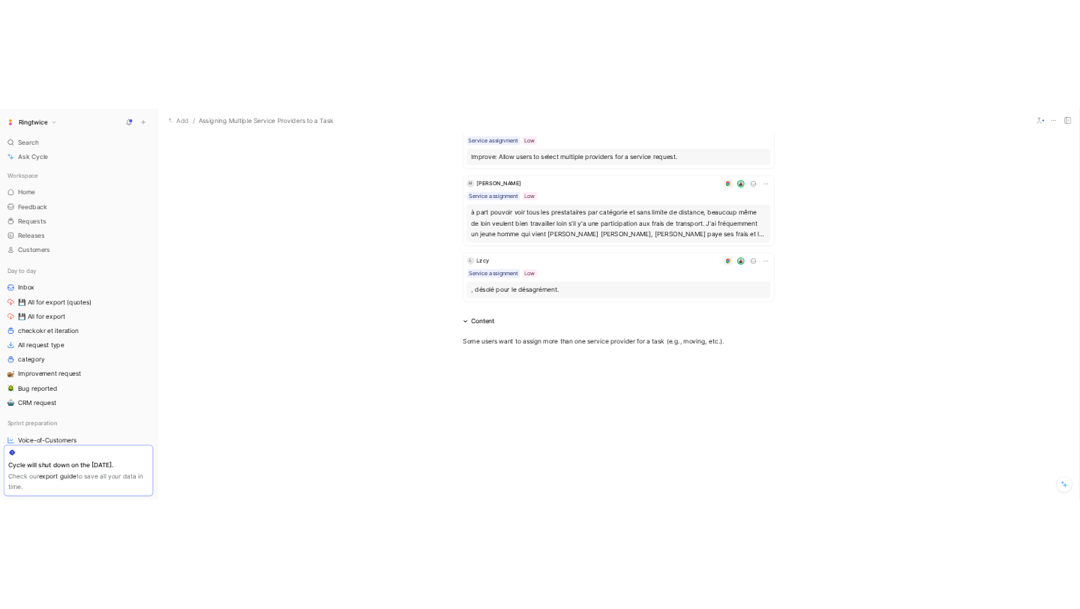
scroll to position [280, 0]
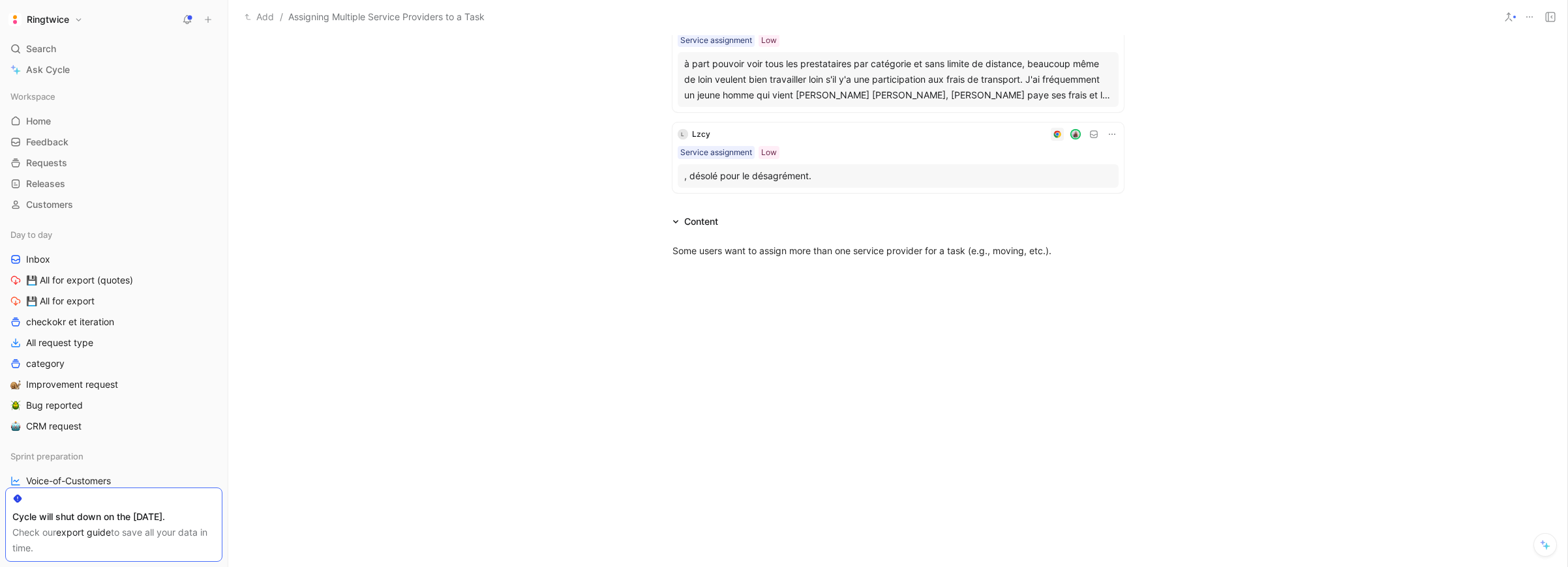
drag, startPoint x: 103, startPoint y: 54, endPoint x: 473, endPoint y: 41, distance: 370.2
click at [103, 54] on div "Search ⌘ K" at bounding box center [114, 49] width 217 height 19
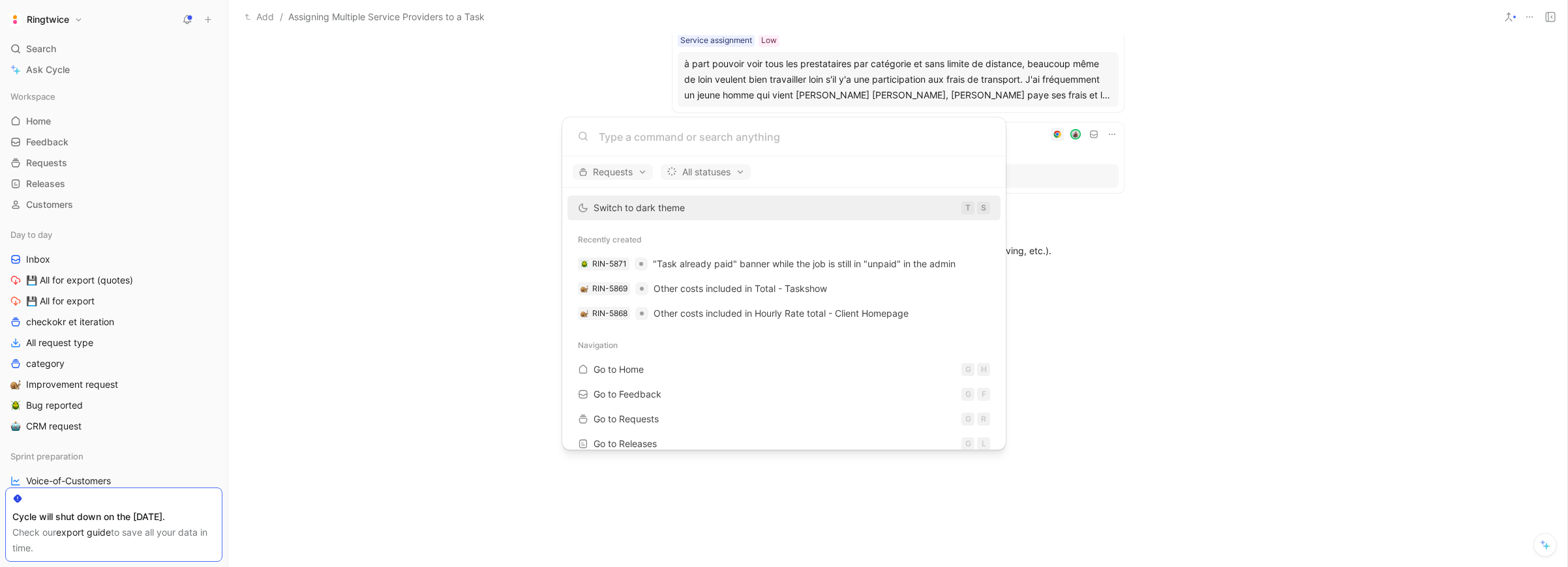
click at [657, 132] on input at bounding box center [794, 137] width 391 height 16
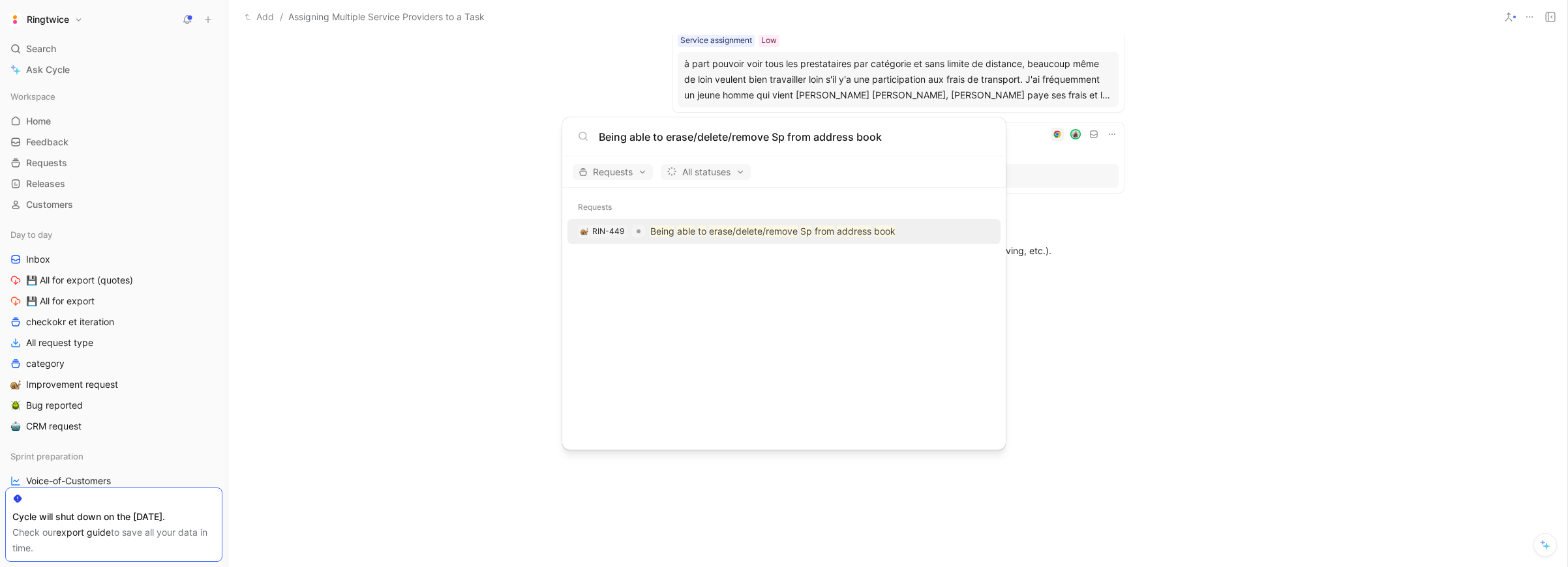
type input "Being able to erase/delete/remove Sp from address book"
click at [725, 221] on div "RIN-449 Being able to erase/delete/remove Sp from address book" at bounding box center [784, 231] width 425 height 23
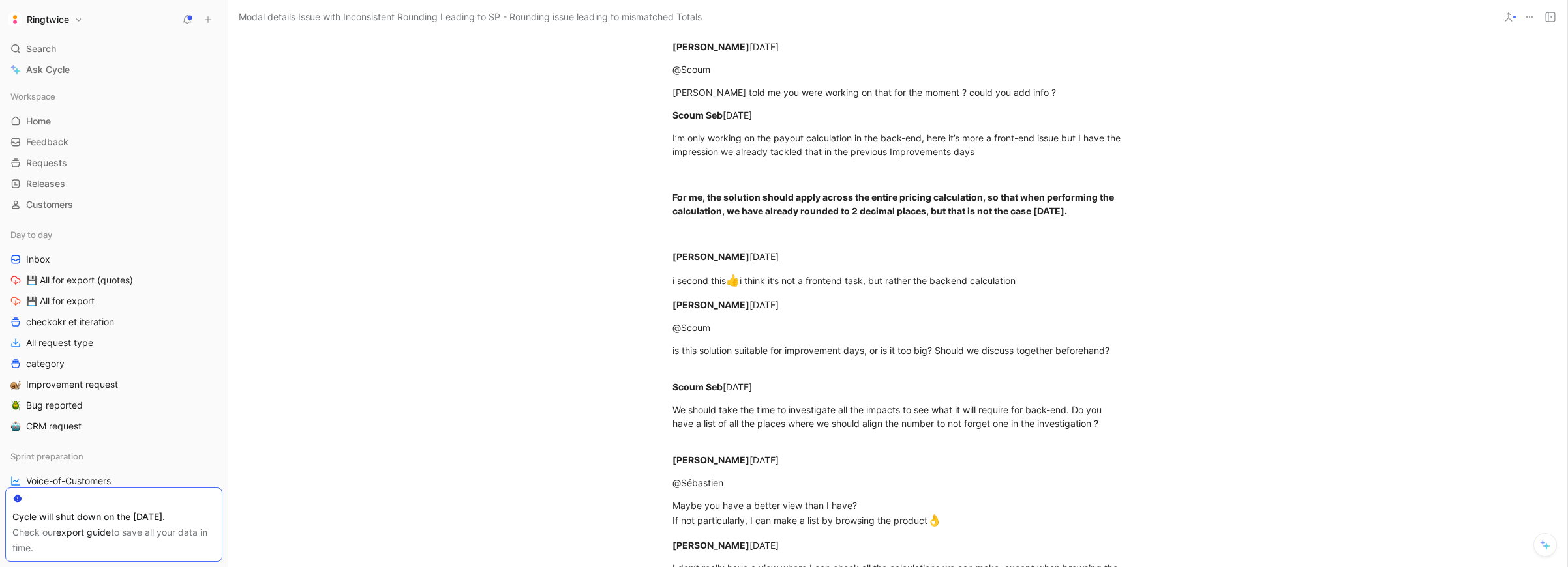
scroll to position [1910, 0]
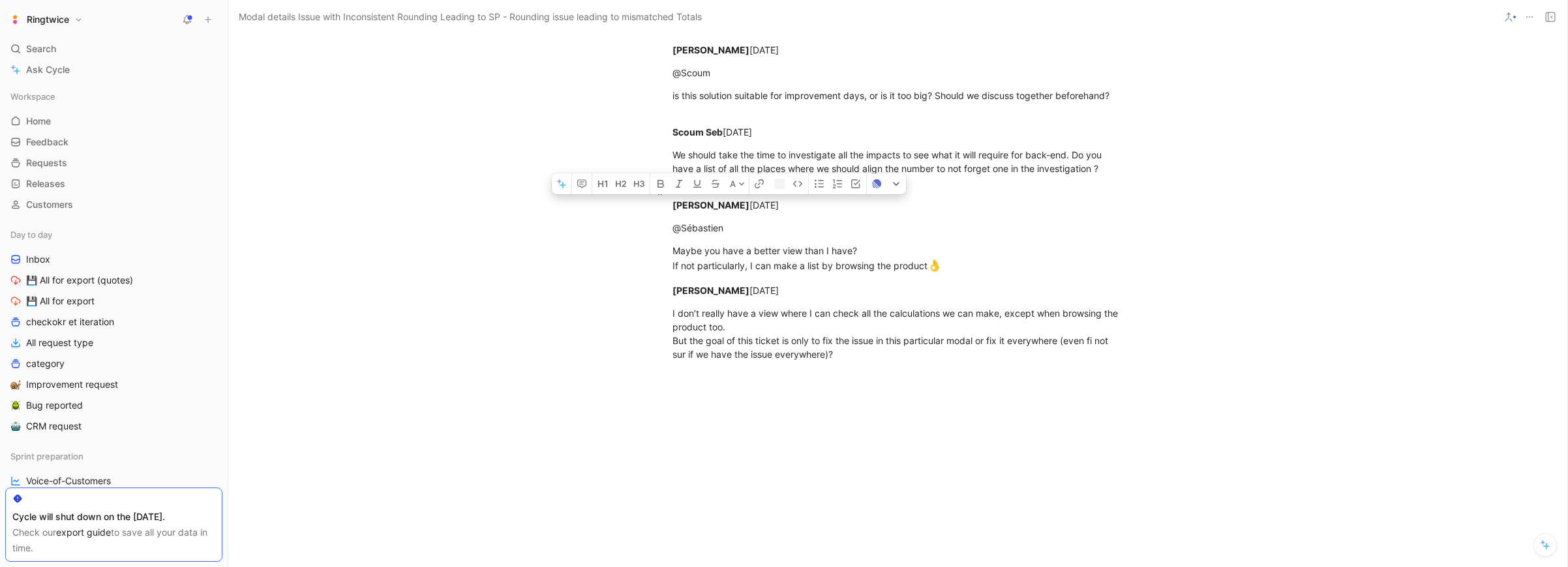
drag, startPoint x: 674, startPoint y: 206, endPoint x: 791, endPoint y: 203, distance: 117.0
click at [791, 203] on div "[PERSON_NAME] [DATE]" at bounding box center [897, 197] width 451 height 27
click at [677, 229] on div "@Sébastien" at bounding box center [897, 228] width 451 height 14
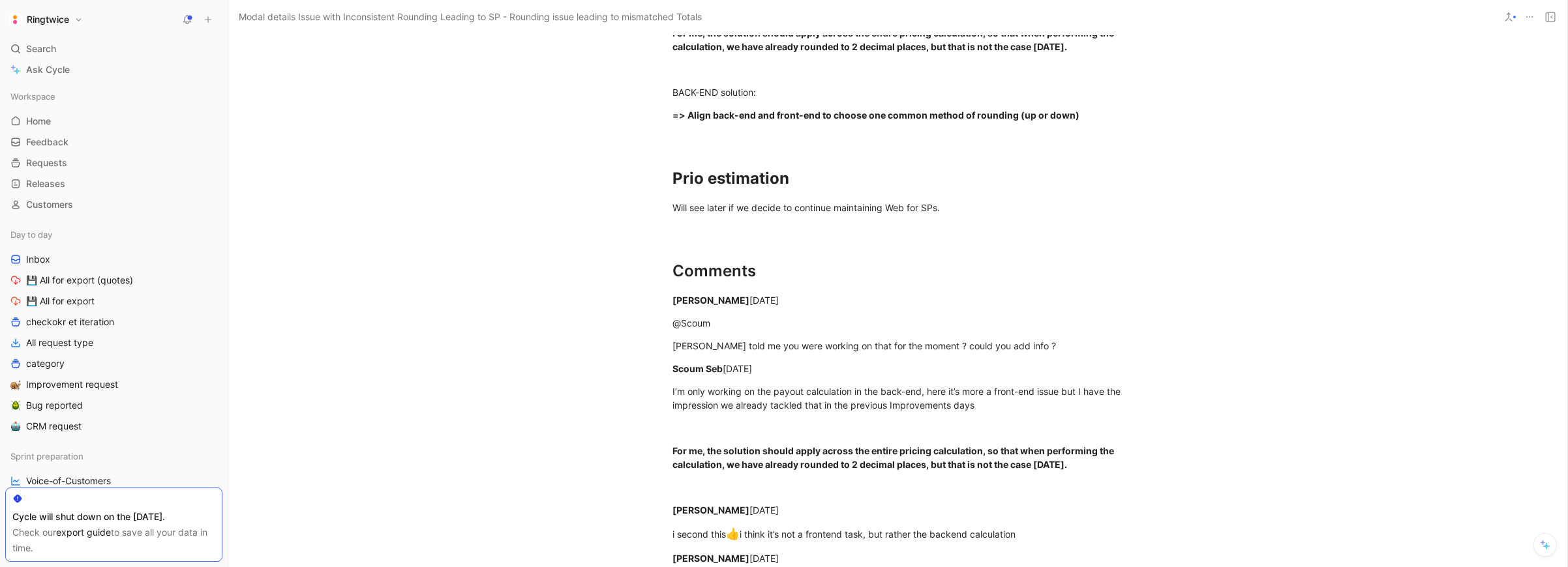
scroll to position [1422, 0]
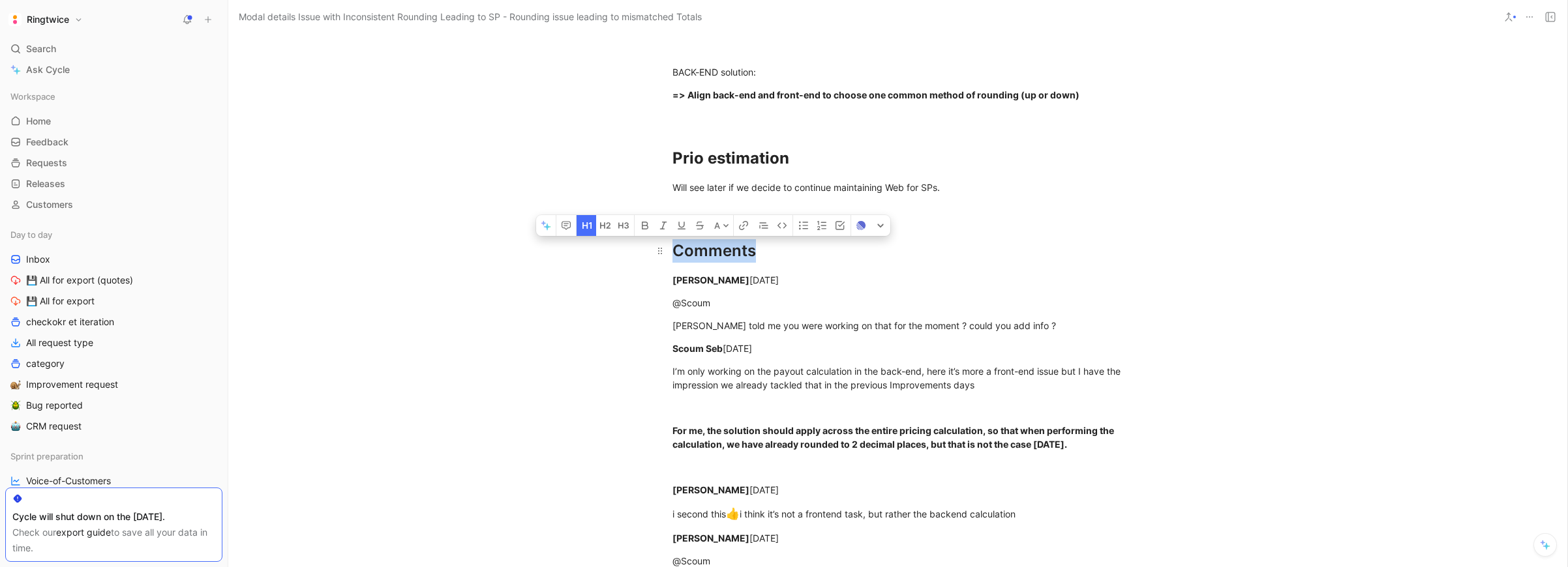
drag, startPoint x: 671, startPoint y: 251, endPoint x: 751, endPoint y: 254, distance: 80.1
click at [751, 254] on div "Comments" at bounding box center [897, 250] width 451 height 23
click at [726, 255] on div "Comments" at bounding box center [897, 250] width 451 height 23
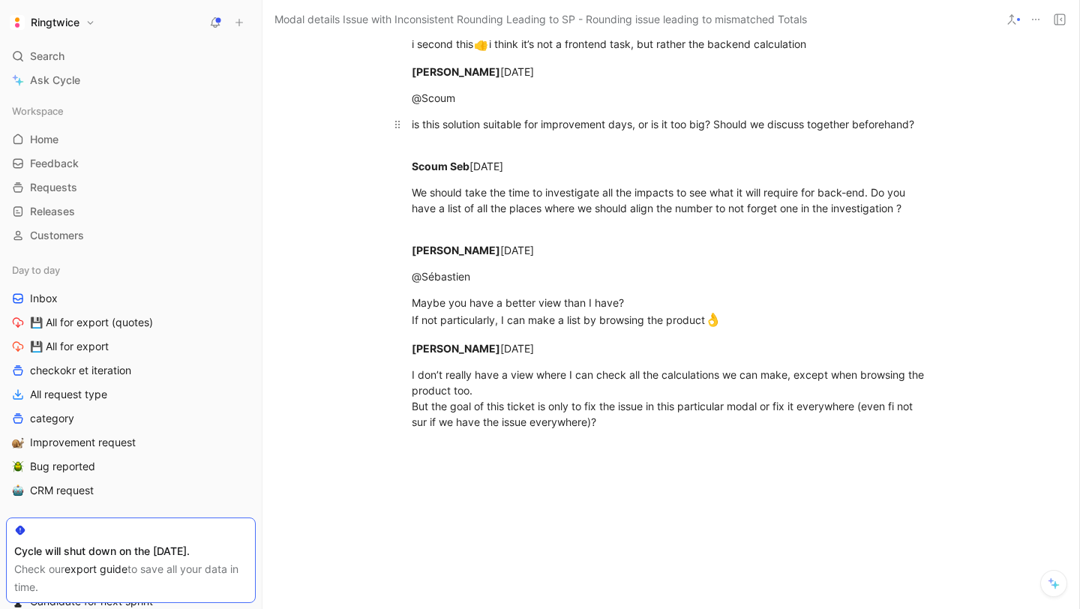
scroll to position [2182, 0]
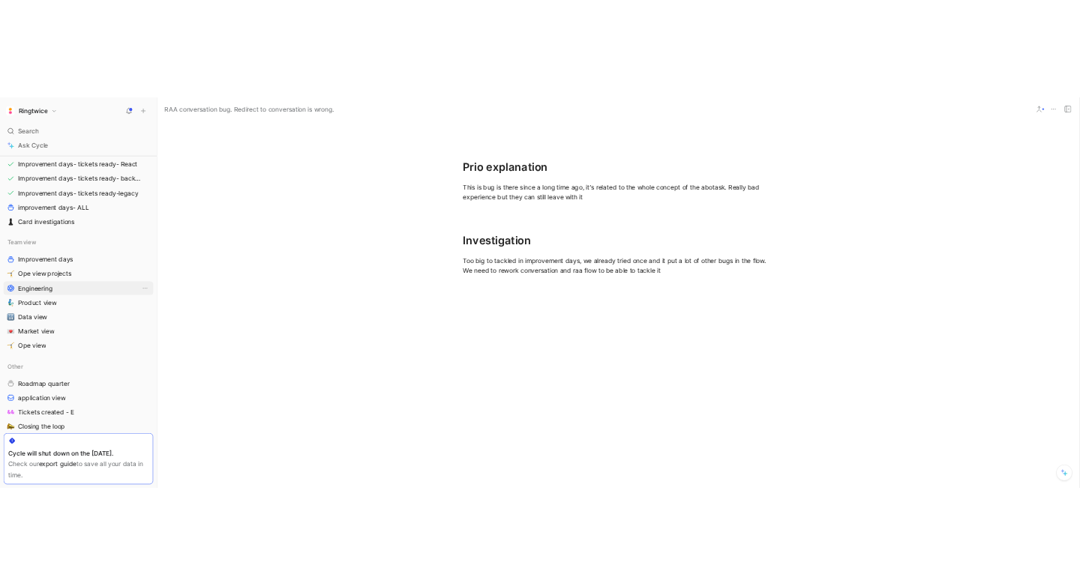
scroll to position [613, 0]
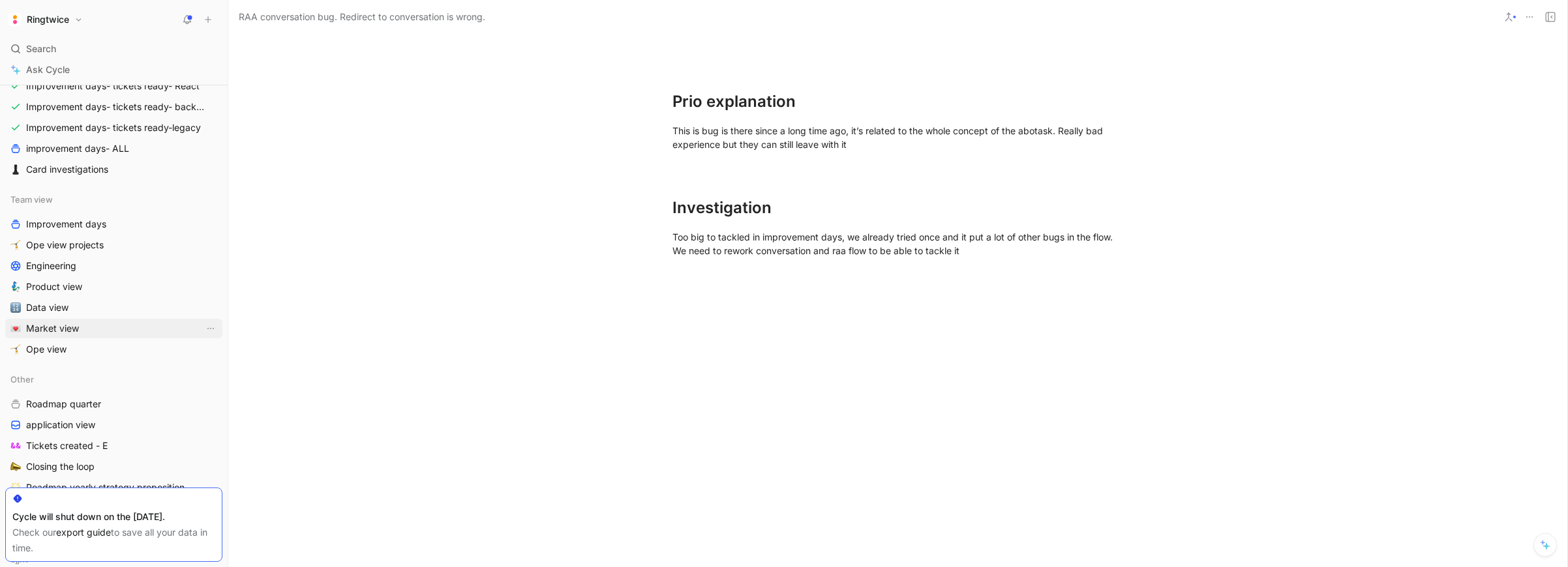
drag, startPoint x: 66, startPoint y: 350, endPoint x: 99, endPoint y: 324, distance: 42.0
click at [65, 350] on span "Ope view" at bounding box center [46, 349] width 40 height 13
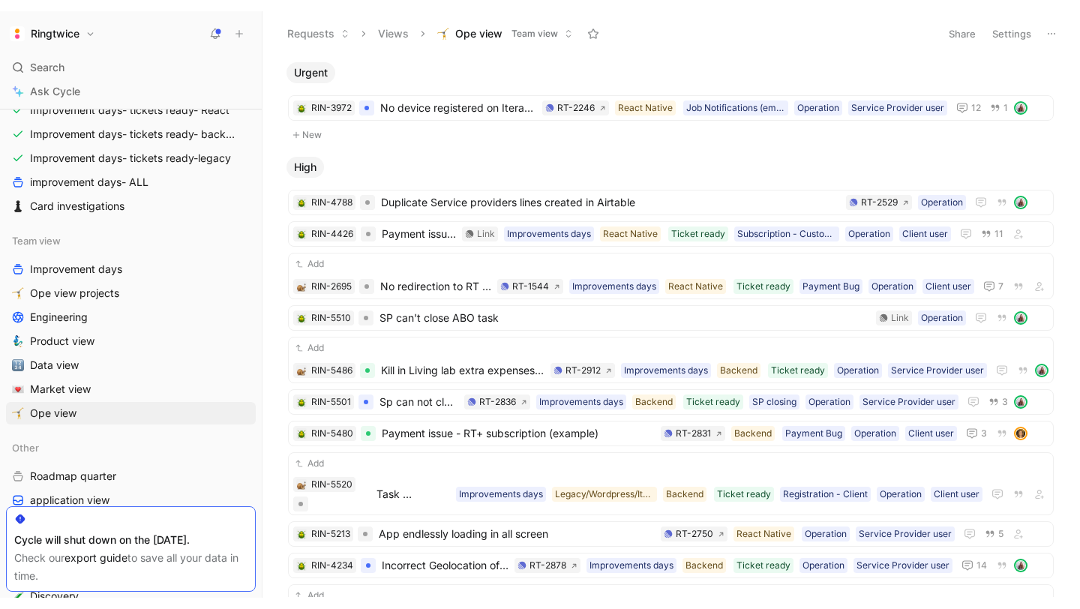
scroll to position [613, 0]
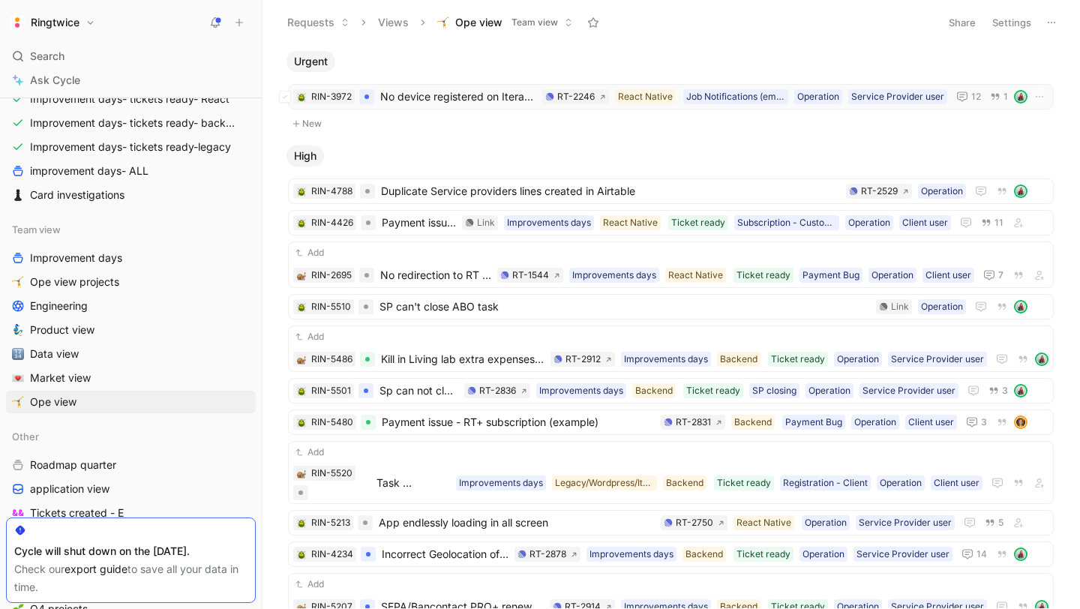
click at [436, 103] on span "No device registered on Iterable while connected on the app" at bounding box center [458, 97] width 156 height 18
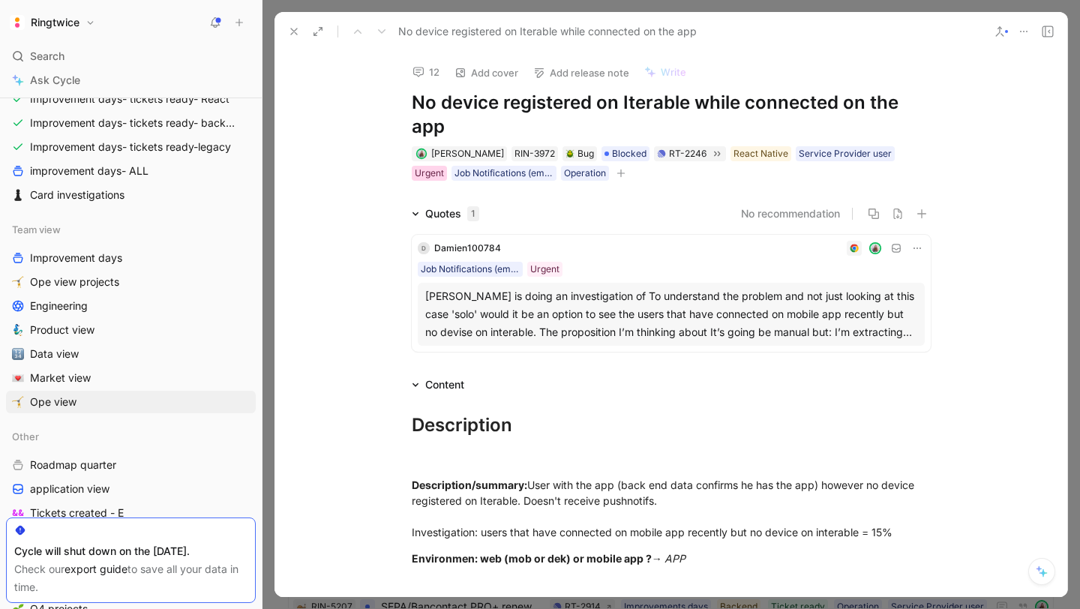
click at [444, 166] on div "Urgent" at bounding box center [429, 173] width 29 height 15
click at [291, 33] on icon at bounding box center [294, 31] width 12 height 12
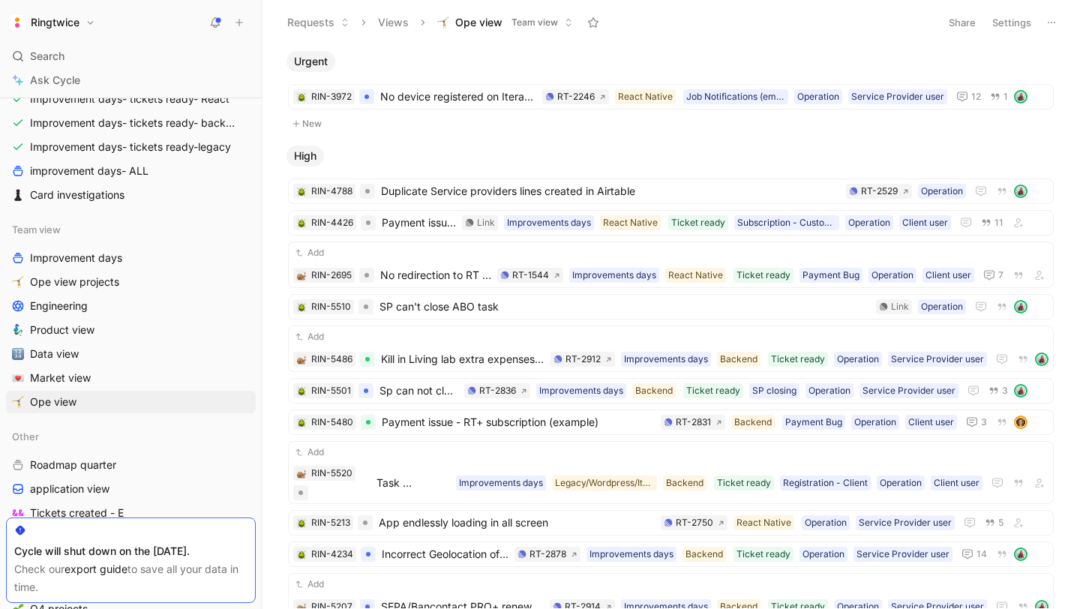
click at [1006, 23] on button "Settings" at bounding box center [1011, 22] width 52 height 21
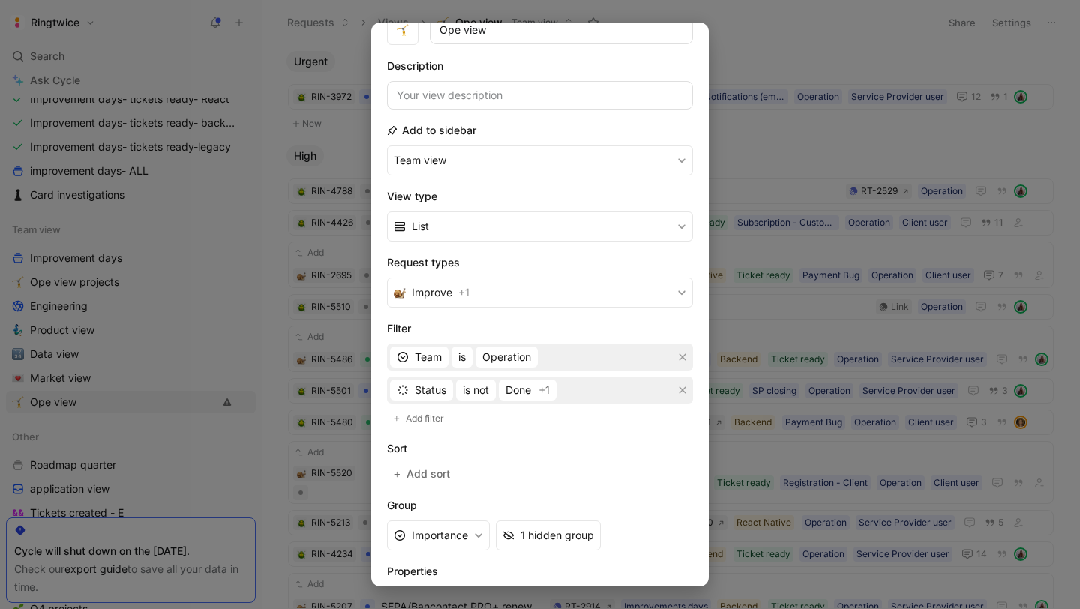
scroll to position [78, 0]
click at [545, 391] on span "+1" at bounding box center [543, 389] width 11 height 18
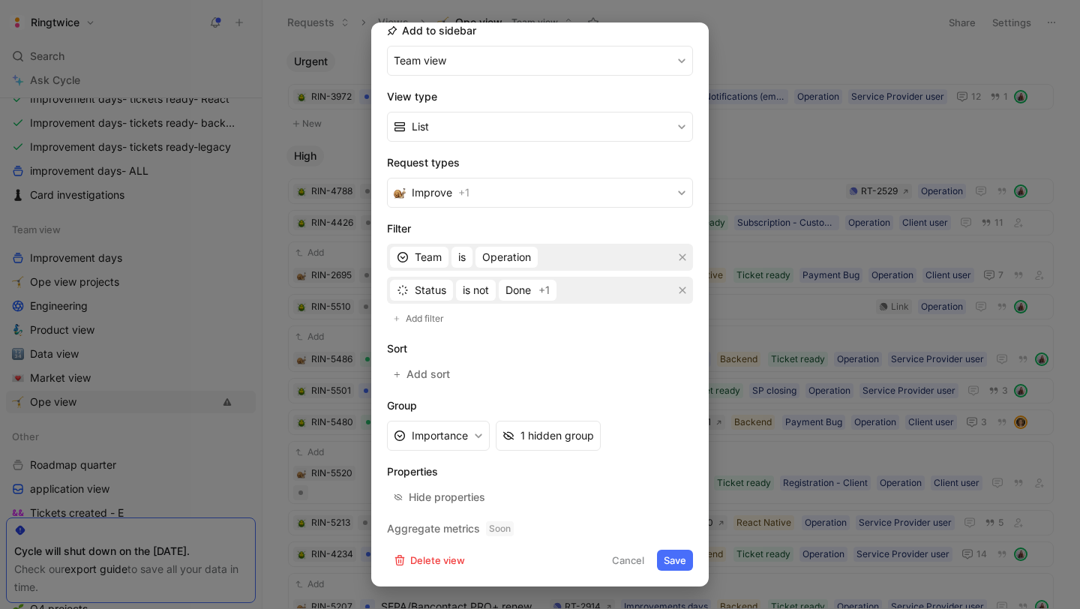
click at [623, 555] on button "Cancel" at bounding box center [628, 560] width 46 height 21
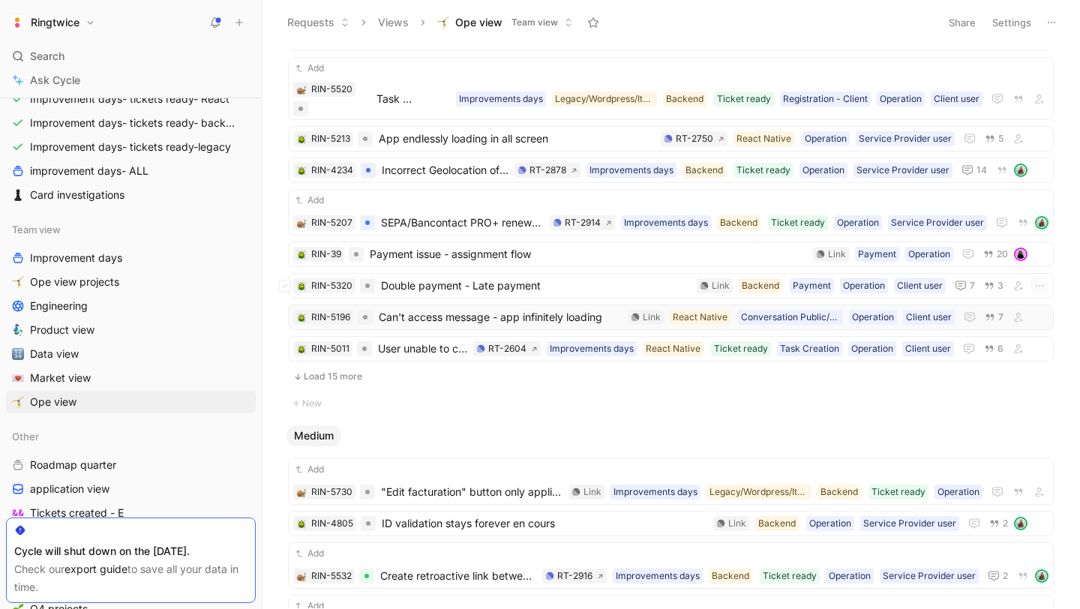
scroll to position [390, 0]
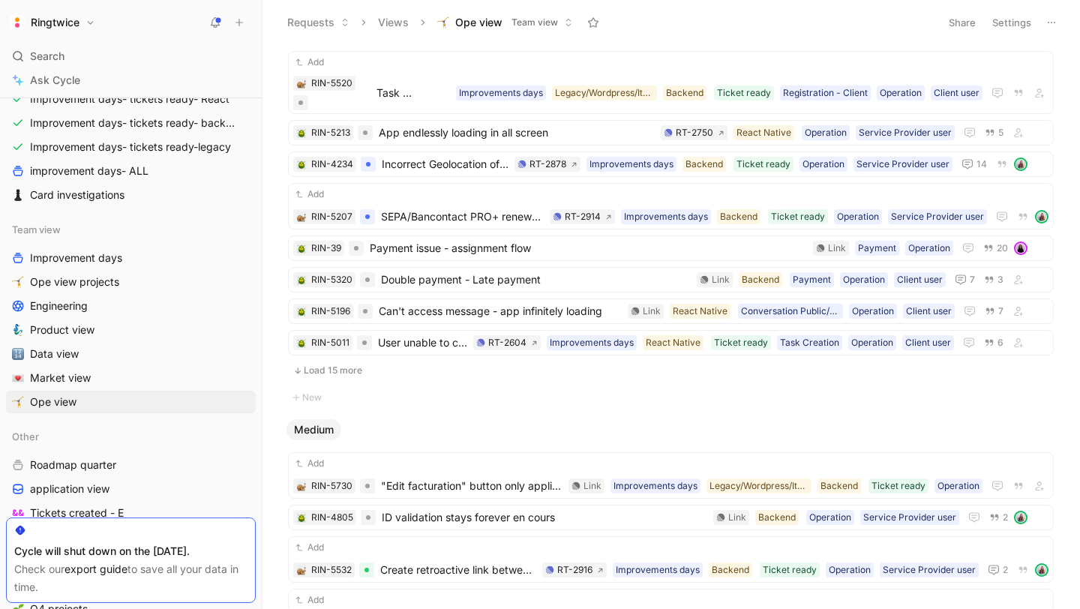
click at [325, 374] on button "Load 15 more" at bounding box center [671, 370] width 766 height 18
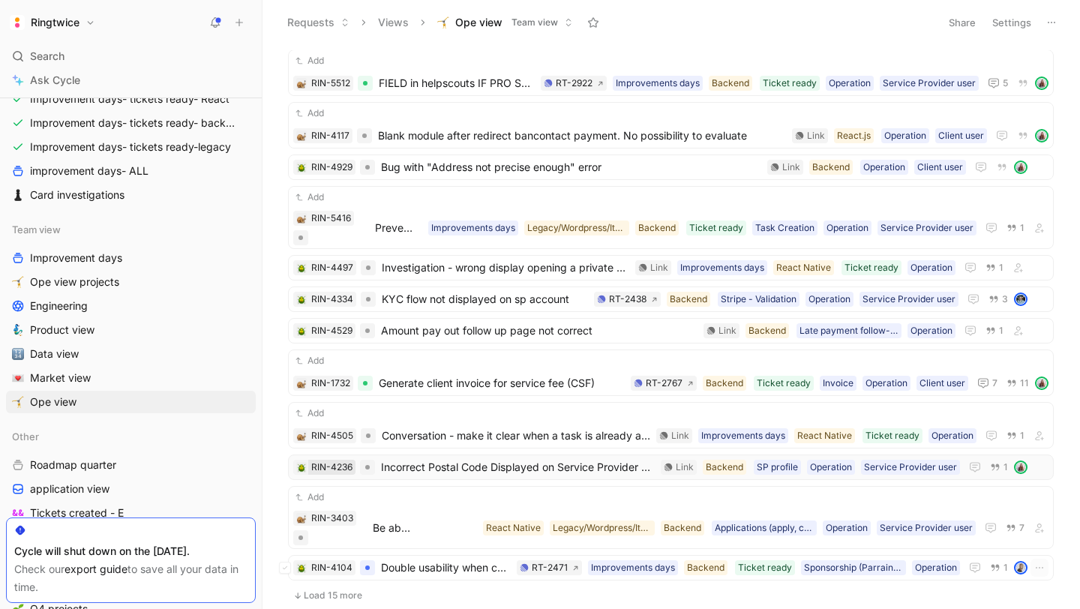
scroll to position [1172, 0]
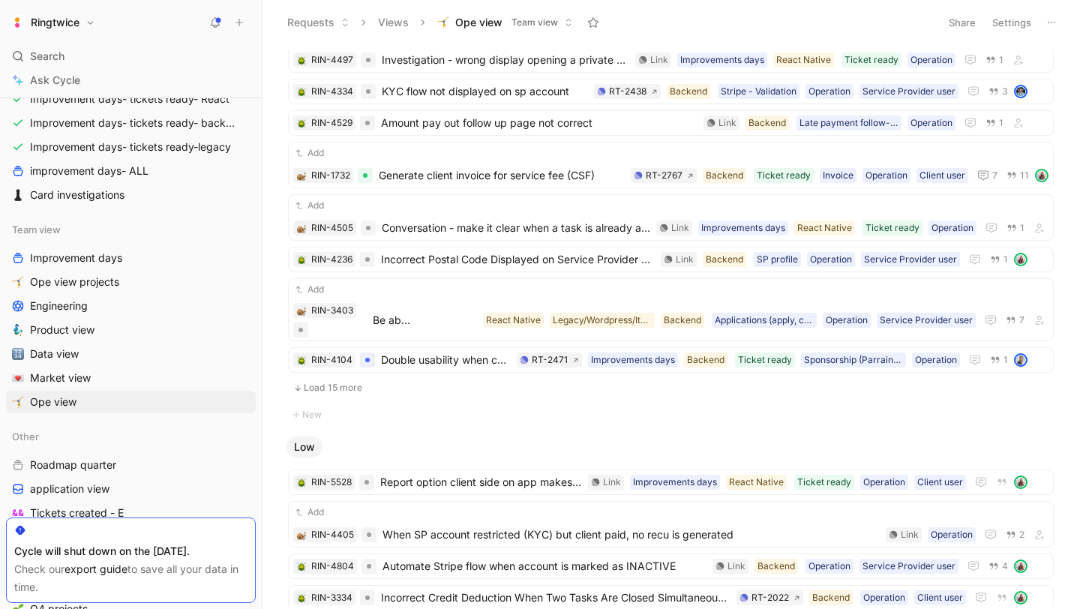
click at [323, 391] on button "Load 15 more" at bounding box center [671, 388] width 766 height 18
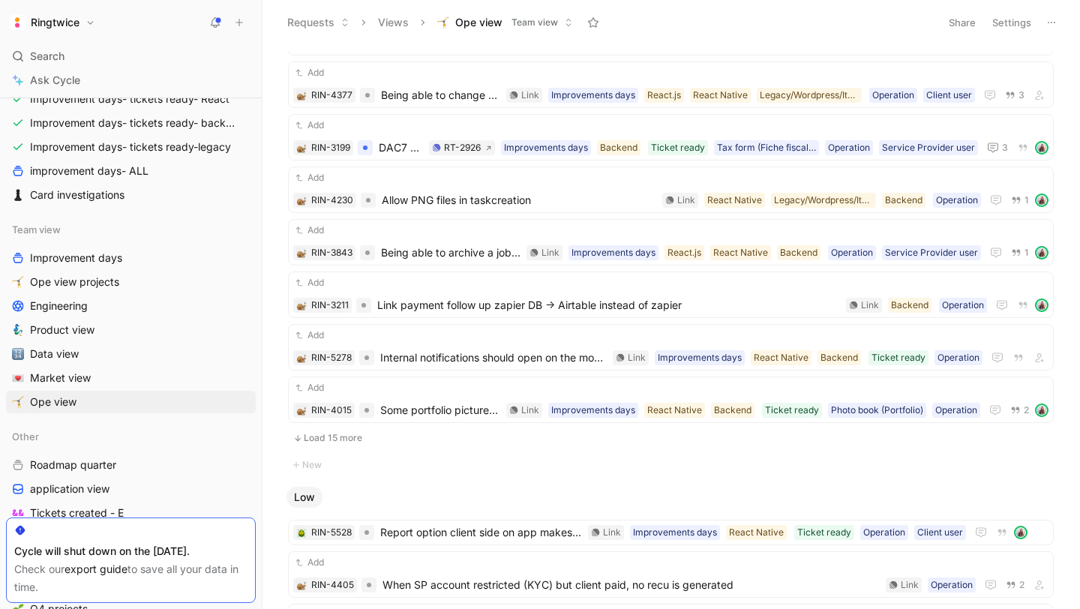
scroll to position [2044, 0]
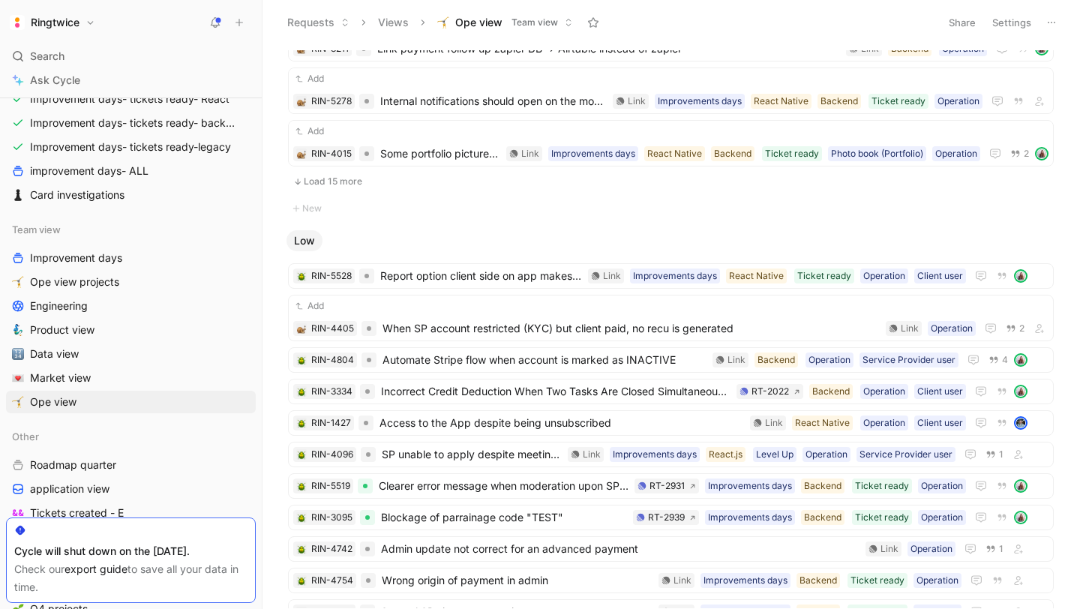
click at [329, 182] on button "Load 15 more" at bounding box center [671, 181] width 766 height 18
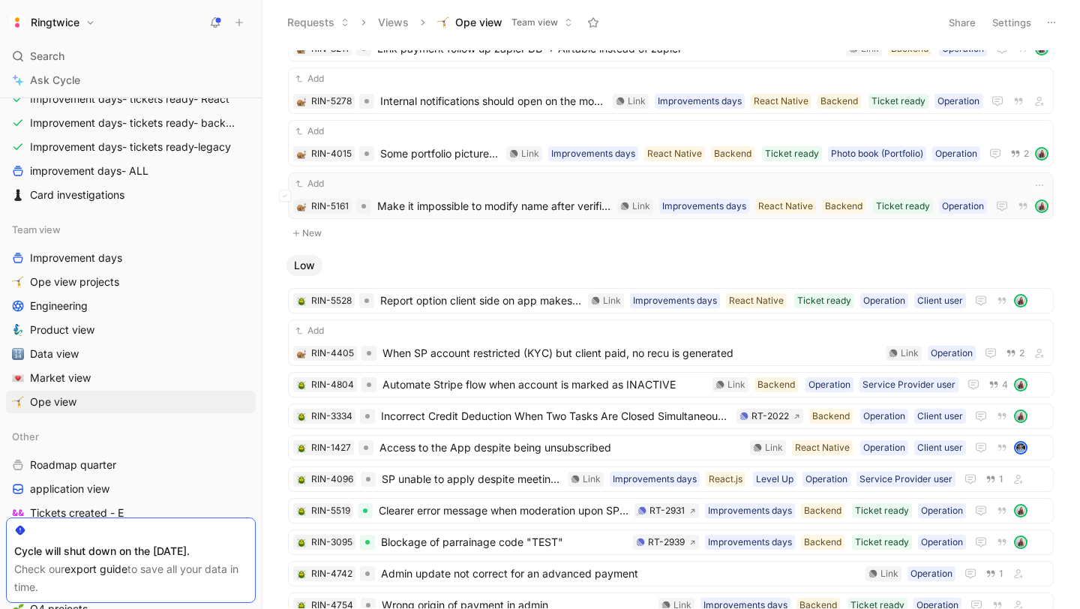
click at [418, 205] on span "Make it impossible to modify name after verification (app)" at bounding box center [494, 206] width 234 height 18
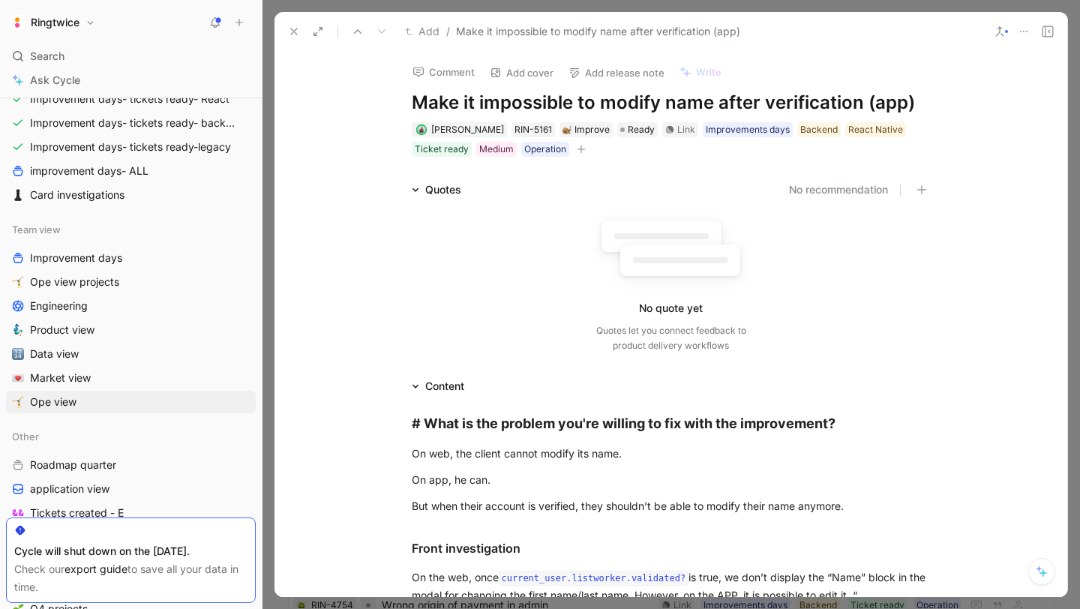
click at [295, 29] on use at bounding box center [294, 31] width 6 height 6
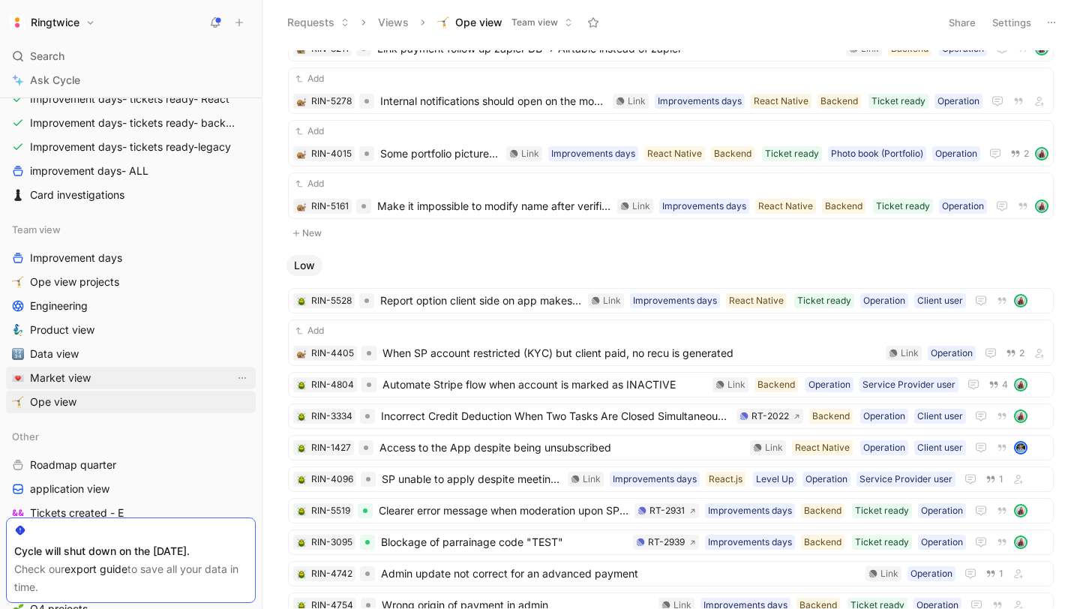
click at [133, 382] on link "Market view" at bounding box center [131, 378] width 250 height 22
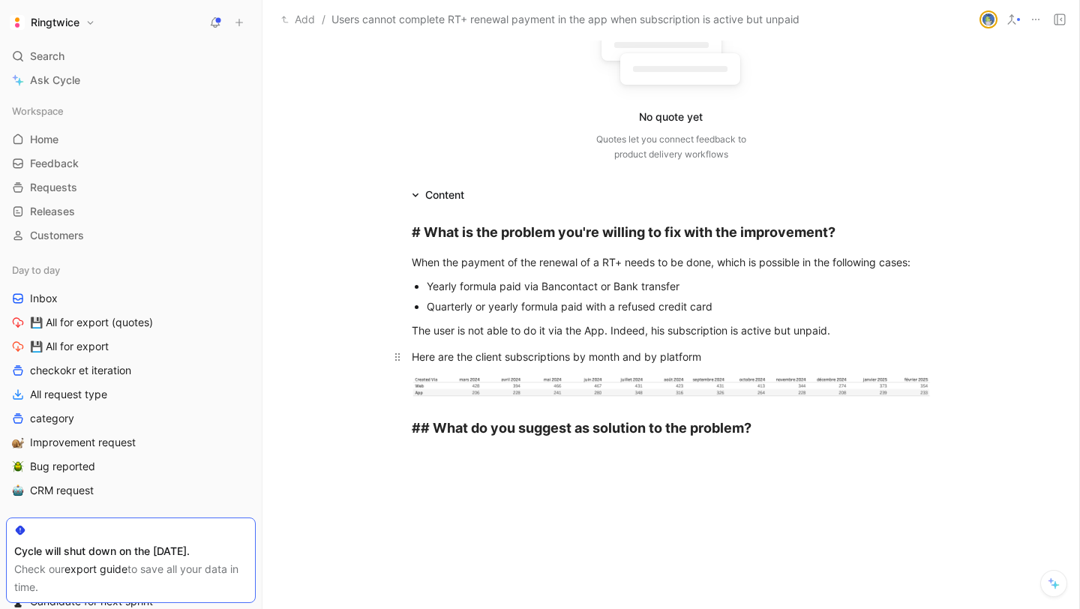
scroll to position [186, 0]
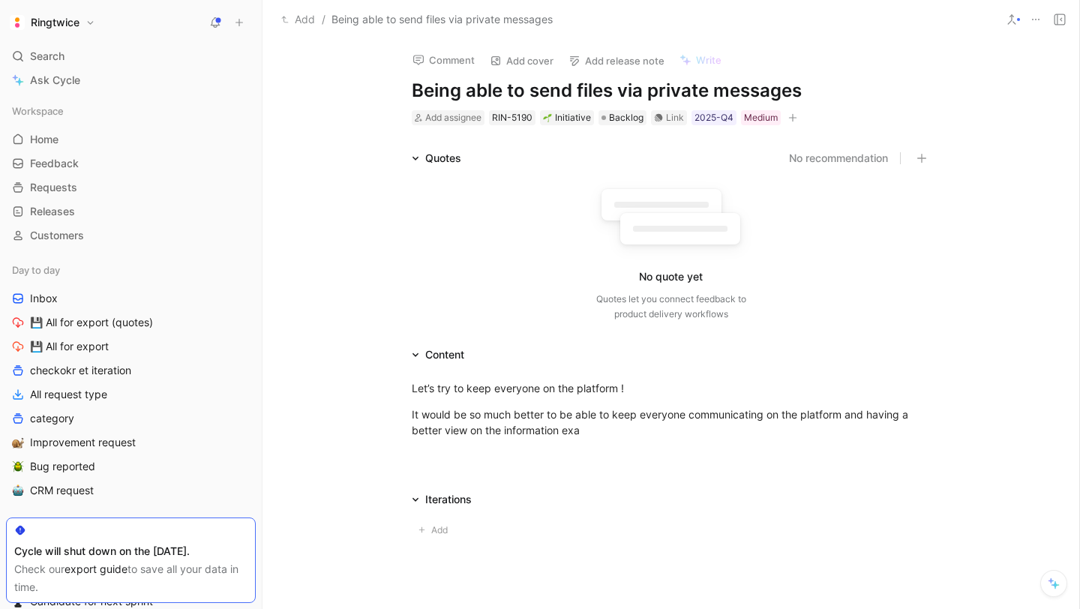
click at [647, 92] on h1 "Being able to send files via private messages" at bounding box center [671, 91] width 519 height 24
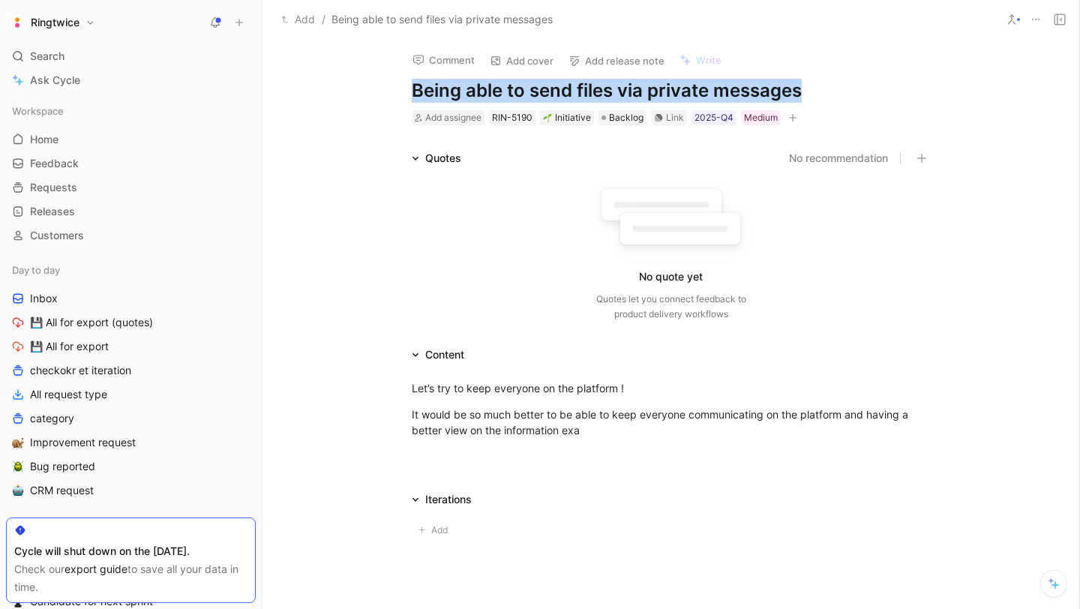
copy h1 "Being able to send files via private messages"
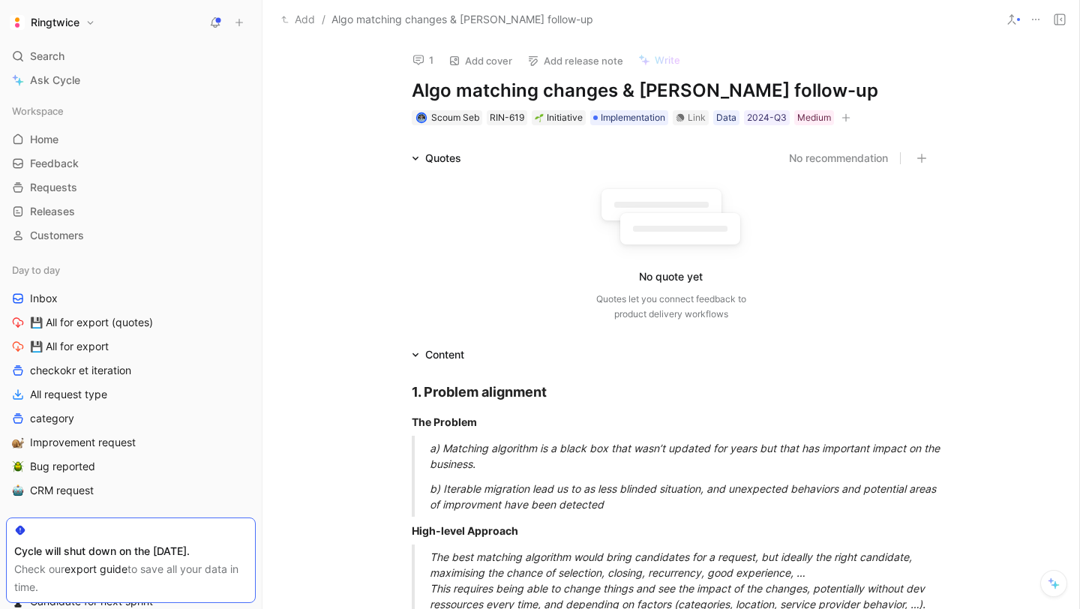
click at [620, 160] on div "No recommendation" at bounding box center [701, 158] width 457 height 18
click at [476, 211] on div "No quote yet Quotes let you connect feedback to product delivery workflows" at bounding box center [671, 250] width 519 height 142
click at [613, 121] on span "Implementation" at bounding box center [633, 117] width 64 height 15
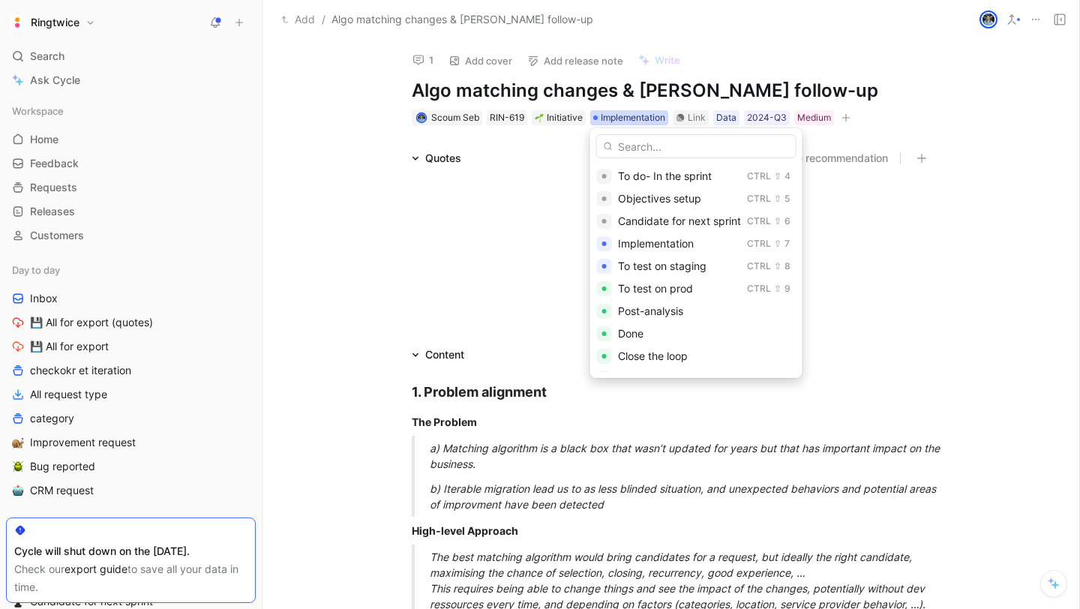
scroll to position [68, 0]
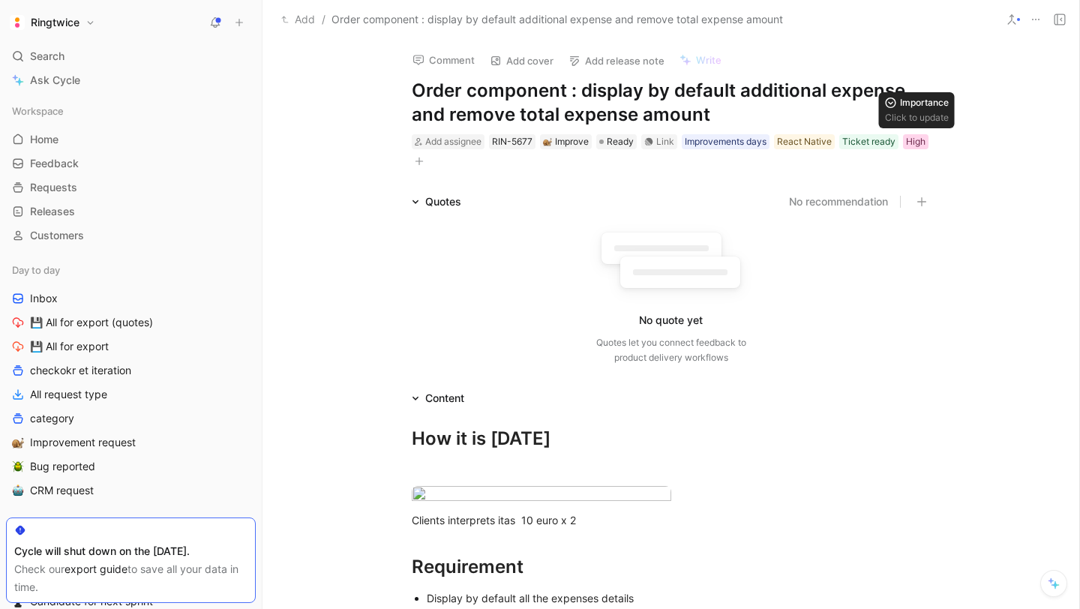
scroll to position [4, 0]
